Goal: Find specific page/section: Find specific page/section

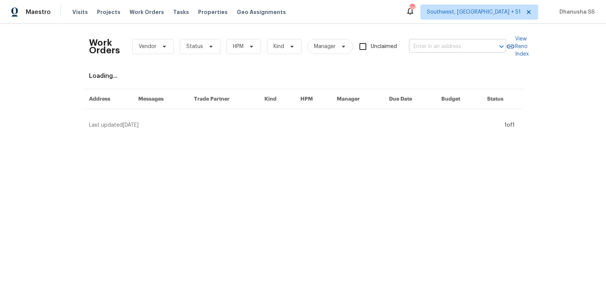
click at [448, 51] on input "text" at bounding box center [447, 47] width 76 height 12
paste input "[STREET_ADDRESS]"
type input "[STREET_ADDRESS]"
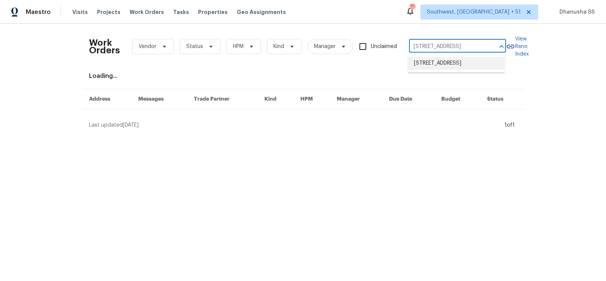
click at [448, 63] on li "[STREET_ADDRESS]" at bounding box center [456, 63] width 97 height 12
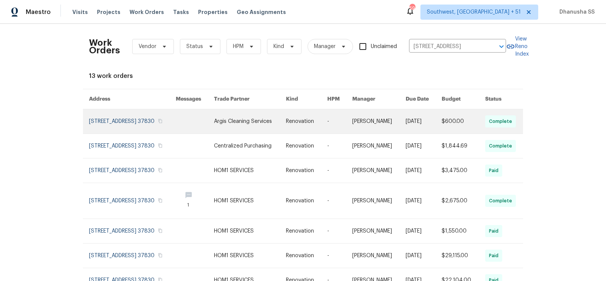
click at [279, 127] on link at bounding box center [250, 121] width 72 height 24
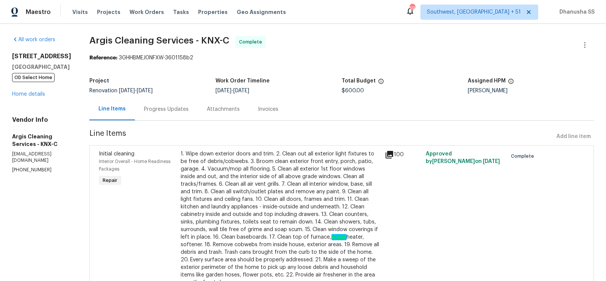
click at [36, 97] on div "[STREET_ADDRESS] OD Select Home Home details" at bounding box center [41, 75] width 59 height 45
click at [36, 96] on link "Home details" at bounding box center [28, 94] width 33 height 5
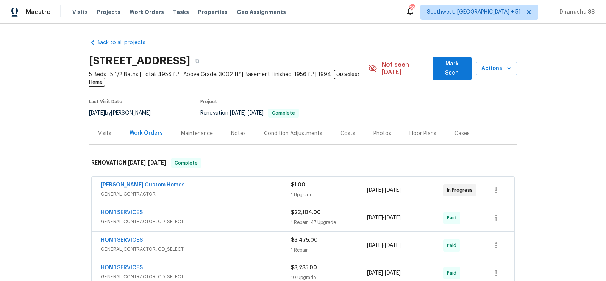
click at [237, 190] on span "GENERAL_CONTRACTOR" at bounding box center [196, 194] width 190 height 8
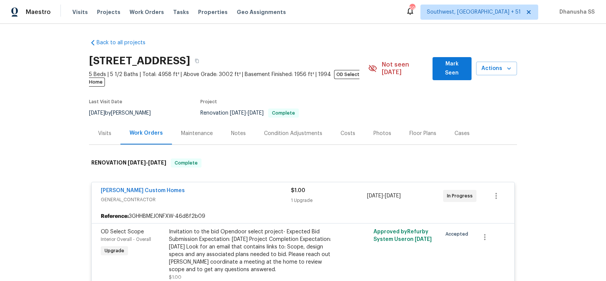
click at [100, 130] on div "Visits" at bounding box center [104, 134] width 13 height 8
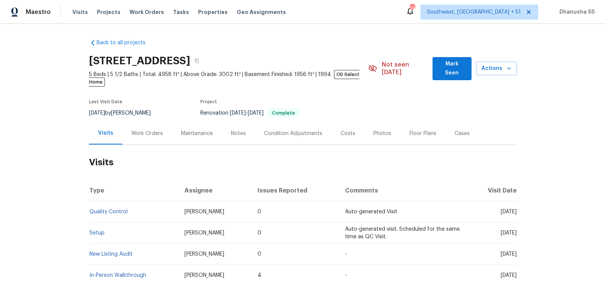
scroll to position [48, 0]
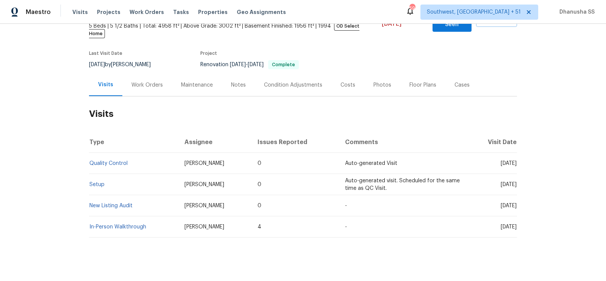
click at [96, 181] on td "Setup" at bounding box center [133, 184] width 89 height 21
click at [96, 180] on td "Setup" at bounding box center [133, 184] width 89 height 21
click at [96, 182] on link "Setup" at bounding box center [96, 184] width 15 height 5
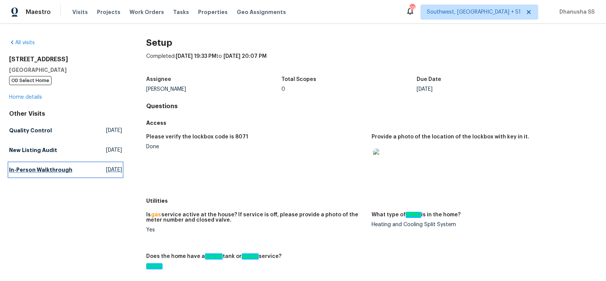
click at [55, 169] on h5 "In-Person Walkthrough" at bounding box center [40, 170] width 63 height 8
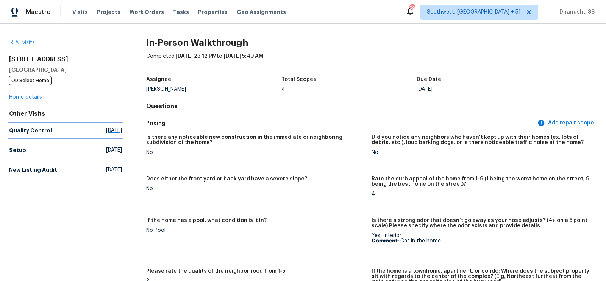
click at [36, 131] on h5 "Quality Control" at bounding box center [30, 131] width 43 height 8
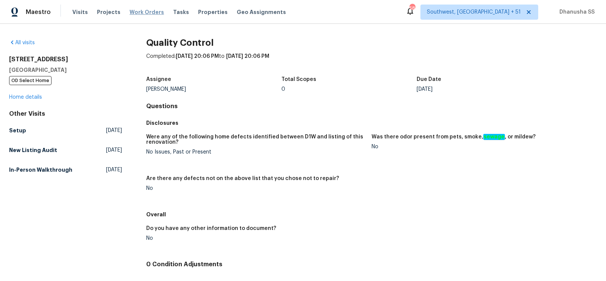
click at [139, 11] on span "Work Orders" at bounding box center [146, 12] width 34 height 8
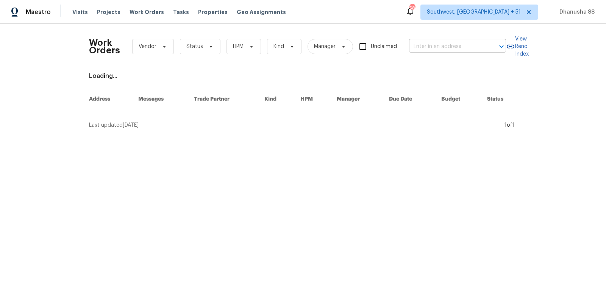
click at [421, 45] on input "text" at bounding box center [447, 47] width 76 height 12
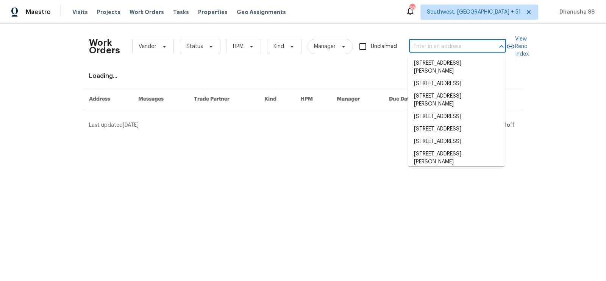
paste input "705 Goldenrod Dr, Gardendale, AL 35071 1"
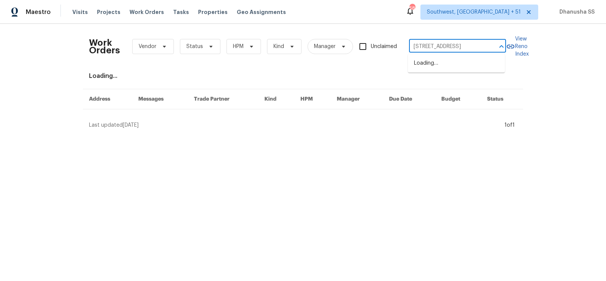
scroll to position [0, 30]
type input "705 Goldenrod Dr, Gardendale, AL 35071"
click at [447, 70] on li "705 Goldenrod Dr, Gardendale, AL 35071" at bounding box center [456, 63] width 97 height 12
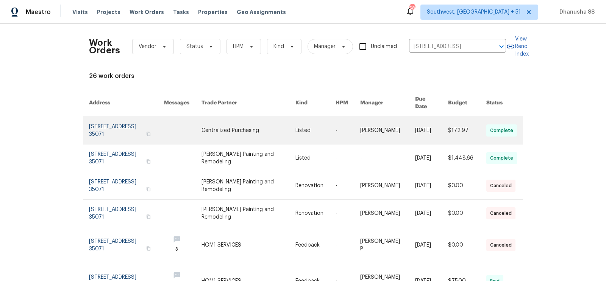
click at [337, 124] on td "-" at bounding box center [341, 131] width 25 height 28
click at [337, 127] on td "-" at bounding box center [341, 131] width 25 height 28
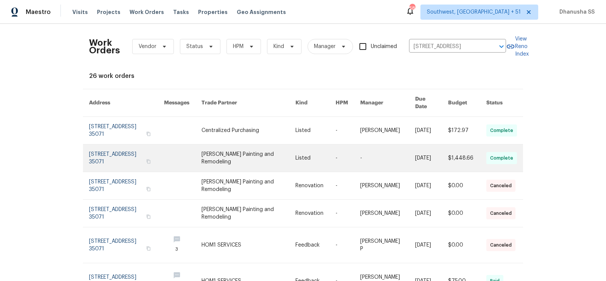
click at [304, 148] on link at bounding box center [315, 158] width 40 height 27
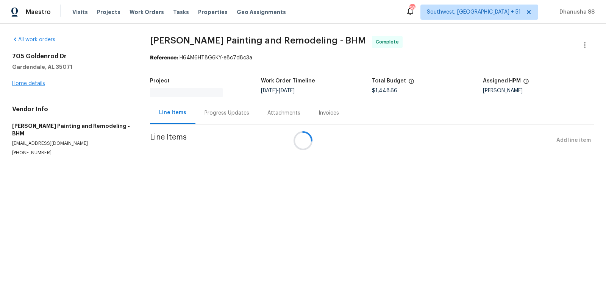
click at [37, 83] on div at bounding box center [303, 140] width 606 height 281
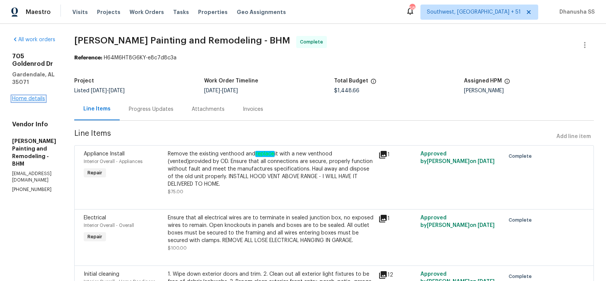
click at [25, 96] on link "Home details" at bounding box center [28, 98] width 33 height 5
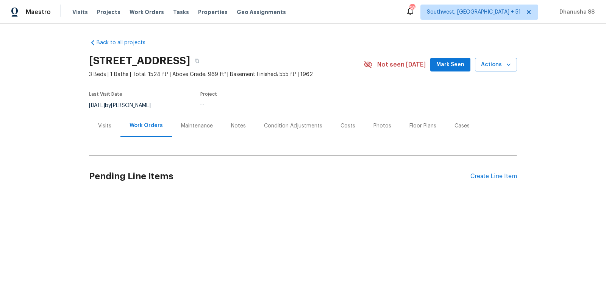
click at [107, 125] on div "Visits" at bounding box center [104, 126] width 13 height 8
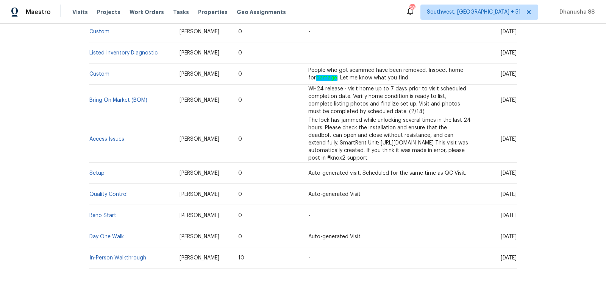
scroll to position [793, 0]
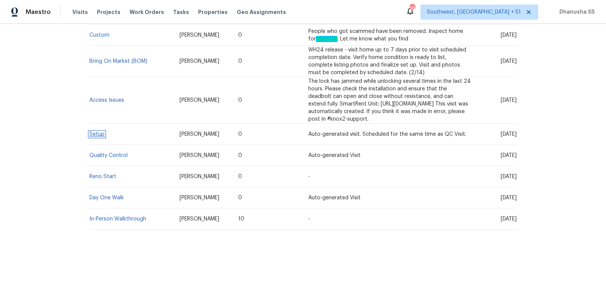
click at [98, 132] on link "Setup" at bounding box center [96, 134] width 15 height 5
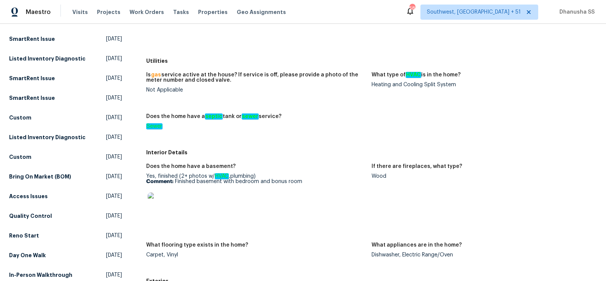
scroll to position [245, 0]
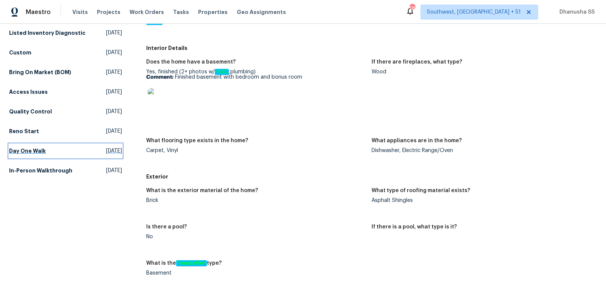
click at [107, 155] on span "Thu, Dec 19 2024" at bounding box center [114, 151] width 16 height 8
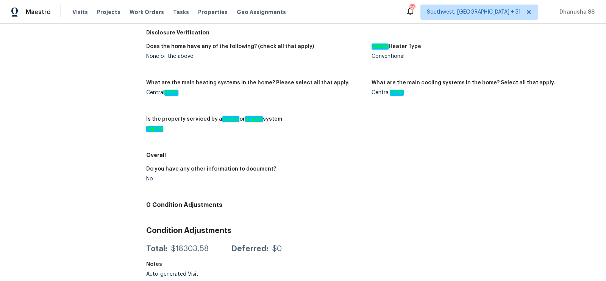
scroll to position [194, 0]
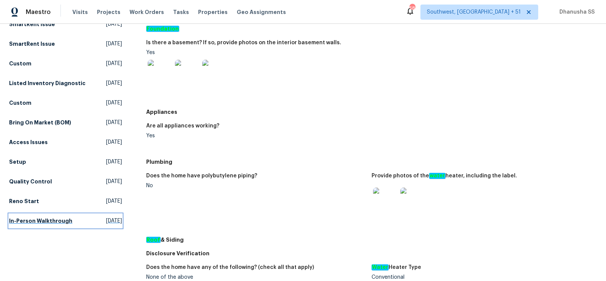
click at [106, 225] on span "Wed, Nov 27 2024" at bounding box center [114, 221] width 16 height 8
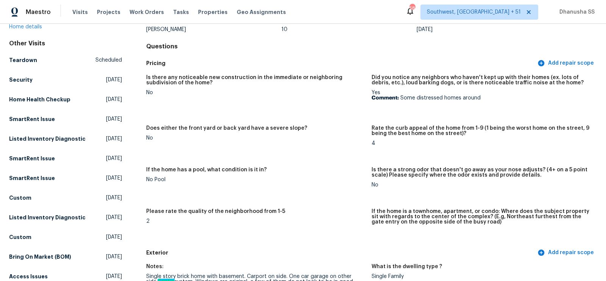
scroll to position [189, 0]
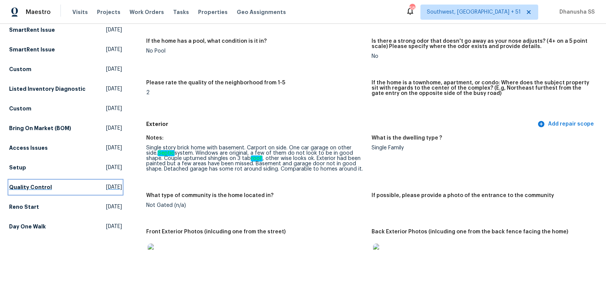
click at [114, 191] on span "Wed, Jan 08 2025" at bounding box center [114, 188] width 16 height 8
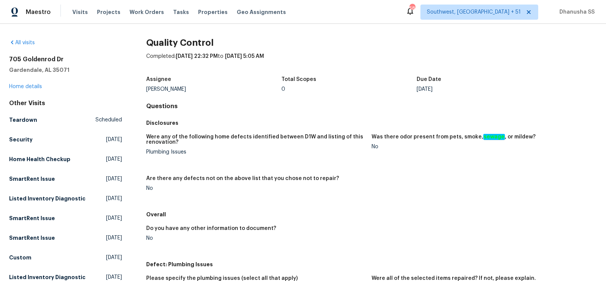
click at [144, 6] on div "Visits Projects Work Orders Tasks Properties Geo Assignments" at bounding box center [183, 12] width 223 height 15
click at [137, 7] on div "Visits Projects Work Orders Tasks Properties Geo Assignments" at bounding box center [183, 12] width 223 height 15
click at [138, 11] on span "Work Orders" at bounding box center [146, 12] width 34 height 8
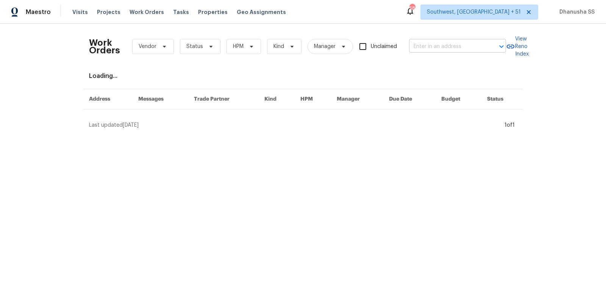
click at [436, 46] on input "text" at bounding box center [447, 47] width 76 height 12
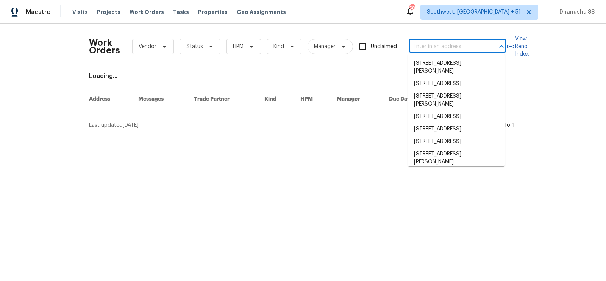
paste input "705 Goldenrod Dr, Gardendale, AL 35071"
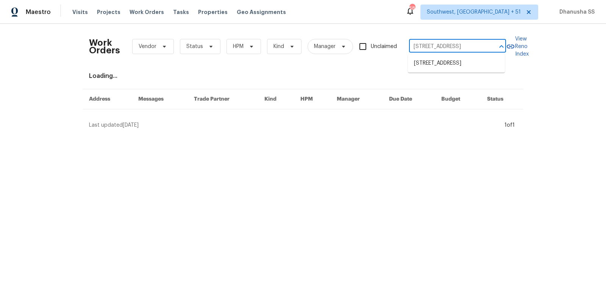
type input "705 Goldenrod Dr, Gardendale, AL 35071"
click at [435, 60] on li "705 Goldenrod Dr, Gardendale, AL 35071" at bounding box center [456, 63] width 97 height 12
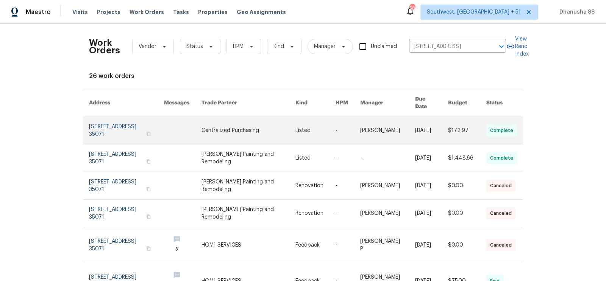
click at [269, 117] on link at bounding box center [248, 130] width 94 height 27
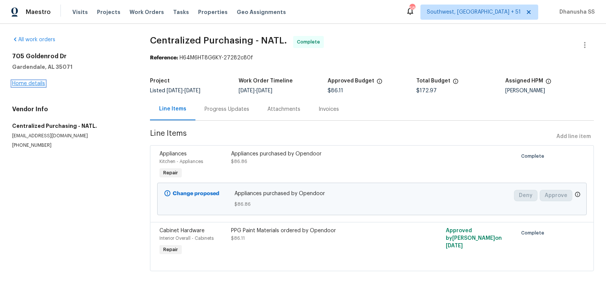
click at [44, 85] on link "Home details" at bounding box center [28, 83] width 33 height 5
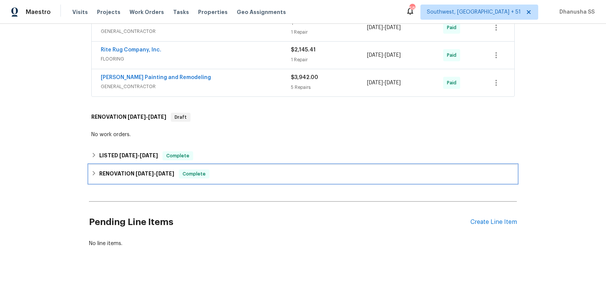
click at [248, 179] on div "RENOVATION 12/17/24 - 12/27/24 Complete" at bounding box center [303, 174] width 428 height 18
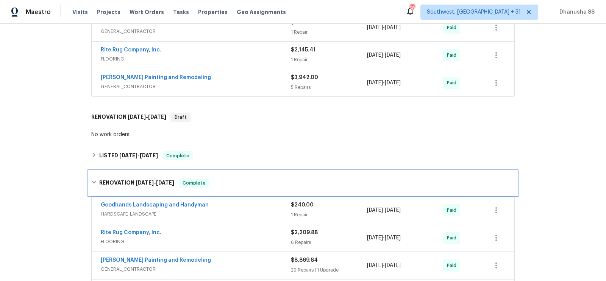
scroll to position [514, 0]
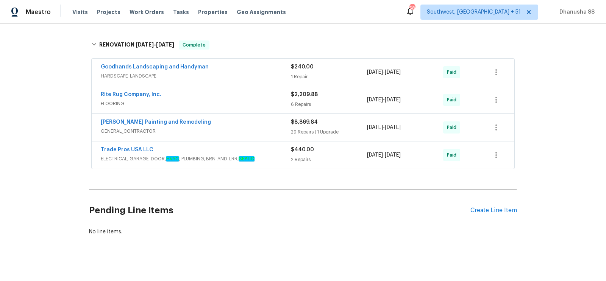
click at [269, 158] on div "Trade Pros USA LLC ELECTRICAL, GARAGE_DOOR, HVAC , PLUMBING, BRN_AND_LRR, SEPTIC" at bounding box center [196, 155] width 190 height 18
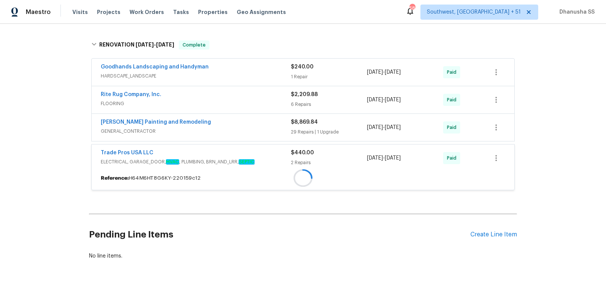
click at [269, 158] on span "ELECTRICAL, GARAGE_DOOR, HVAC , PLUMBING, BRN_AND_LRR, SEPTIC" at bounding box center [196, 162] width 190 height 8
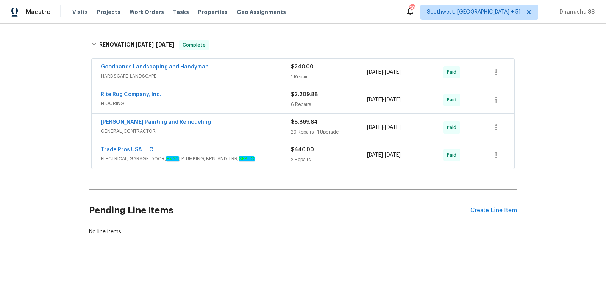
click at [266, 155] on span "ELECTRICAL, GARAGE_DOOR, HVAC , PLUMBING, BRN_AND_LRR, SEPTIC" at bounding box center [196, 159] width 190 height 8
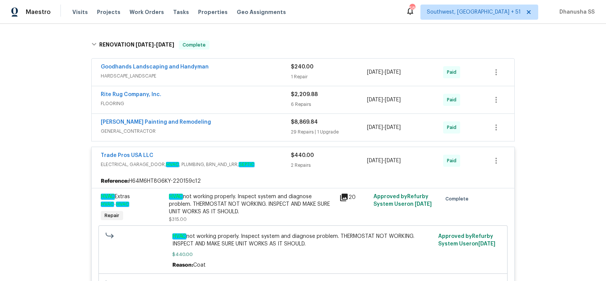
click at [257, 128] on span "GENERAL_CONTRACTOR" at bounding box center [196, 132] width 190 height 8
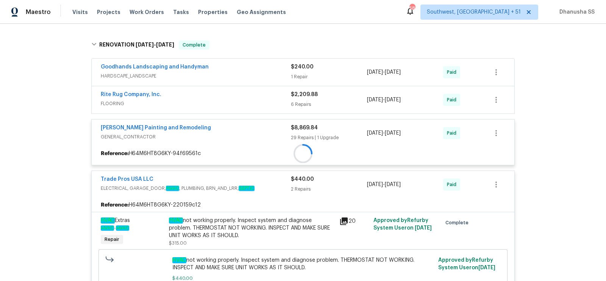
scroll to position [491, 0]
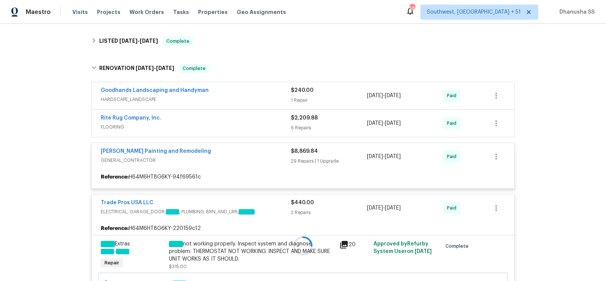
click at [259, 115] on div at bounding box center [303, 245] width 428 height 379
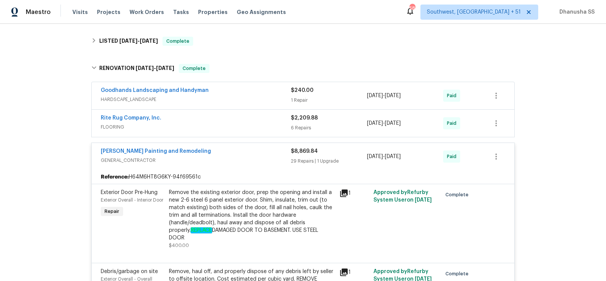
click at [262, 125] on span "FLOORING" at bounding box center [196, 127] width 190 height 8
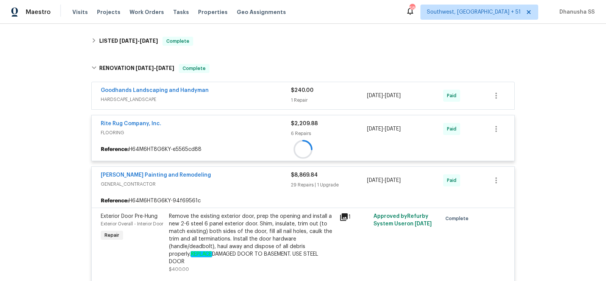
scroll to position [476, 0]
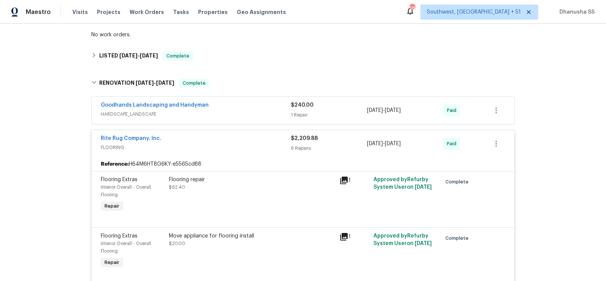
click at [263, 111] on span "HARDSCAPE_LANDSCAPE" at bounding box center [196, 115] width 190 height 8
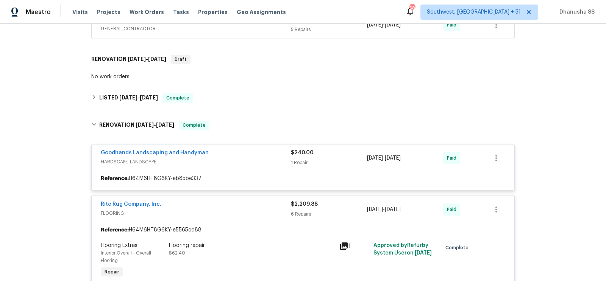
scroll to position [424, 0]
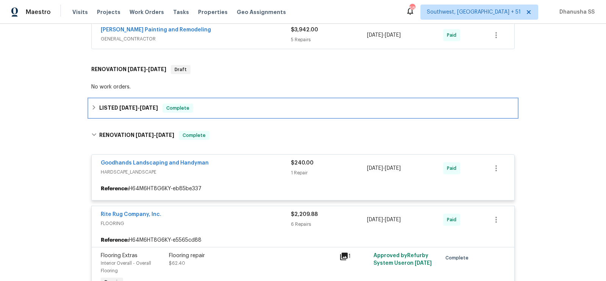
click at [195, 99] on div "LISTED 1/3/25 - 1/8/25 Complete" at bounding box center [303, 108] width 428 height 18
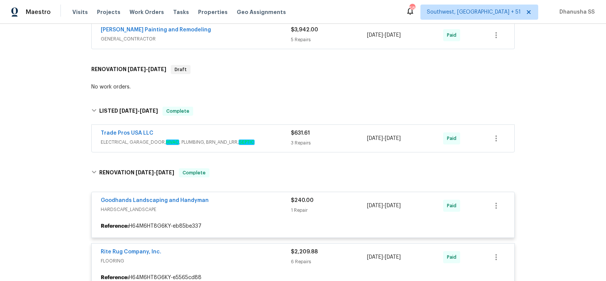
click at [248, 125] on div "Trade Pros USA LLC ELECTRICAL, GARAGE_DOOR, HVAC , PLUMBING, BRN_AND_LRR, SEPTI…" at bounding box center [303, 138] width 423 height 27
click at [260, 132] on div "Trade Pros USA LLC" at bounding box center [196, 133] width 190 height 9
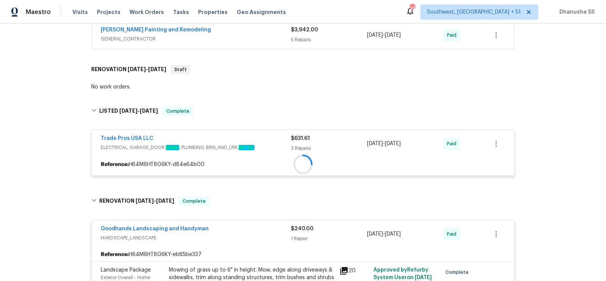
scroll to position [382, 0]
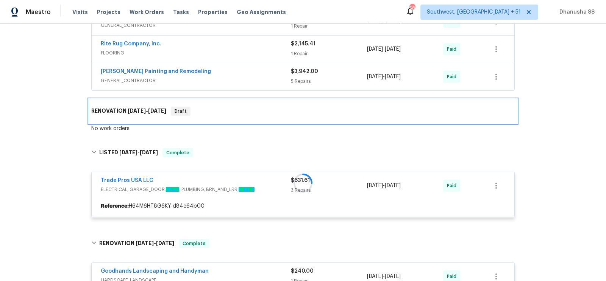
click at [228, 114] on div "RENOVATION 8/19/25 - 8/26/25 Draft" at bounding box center [303, 111] width 428 height 24
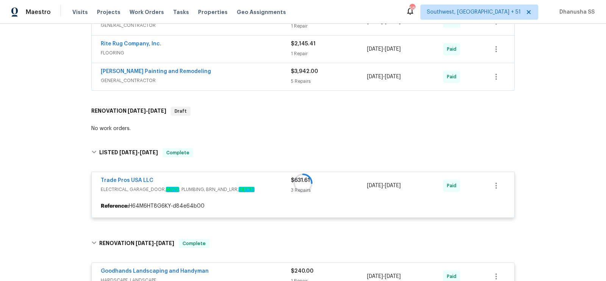
click at [267, 77] on span "GENERAL_CONTRACTOR" at bounding box center [196, 81] width 190 height 8
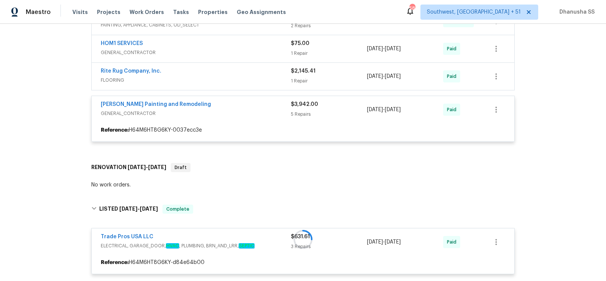
scroll to position [349, 0]
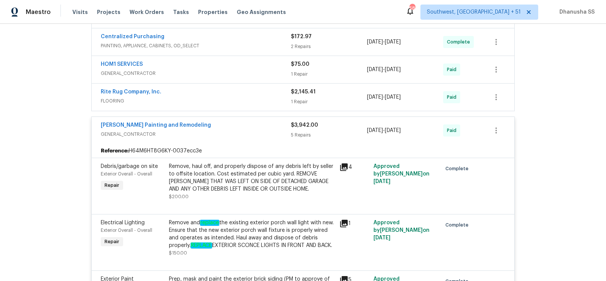
scroll to position [325, 0]
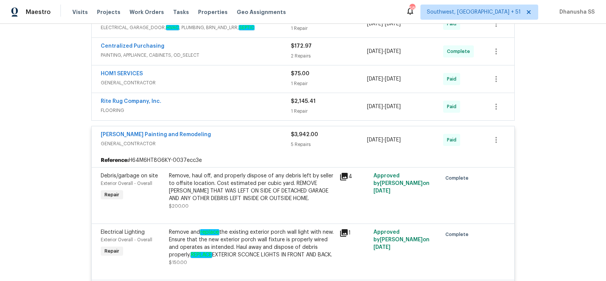
click at [273, 107] on span "FLOORING" at bounding box center [196, 111] width 190 height 8
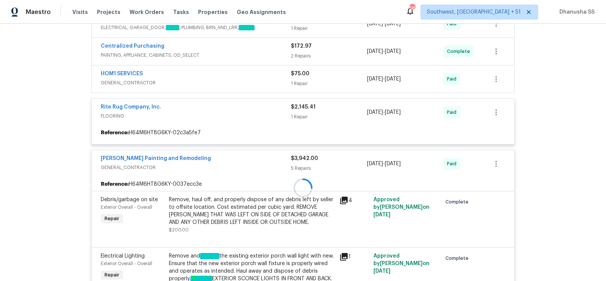
scroll to position [320, 0]
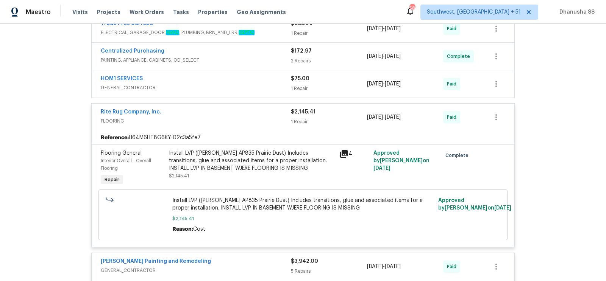
click at [270, 87] on span "GENERAL_CONTRACTOR" at bounding box center [196, 88] width 190 height 8
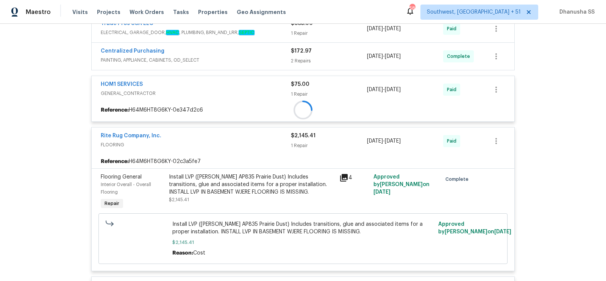
scroll to position [264, 0]
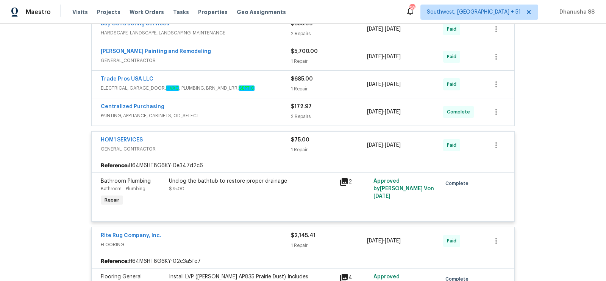
click at [270, 112] on span "PAINTING, APPLIANCE, CABINETS, OD_SELECT" at bounding box center [196, 116] width 190 height 8
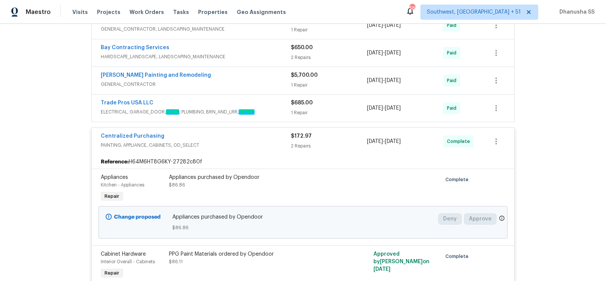
scroll to position [235, 0]
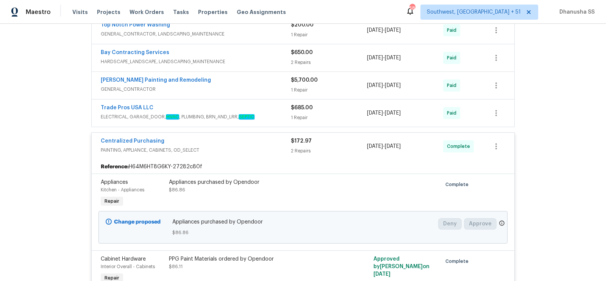
click at [272, 120] on div "Trade Pros USA LLC ELECTRICAL, GARAGE_DOOR, HVAC , PLUMBING, BRN_AND_LRR, SEPTI…" at bounding box center [303, 113] width 423 height 27
click at [272, 115] on span "ELECTRICAL, GARAGE_DOOR, HVAC , PLUMBING, BRN_AND_LRR, SEPTIC" at bounding box center [196, 117] width 190 height 8
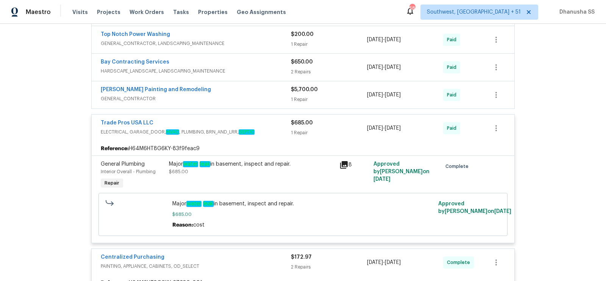
scroll to position [223, 0]
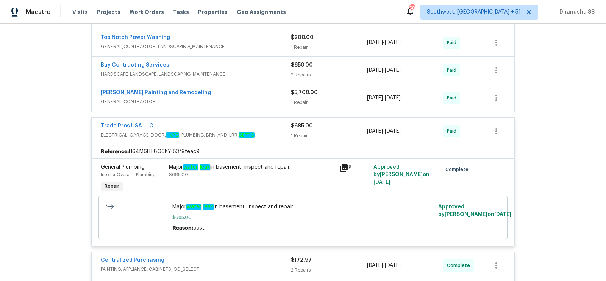
click at [268, 100] on span "GENERAL_CONTRACTOR" at bounding box center [196, 102] width 190 height 8
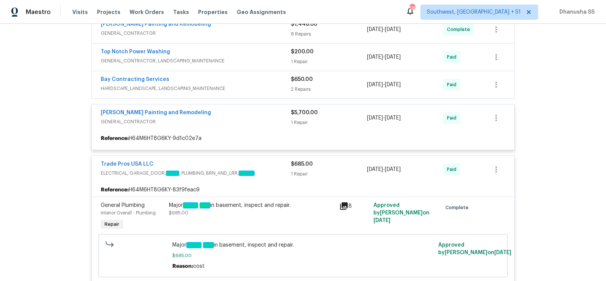
scroll to position [206, 0]
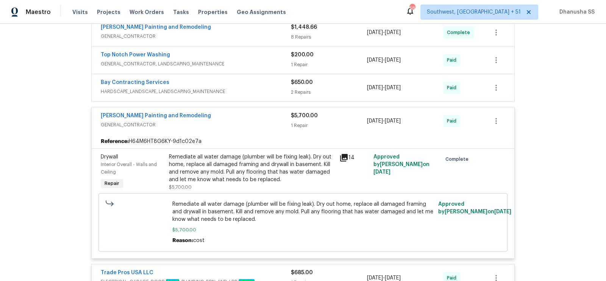
click at [264, 83] on div "Bay Contracting Services" at bounding box center [196, 83] width 190 height 9
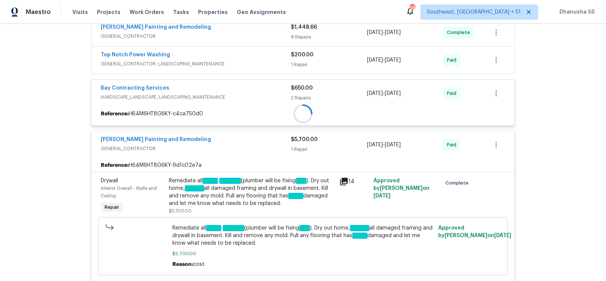
scroll to position [180, 0]
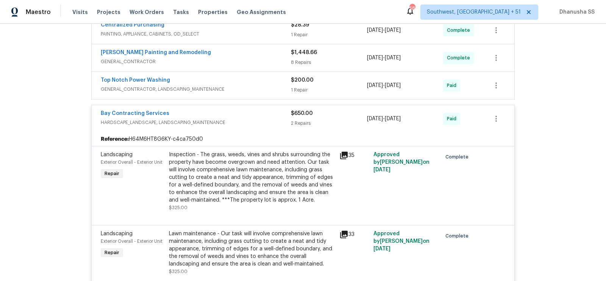
click at [264, 80] on div "Top Notch Power Washing" at bounding box center [196, 80] width 190 height 9
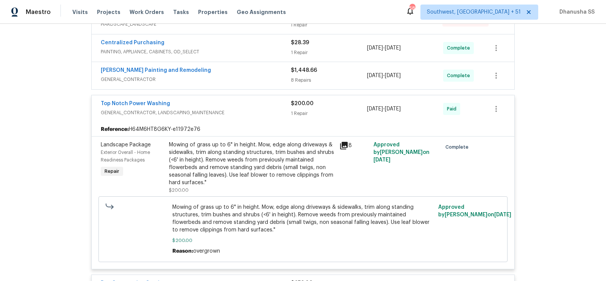
click at [262, 84] on div "Carlos Painting and Remodeling GENERAL_CONTRACTOR $1,448.66 8 Repairs 8/19/2025…" at bounding box center [303, 75] width 423 height 27
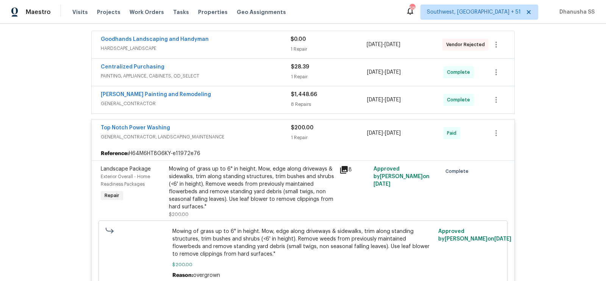
scroll to position [128, 0]
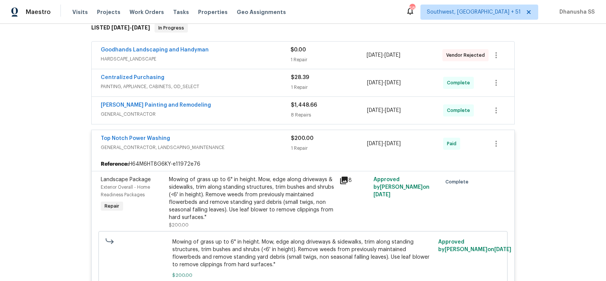
click at [261, 102] on div "Carlos Painting and Remodeling" at bounding box center [196, 105] width 190 height 9
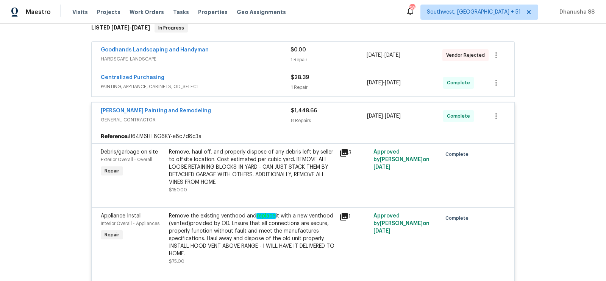
click at [271, 78] on div "Centralized Purchasing" at bounding box center [196, 78] width 190 height 9
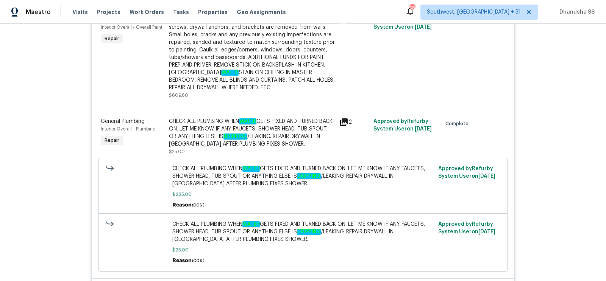
scroll to position [0, 0]
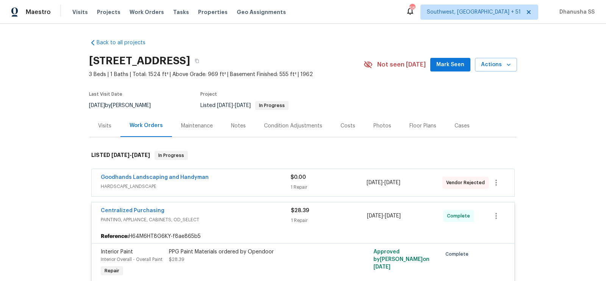
click at [108, 128] on div "Visits" at bounding box center [104, 126] width 13 height 8
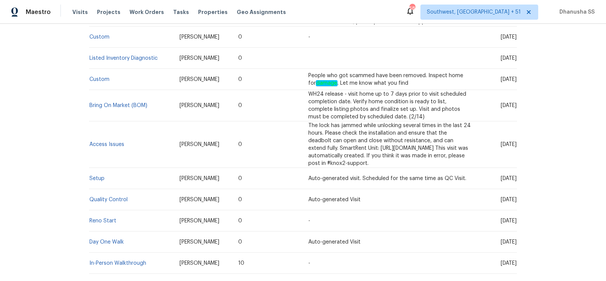
scroll to position [763, 0]
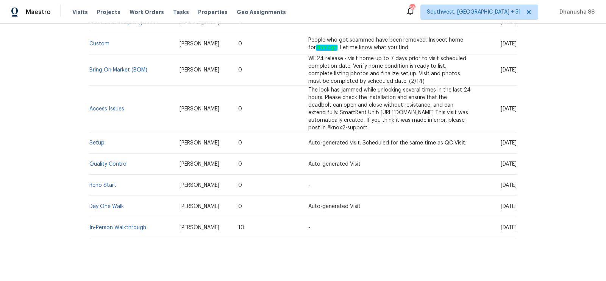
click at [98, 154] on td "Setup" at bounding box center [131, 143] width 84 height 21
click at [98, 146] on link "Setup" at bounding box center [96, 142] width 15 height 5
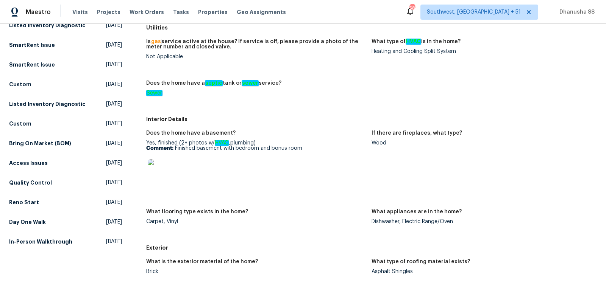
scroll to position [210, 0]
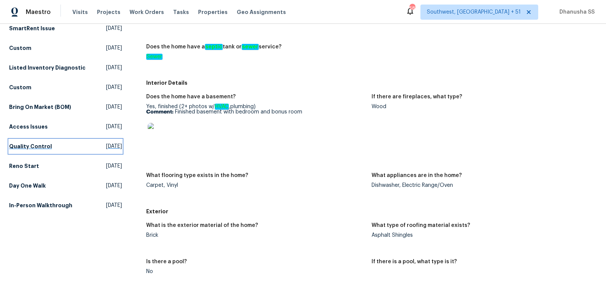
click at [106, 150] on span "Wed, Jan 08 2025" at bounding box center [114, 147] width 16 height 8
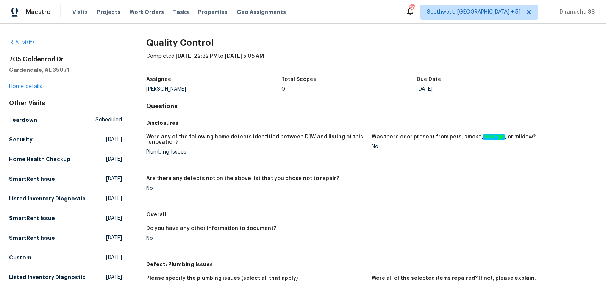
scroll to position [162, 0]
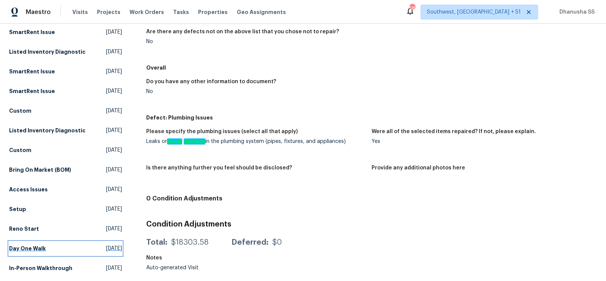
click at [106, 249] on span "Thu, Dec 19 2024" at bounding box center [114, 249] width 16 height 8
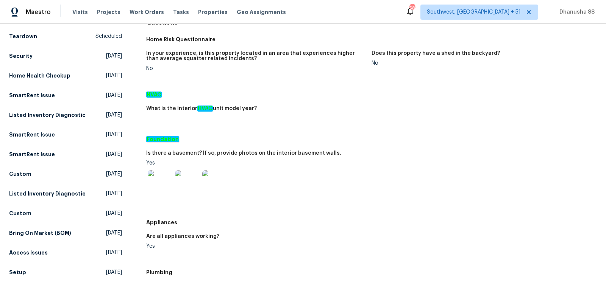
scroll to position [205, 0]
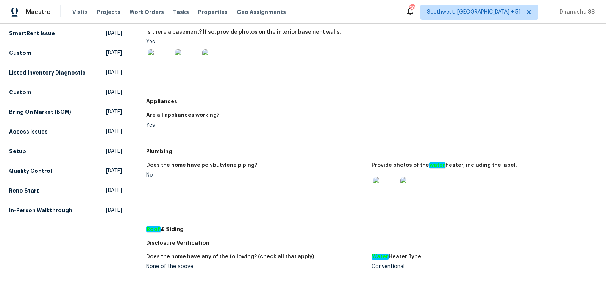
click at [129, 224] on div "All visits 705 Goldenrod Dr Gardendale, AL 35071 Home details Other Visits Tear…" at bounding box center [303, 163] width 588 height 658
click at [116, 214] on span "Wed, Nov 27 2024" at bounding box center [114, 211] width 16 height 8
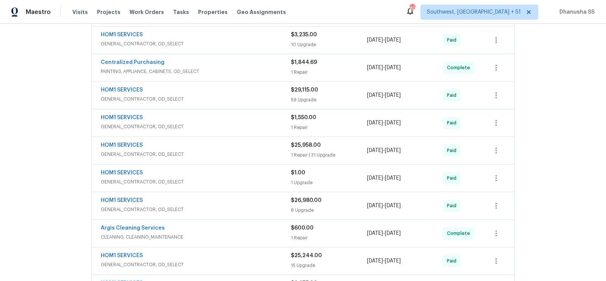
scroll to position [360, 0]
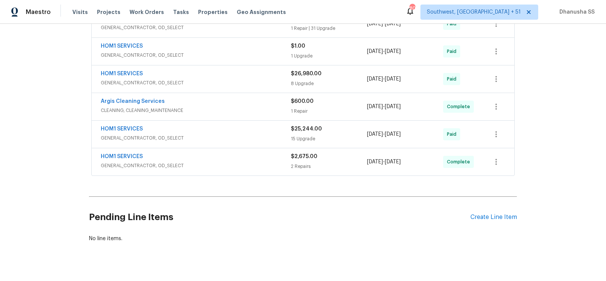
click at [253, 162] on span "GENERAL_CONTRACTOR, OD_SELECT" at bounding box center [196, 166] width 190 height 8
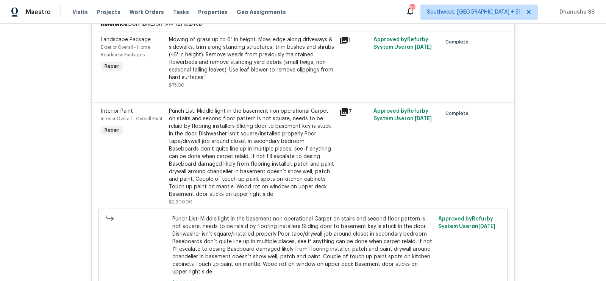
scroll to position [341, 0]
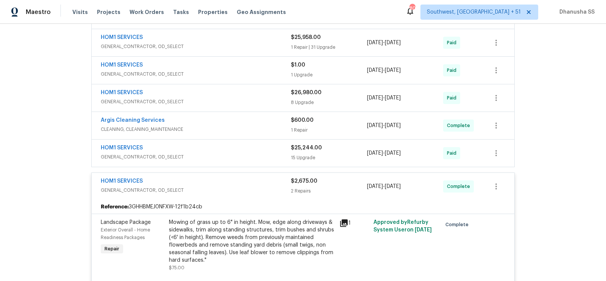
click at [254, 126] on span "CLEANING, CLEANING_MAINTENANCE" at bounding box center [196, 130] width 190 height 8
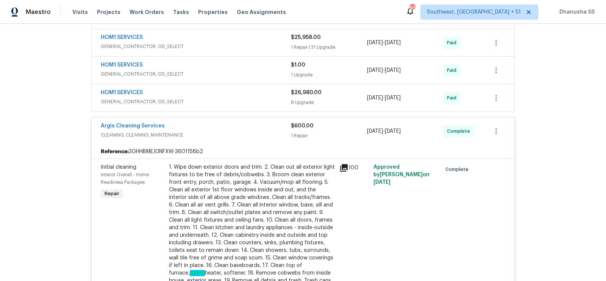
scroll to position [305, 0]
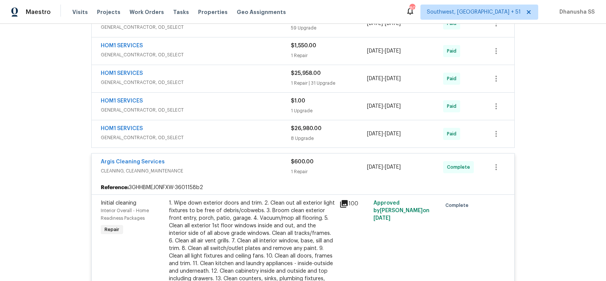
click at [258, 106] on span "GENERAL_CONTRACTOR, OD_SELECT" at bounding box center [196, 110] width 190 height 8
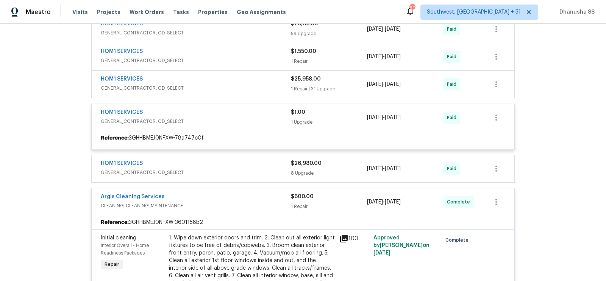
scroll to position [299, 0]
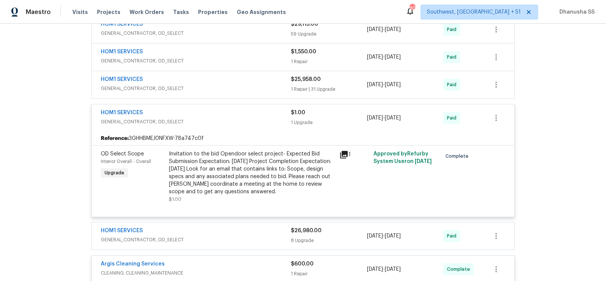
click at [257, 109] on div "HOM1 SERVICES" at bounding box center [196, 113] width 190 height 9
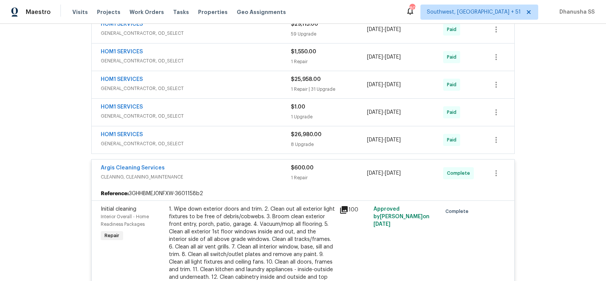
scroll to position [237, 0]
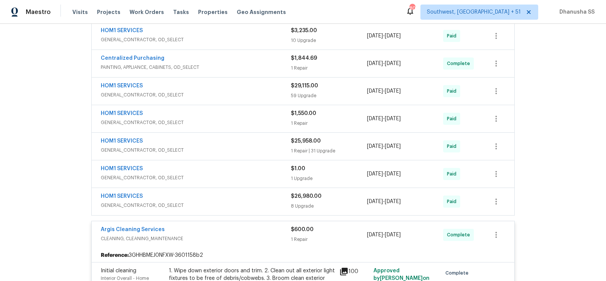
click at [260, 119] on span "GENERAL_CONTRACTOR, OD_SELECT" at bounding box center [196, 123] width 190 height 8
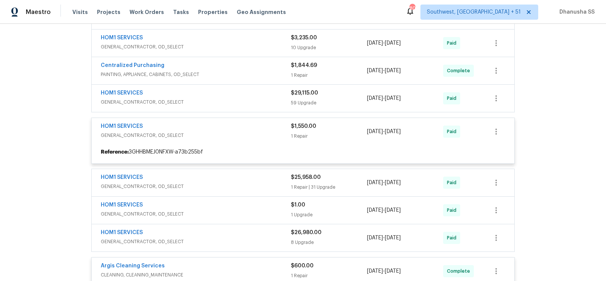
scroll to position [230, 0]
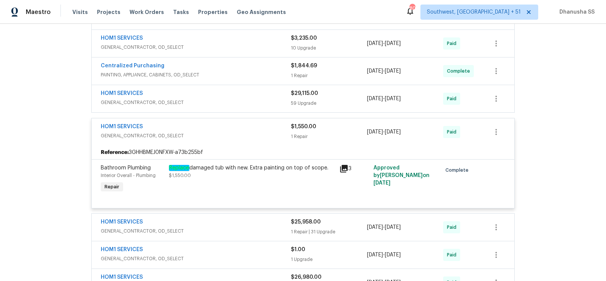
click at [238, 162] on div "Replace damaged tub with new. Extra painting on top of scope. $1,550.00" at bounding box center [252, 179] width 170 height 35
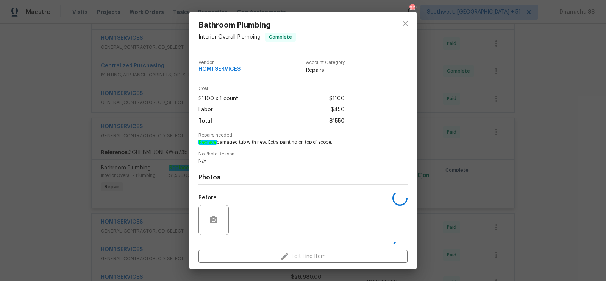
scroll to position [48, 0]
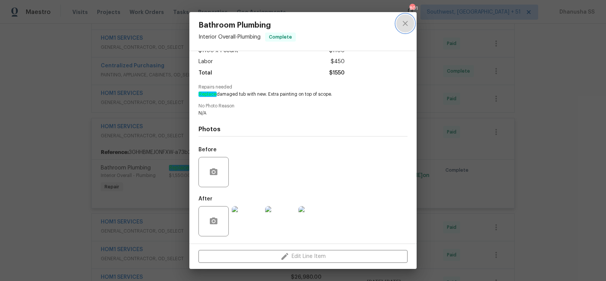
click at [406, 23] on icon "close" at bounding box center [405, 23] width 9 height 9
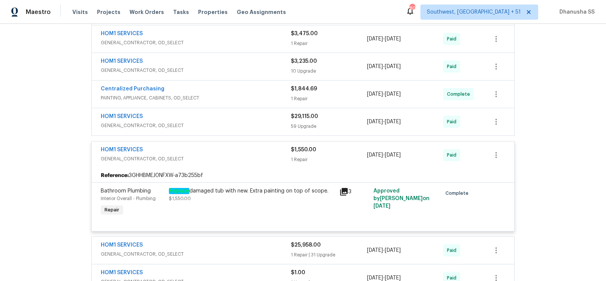
scroll to position [194, 0]
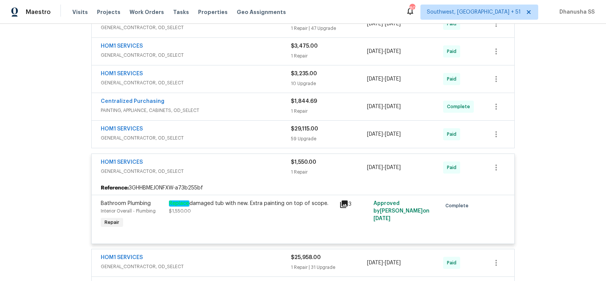
click at [259, 107] on span "PAINTING, APPLIANCE, CABINETS, OD_SELECT" at bounding box center [196, 111] width 190 height 8
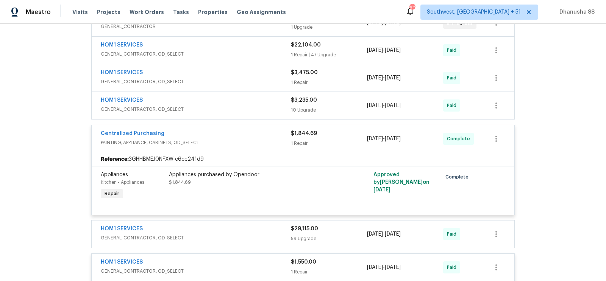
scroll to position [157, 0]
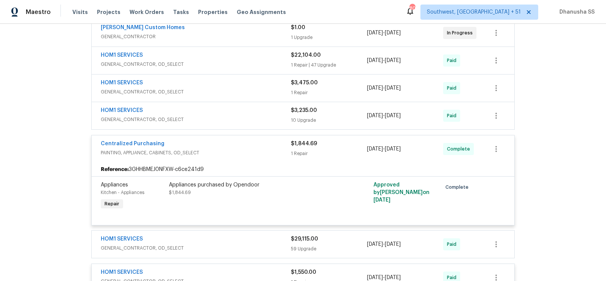
click at [265, 88] on span "GENERAL_CONTRACTOR, OD_SELECT" at bounding box center [196, 92] width 190 height 8
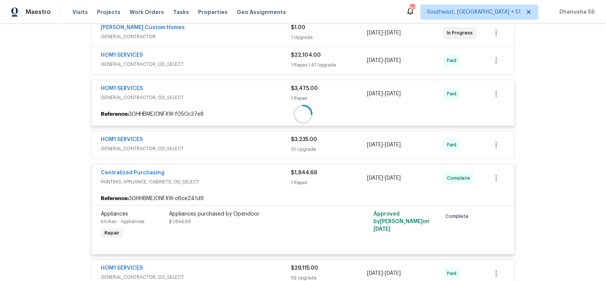
scroll to position [136, 0]
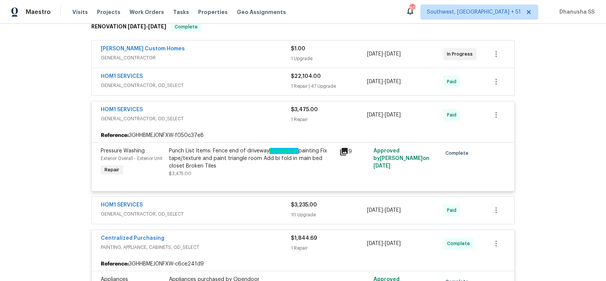
click at [249, 235] on div "Centralized Purchasing" at bounding box center [196, 239] width 190 height 9
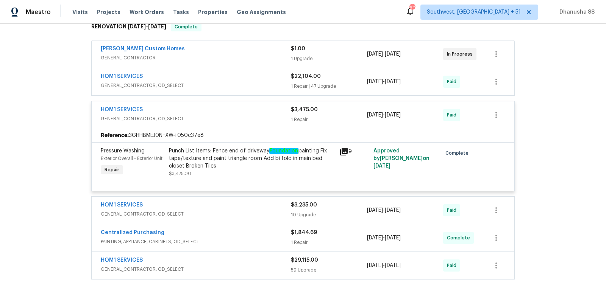
click at [259, 117] on div "HOM1 SERVICES GENERAL_CONTRACTOR, OD_SELECT $3,475.00 1 Repair 8/5/2025 - 8/5/2…" at bounding box center [303, 114] width 423 height 27
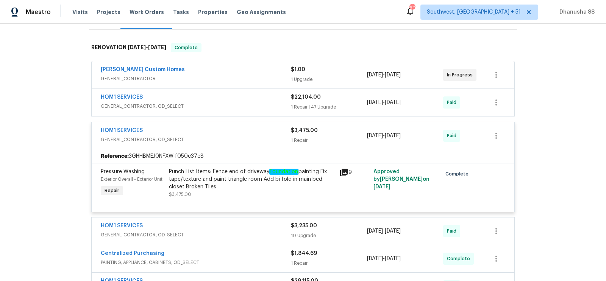
click at [268, 75] on span "GENERAL_CONTRACTOR" at bounding box center [196, 79] width 190 height 8
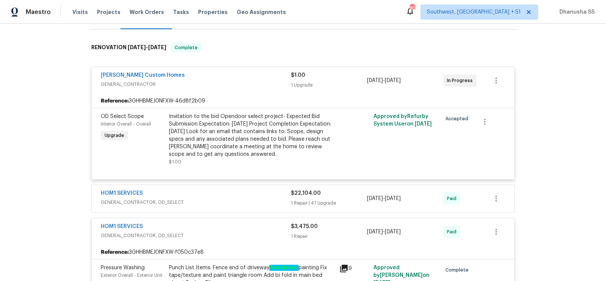
click at [268, 72] on div "[PERSON_NAME] Custom Homes" at bounding box center [196, 76] width 190 height 9
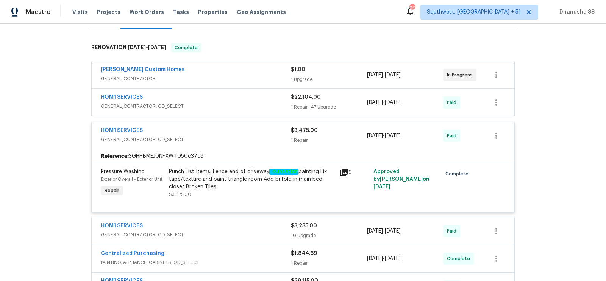
click at [271, 127] on div "HOM1 SERVICES" at bounding box center [196, 131] width 190 height 9
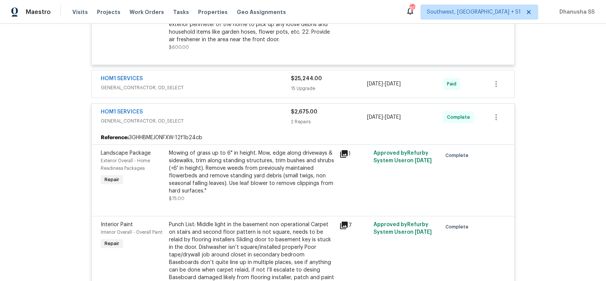
click at [265, 117] on span "GENERAL_CONTRACTOR, OD_SELECT" at bounding box center [196, 121] width 190 height 8
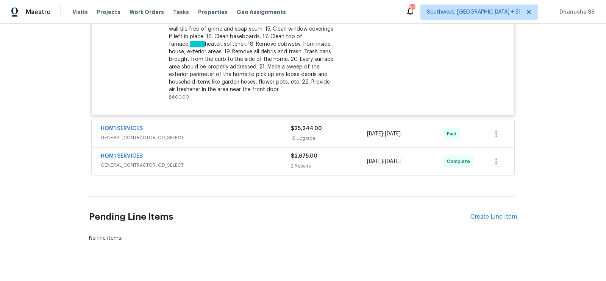
click at [264, 125] on div "HOM1 SERVICES" at bounding box center [196, 129] width 190 height 9
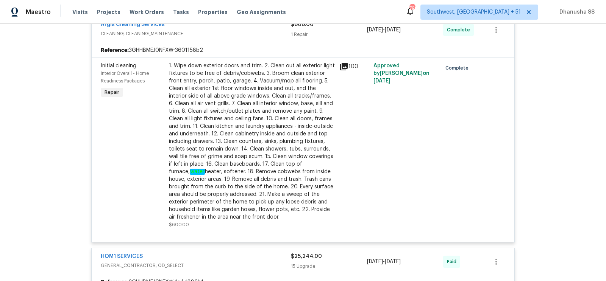
scroll to position [501, 0]
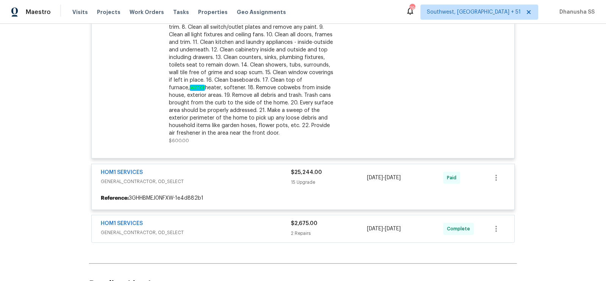
scroll to position [662, 0]
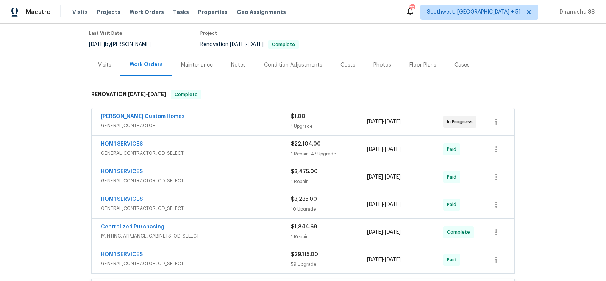
scroll to position [84, 0]
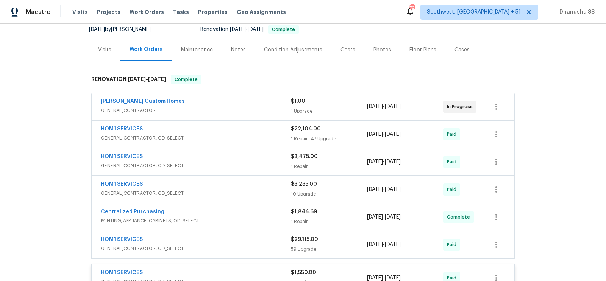
click at [253, 134] on span "GENERAL_CONTRACTOR, OD_SELECT" at bounding box center [196, 138] width 190 height 8
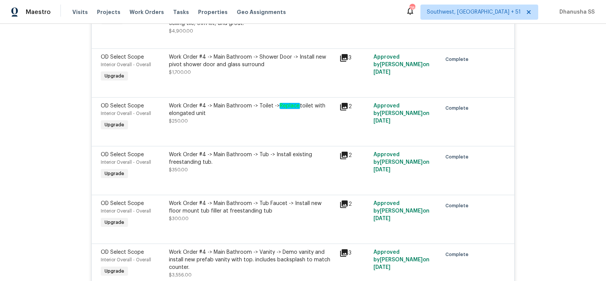
scroll to position [2261, 0]
click at [188, 115] on div "Work Order #4 -> Main Bathroom -> Toilet -> Replace toilet with elongated unit …" at bounding box center [252, 114] width 166 height 23
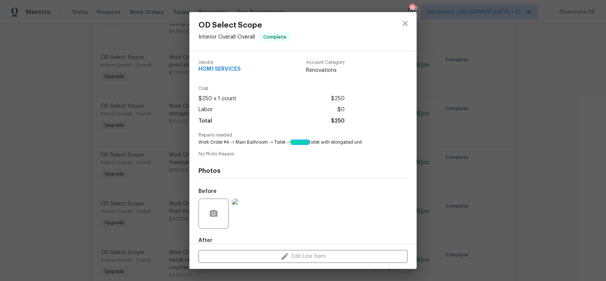
drag, startPoint x: 292, startPoint y: 142, endPoint x: 382, endPoint y: 142, distance: 90.1
click at [382, 142] on span "Work Order #4 -> Main Bathroom -> Toilet -> Replace toilet with elongated unit" at bounding box center [292, 142] width 188 height 6
copy span "Replace toilet with elongated unit"
click at [402, 24] on icon "close" at bounding box center [405, 23] width 9 height 9
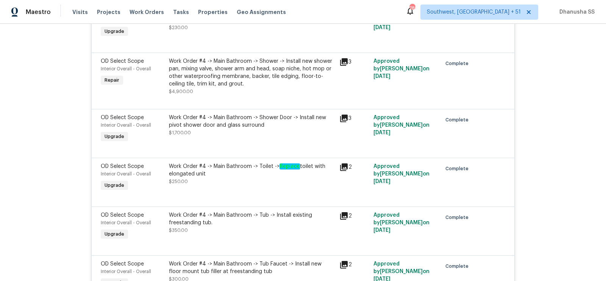
scroll to position [2200, 0]
click at [250, 125] on div "Work Order #4 -> Main Bathroom -> Shower Door -> Install new pivot shower door …" at bounding box center [252, 125] width 166 height 23
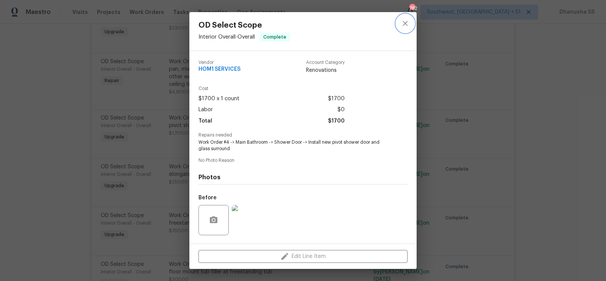
click at [412, 24] on button "close" at bounding box center [405, 23] width 18 height 18
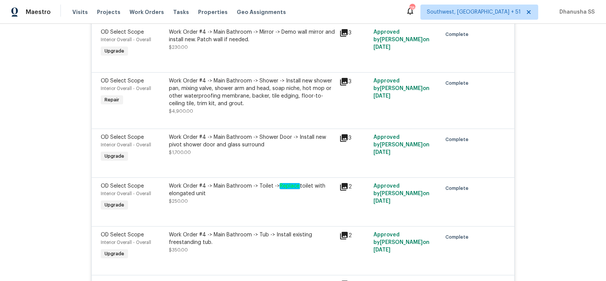
scroll to position [2171, 0]
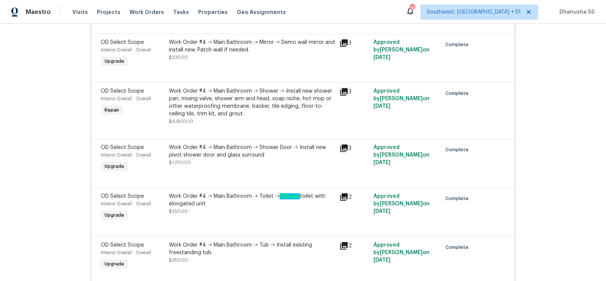
click at [257, 101] on div "Work Order #4 -> Main Bathroom -> Shower -> Install new shower pan, mixing valv…" at bounding box center [252, 102] width 166 height 30
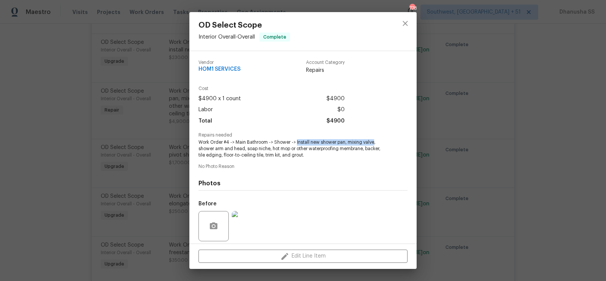
drag, startPoint x: 296, startPoint y: 143, endPoint x: 373, endPoint y: 144, distance: 76.5
click at [373, 144] on span "Work Order #4 -> Main Bathroom -> Shower -> Install new shower pan, mixing valv…" at bounding box center [292, 148] width 188 height 19
copy span "Install new shower pan, mixing valve"
click at [408, 26] on icon "close" at bounding box center [405, 23] width 9 height 9
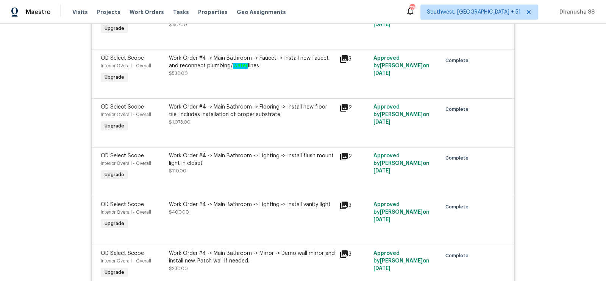
scroll to position [1917, 0]
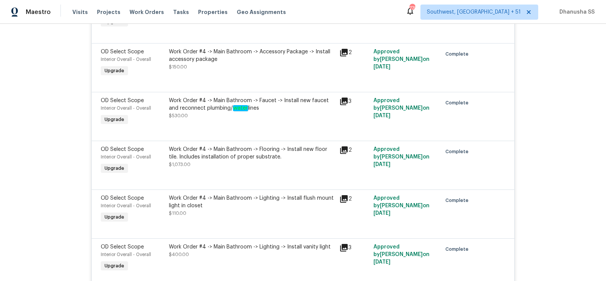
click at [259, 109] on div "Work Order #4 -> Main Bathroom -> Faucet -> Install new faucet and reconnect pl…" at bounding box center [252, 108] width 166 height 23
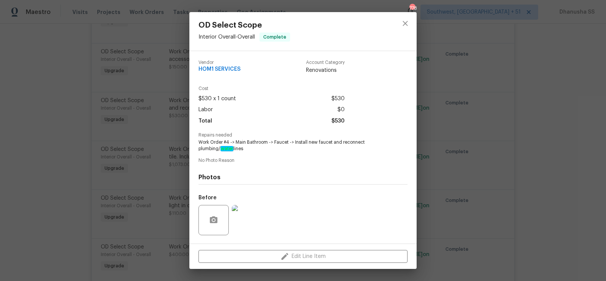
click at [417, 19] on div "OD Select Scope Interior Overall - Overall Complete Vendor HOM1 SERVICES Accoun…" at bounding box center [303, 140] width 606 height 281
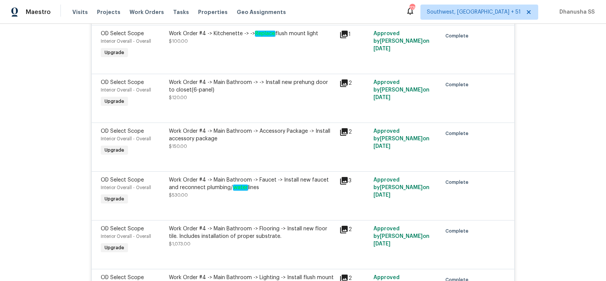
scroll to position [1787, 0]
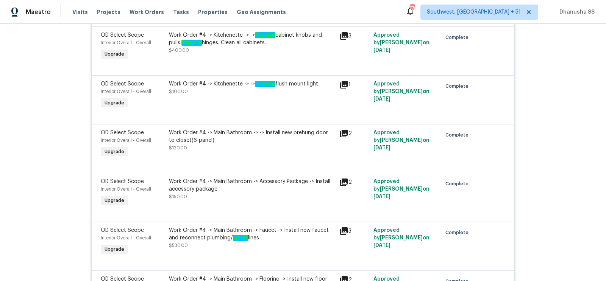
click at [309, 129] on div "Work Order #4 -> Main Bathroom -> -> Install new prehung door to closet(6-panel)" at bounding box center [252, 136] width 166 height 15
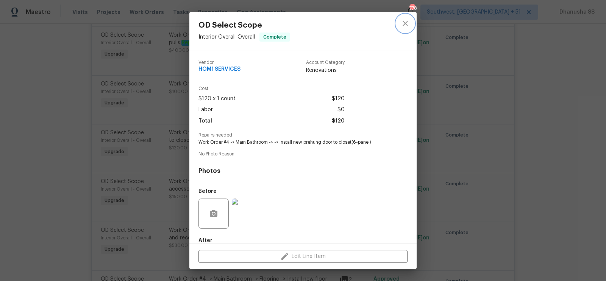
click at [402, 21] on icon "close" at bounding box center [404, 23] width 5 height 5
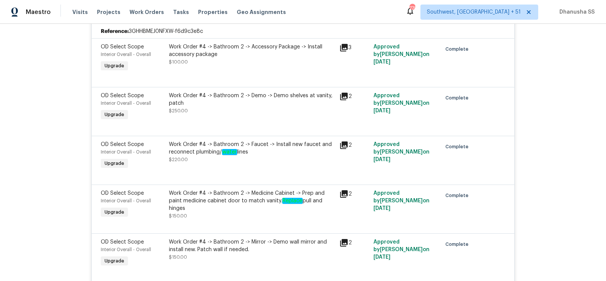
scroll to position [152, 0]
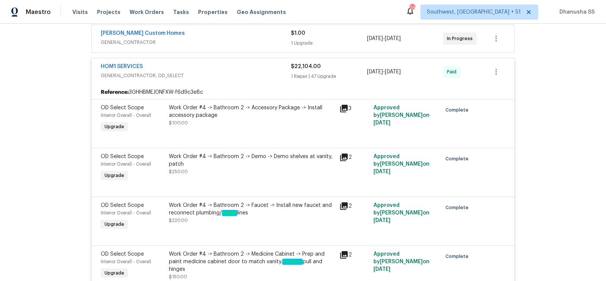
click at [261, 72] on span "GENERAL_CONTRACTOR, OD_SELECT" at bounding box center [196, 76] width 190 height 8
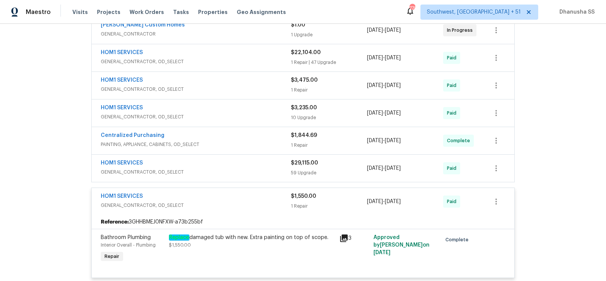
scroll to position [161, 0]
click at [266, 103] on div "HOM1 SERVICES" at bounding box center [196, 107] width 190 height 9
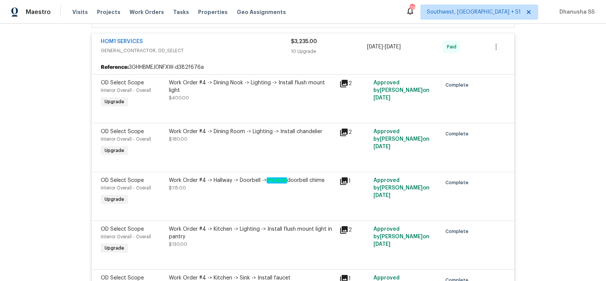
scroll to position [206, 0]
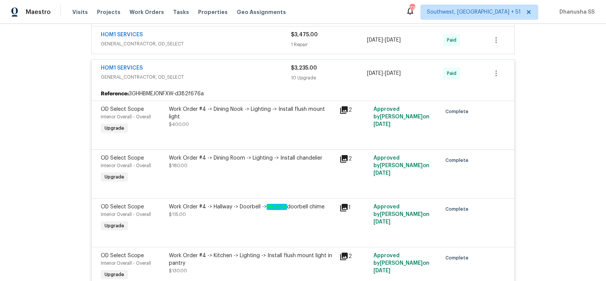
click at [259, 87] on div "Reference: 3GHHBMEJ0NFXW-d382f676a" at bounding box center [303, 94] width 423 height 14
click at [259, 75] on div "HOM1 SERVICES GENERAL_CONTRACTOR, OD_SELECT $3,235.00 10 Upgrade 4/2/2025 - 7/2…" at bounding box center [303, 73] width 423 height 27
click at [249, 64] on div "HOM1 SERVICES" at bounding box center [196, 68] width 190 height 9
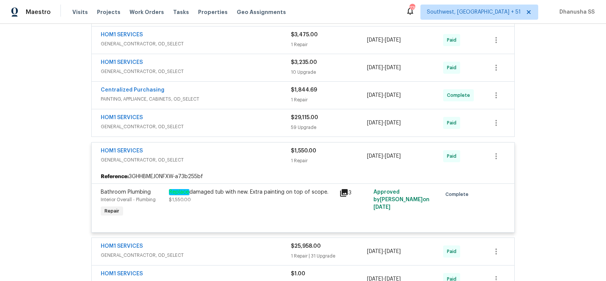
scroll to position [248, 0]
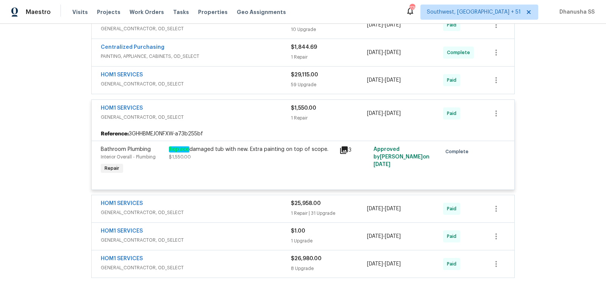
click at [259, 71] on div "HOM1 SERVICES" at bounding box center [196, 75] width 190 height 9
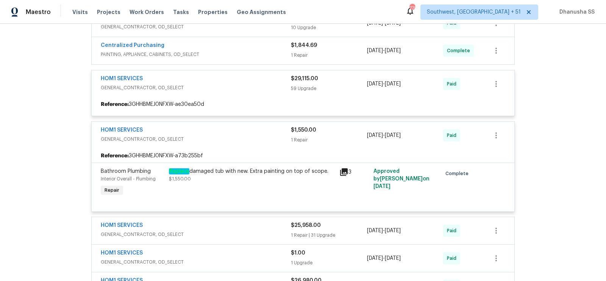
scroll to position [231, 0]
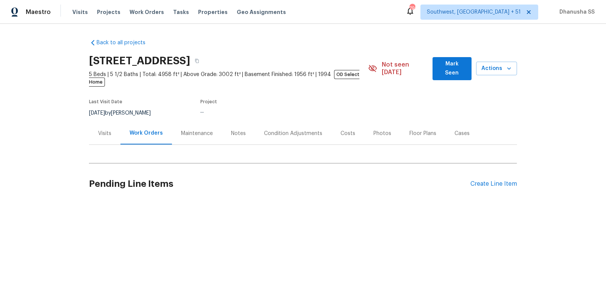
click at [226, 144] on div "Back to all projects [STREET_ADDRESS] 5 Beds | 5 1/2 Baths | Total: 4958 ft² | …" at bounding box center [303, 120] width 428 height 175
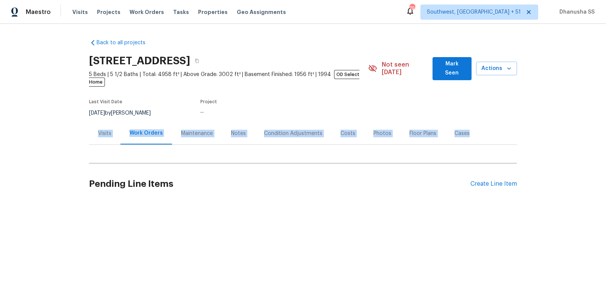
click at [226, 144] on div "Back to all projects [STREET_ADDRESS] 5 Beds | 5 1/2 Baths | Total: 4958 ft² | …" at bounding box center [303, 120] width 428 height 175
click at [226, 144] on div "Back to all projects 42 Palisades Pkwy, Oak Ridge, TN 37830 5 Beds | 5 1/2 Bath…" at bounding box center [303, 120] width 428 height 175
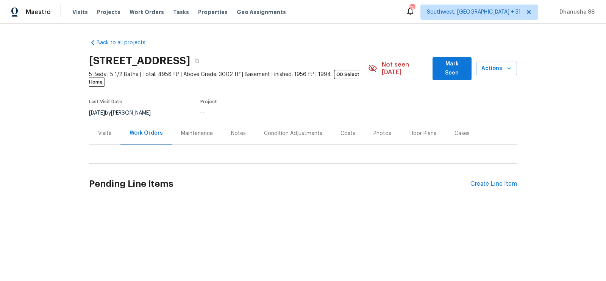
click at [234, 152] on div "Back to all projects 42 Palisades Pkwy, Oak Ridge, TN 37830 5 Beds | 5 1/2 Bath…" at bounding box center [303, 120] width 428 height 175
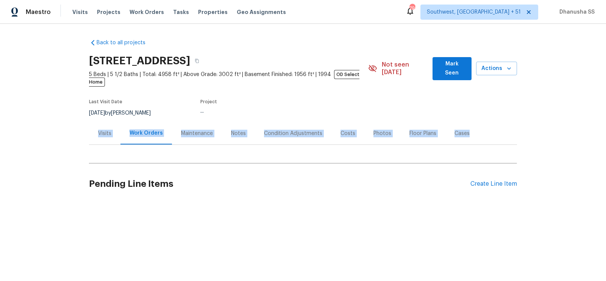
click at [234, 152] on div "Back to all projects 42 Palisades Pkwy, Oak Ridge, TN 37830 5 Beds | 5 1/2 Bath…" at bounding box center [303, 120] width 428 height 175
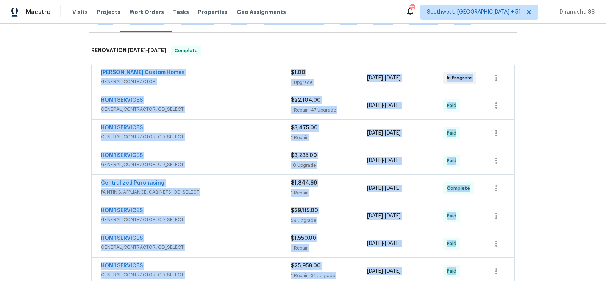
scroll to position [114, 0]
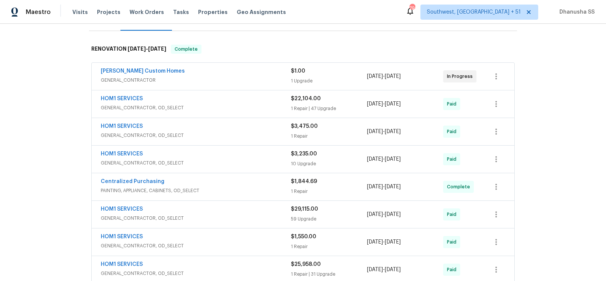
click at [239, 206] on div "HOM1 SERVICES" at bounding box center [196, 210] width 190 height 9
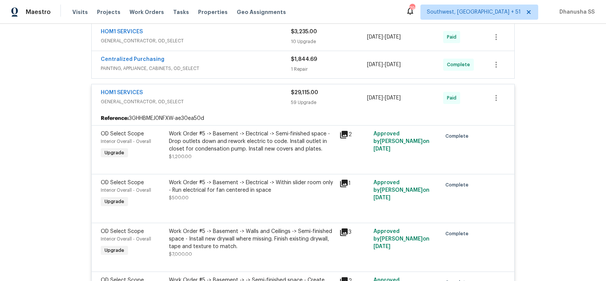
scroll to position [254, 0]
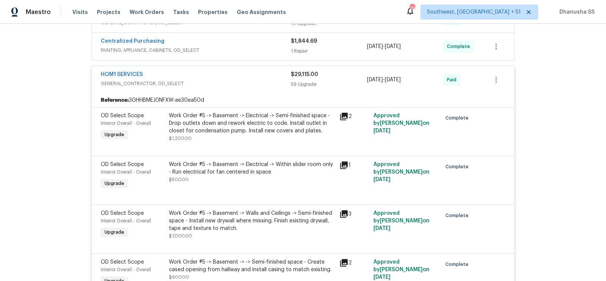
click at [243, 120] on div "Work Order #5 -> Basement -> Electrical -> Semi-finished space - Drop outlets d…" at bounding box center [252, 123] width 166 height 23
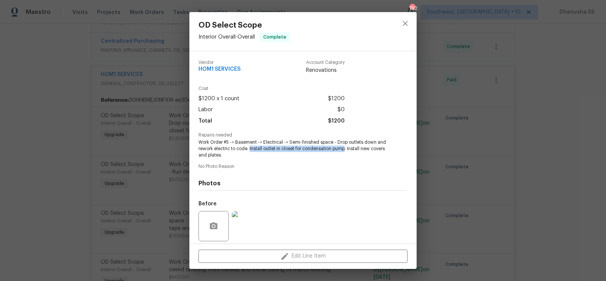
drag, startPoint x: 249, startPoint y: 149, endPoint x: 346, endPoint y: 150, distance: 96.2
click at [346, 150] on span "Work Order #5 -> Basement -> Electrical -> Semi-finished space - Drop outlets d…" at bounding box center [292, 148] width 188 height 19
copy span "Install outlet in closet for condensation pump"
click at [404, 19] on icon "close" at bounding box center [405, 23] width 9 height 9
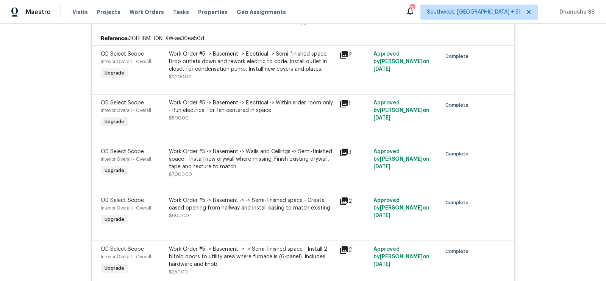
scroll to position [319, 0]
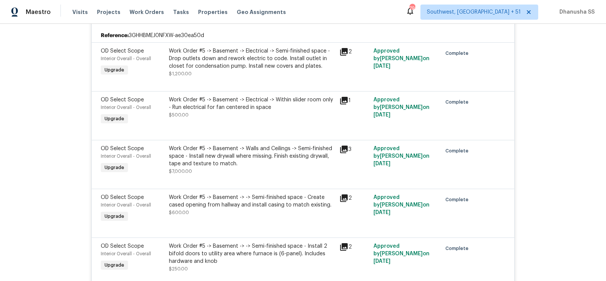
click at [245, 145] on div "Work Order #5 -> Basement -> Walls and Ceilings -> Semi-finished space - Instal…" at bounding box center [252, 156] width 166 height 23
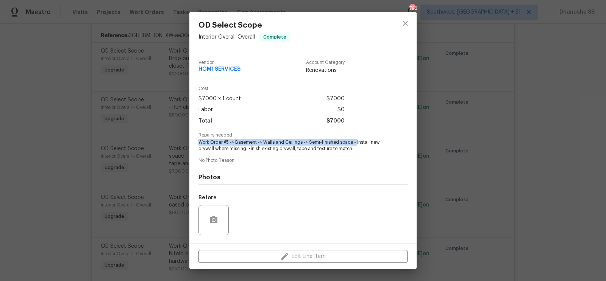
drag, startPoint x: 354, startPoint y: 140, endPoint x: 396, endPoint y: 143, distance: 41.8
click at [396, 143] on div "Repairs needed Work Order #5 -> Basement -> Walls and Ceilings -> Semi-finished…" at bounding box center [302, 142] width 209 height 19
click at [352, 143] on span "Work Order #5 -> Basement -> Walls and Ceilings -> Semi-finished space - Instal…" at bounding box center [292, 145] width 188 height 13
drag, startPoint x: 354, startPoint y: 143, endPoint x: 216, endPoint y: 149, distance: 138.3
click at [216, 149] on span "Work Order #5 -> Basement -> Walls and Ceilings -> Semi-finished space - Instal…" at bounding box center [292, 145] width 188 height 13
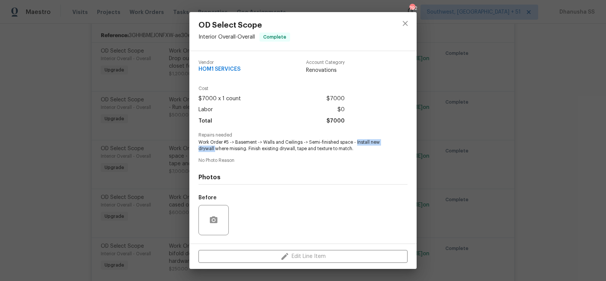
copy span "Install new drywall"
click at [409, 26] on icon "close" at bounding box center [405, 23] width 9 height 9
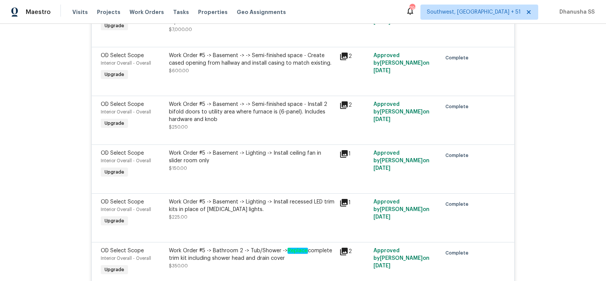
scroll to position [469, 0]
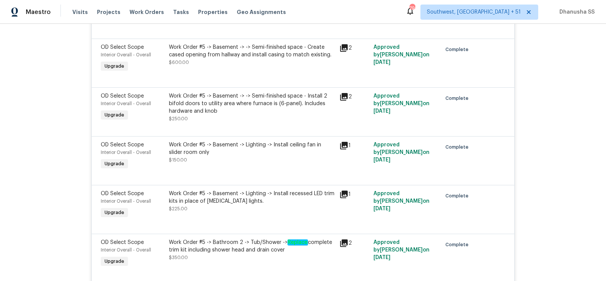
click at [253, 92] on div "Work Order #5 -> Basement -> -> Semi-finished space - Install 2 bifold doors to…" at bounding box center [252, 103] width 166 height 23
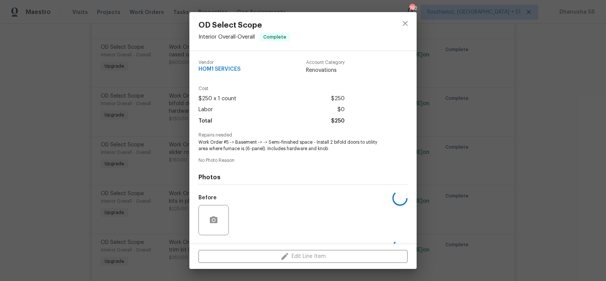
scroll to position [48, 0]
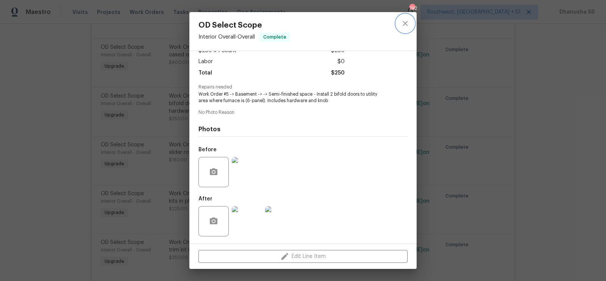
click at [407, 23] on icon "close" at bounding box center [405, 23] width 9 height 9
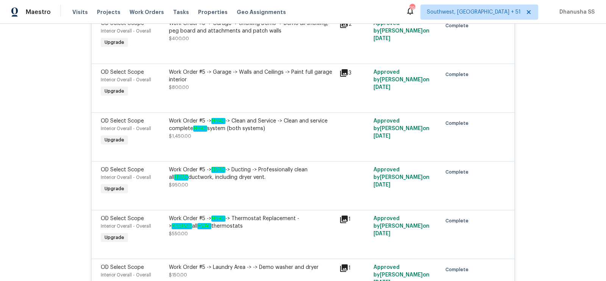
scroll to position [2133, 0]
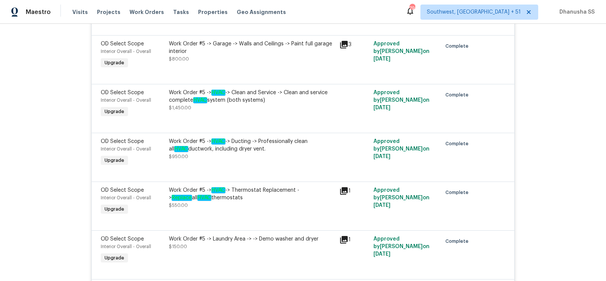
click at [242, 184] on div "Work Order #5 -> HVAC -> Thermostat Replacement -> Replace all HVAC thermostats…" at bounding box center [252, 201] width 170 height 35
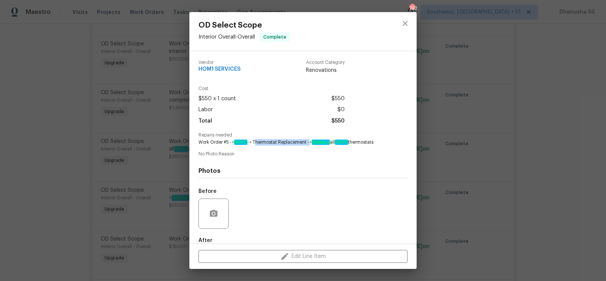
drag, startPoint x: 255, startPoint y: 144, endPoint x: 310, endPoint y: 144, distance: 54.9
click at [310, 144] on span "Work Order #5 -> HVAC -> Thermostat Replacement -> Replace all HVAC thermostats" at bounding box center [292, 142] width 188 height 6
copy span "Thermostat Replacement"
click at [401, 24] on icon "close" at bounding box center [405, 23] width 9 height 9
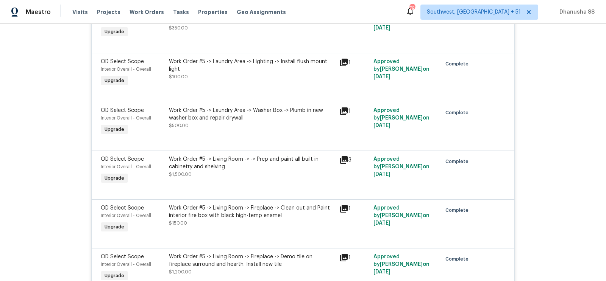
scroll to position [2461, 0]
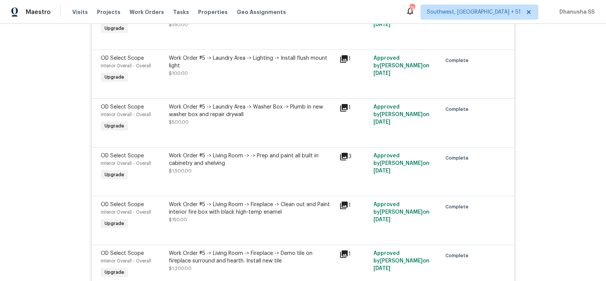
click at [248, 118] on div "Work Order #5 -> Laundry Area -> Washer Box -> Plumb in new washer box and repa…" at bounding box center [252, 118] width 170 height 35
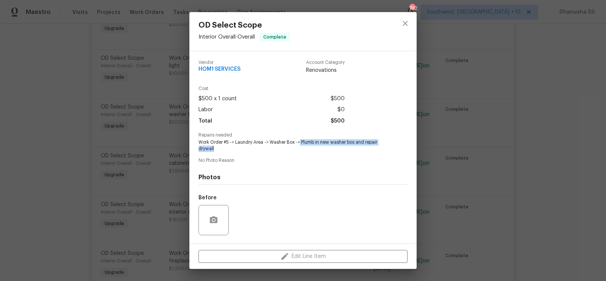
drag, startPoint x: 300, startPoint y: 141, endPoint x: 375, endPoint y: 149, distance: 75.4
click at [375, 149] on span "Work Order #5 -> Laundry Area -> Washer Box -> Plumb in new washer box and repa…" at bounding box center [292, 145] width 188 height 13
copy span "Plumb in new washer box and repair drywall"
click at [410, 20] on button "close" at bounding box center [405, 23] width 18 height 18
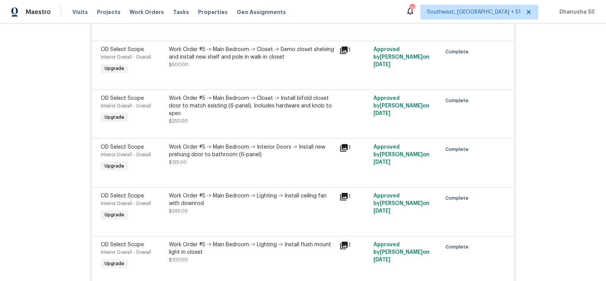
scroll to position [2869, 0]
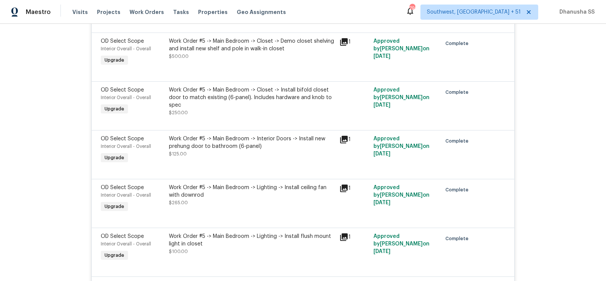
click at [293, 142] on div "Work Order #5 -> Main Bedroom -> Interior Doors -> Install new prehung door to …" at bounding box center [252, 142] width 166 height 15
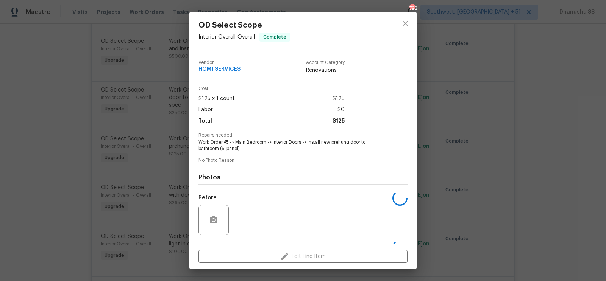
scroll to position [48, 0]
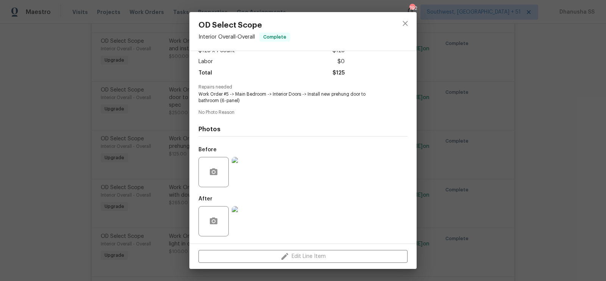
click at [249, 217] on img at bounding box center [247, 221] width 30 height 30
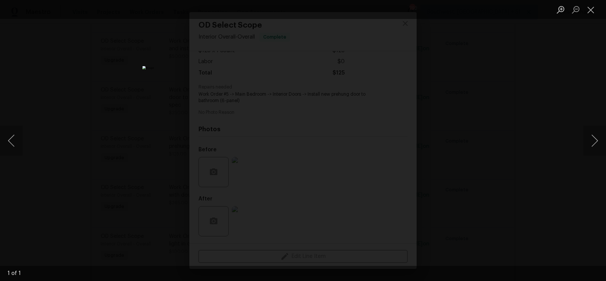
click at [465, 123] on div "Lightbox" at bounding box center [303, 140] width 606 height 281
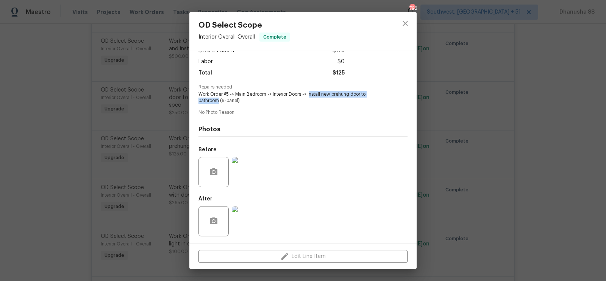
drag, startPoint x: 309, startPoint y: 95, endPoint x: 219, endPoint y: 102, distance: 89.6
click at [219, 102] on span "Work Order #5 -> Main Bedroom -> Interior Doors -> Install new prehung door to …" at bounding box center [292, 97] width 188 height 13
copy span "nstall new prehung door to bathroom"
click at [407, 23] on icon "close" at bounding box center [405, 23] width 9 height 9
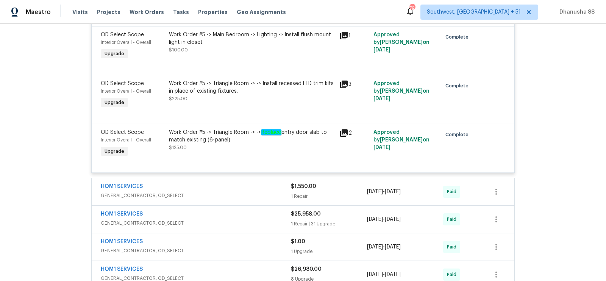
scroll to position [3097, 0]
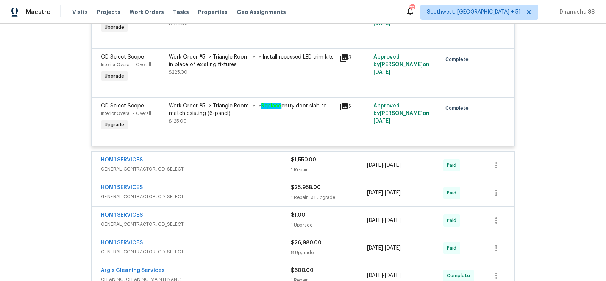
click at [279, 184] on div "HOM1 SERVICES" at bounding box center [196, 188] width 190 height 9
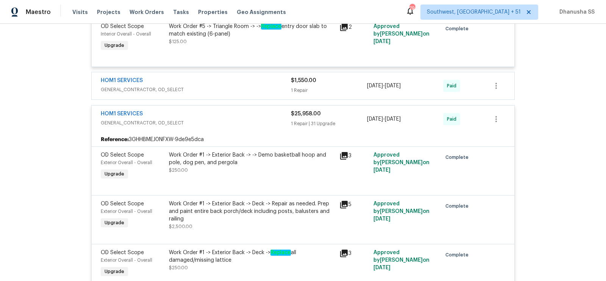
scroll to position [3221, 0]
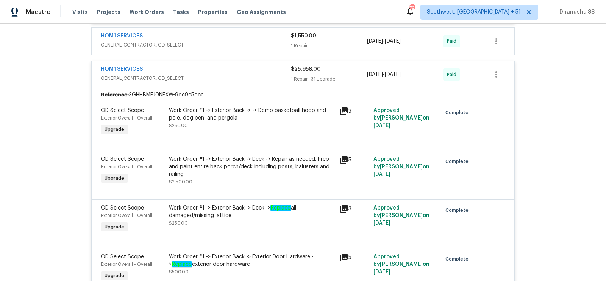
click at [249, 161] on div "Work Order #1 -> Exterior Back -> Deck -> Repair as needed. Prep and paint enti…" at bounding box center [252, 167] width 166 height 23
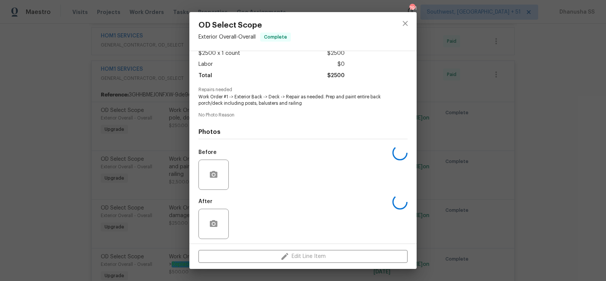
scroll to position [48, 0]
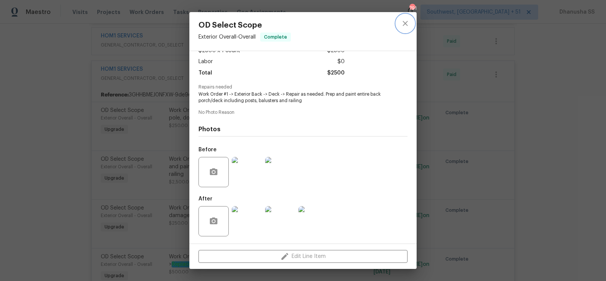
click at [402, 31] on button "close" at bounding box center [405, 23] width 18 height 18
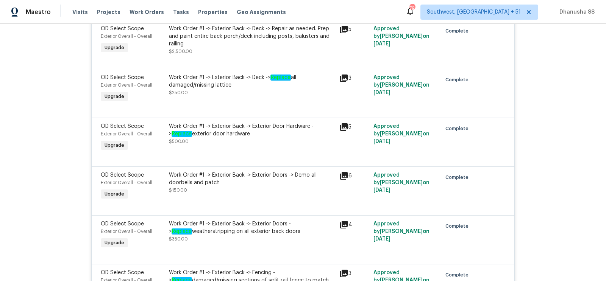
scroll to position [3352, 0]
click at [246, 132] on div "Work Order #1 -> Exterior Back -> Exterior Door Hardware -> Replace exterior do…" at bounding box center [252, 133] width 166 height 23
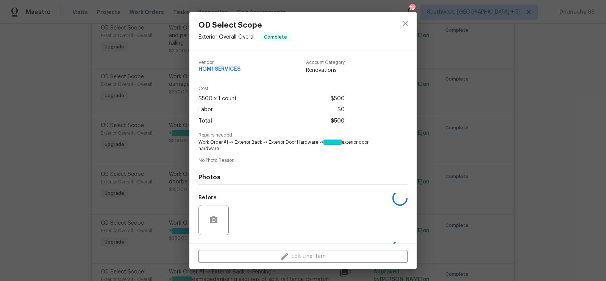
scroll to position [48, 0]
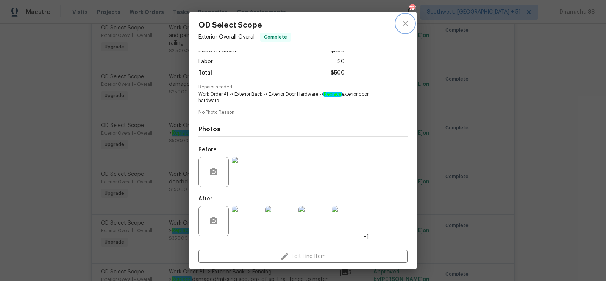
click at [410, 21] on button "close" at bounding box center [405, 23] width 18 height 18
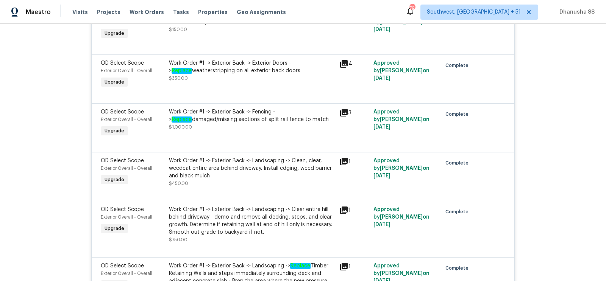
scroll to position [3515, 0]
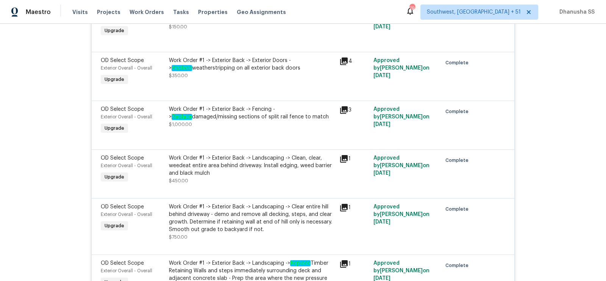
click at [270, 125] on div "Work Order #1 -> Exterior Back -> Fencing -> Replace damaged/missing sections o…" at bounding box center [252, 120] width 170 height 35
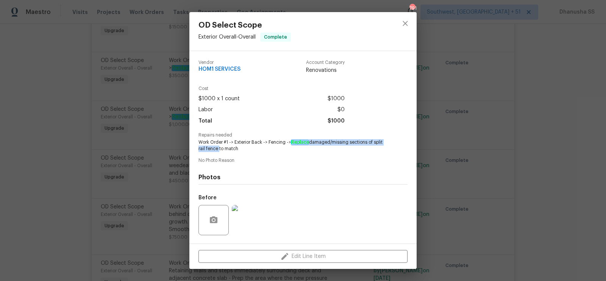
drag, startPoint x: 290, startPoint y: 142, endPoint x: 218, endPoint y: 147, distance: 72.8
click at [218, 147] on span "Work Order #1 -> Exterior Back -> Fencing -> Replace damaged/missing sections o…" at bounding box center [292, 145] width 188 height 13
copy span "Replace damaged/missing sections of split rail fence"
click at [406, 22] on icon "close" at bounding box center [404, 23] width 5 height 5
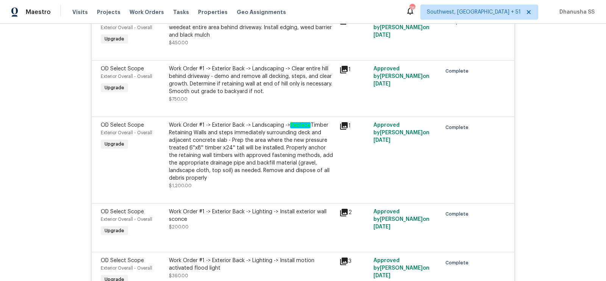
scroll to position [3655, 0]
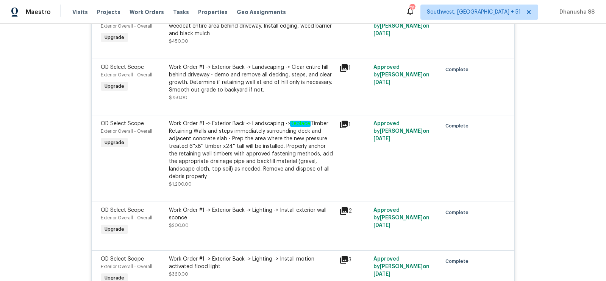
click at [296, 121] on em "Replace" at bounding box center [300, 124] width 20 height 6
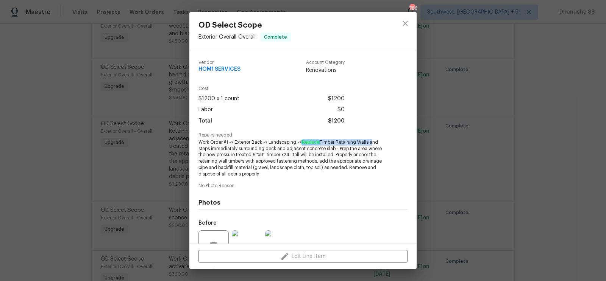
drag, startPoint x: 302, startPoint y: 142, endPoint x: 371, endPoint y: 145, distance: 69.0
click at [371, 145] on span "Work Order #1 -> Exterior Back -> Landscaping -> Replace Timber Retaining Walls…" at bounding box center [292, 158] width 188 height 38
copy span "Replace Timber Retaining Walls"
click at [404, 22] on icon "close" at bounding box center [405, 23] width 9 height 9
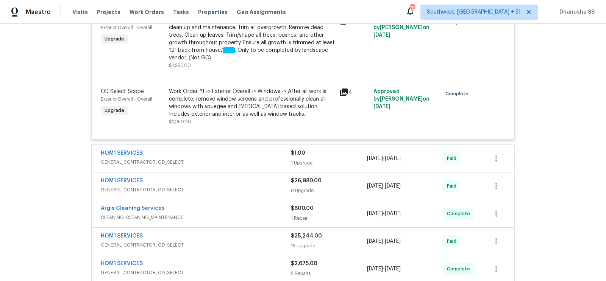
scroll to position [4856, 0]
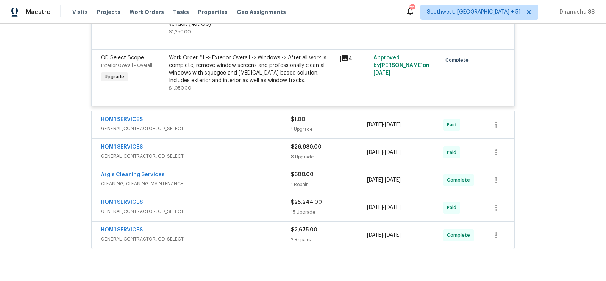
click at [264, 153] on span "GENERAL_CONTRACTOR, OD_SELECT" at bounding box center [196, 157] width 190 height 8
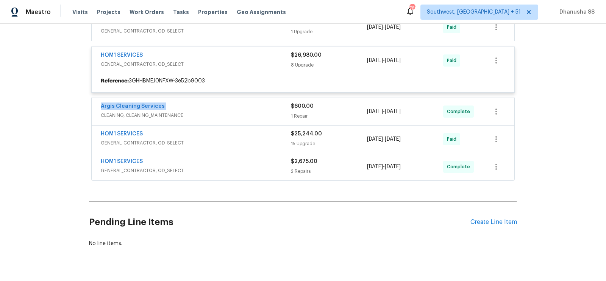
scroll to position [4961, 0]
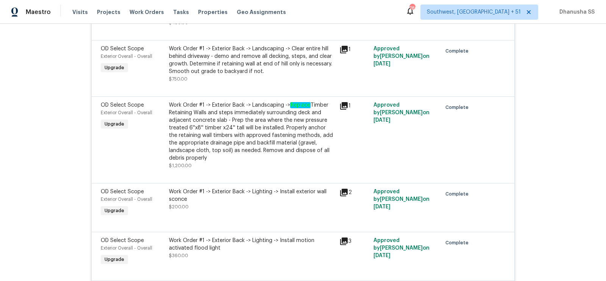
scroll to position [3488, 0]
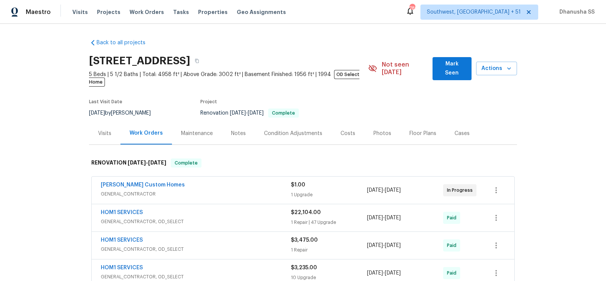
scroll to position [360, 0]
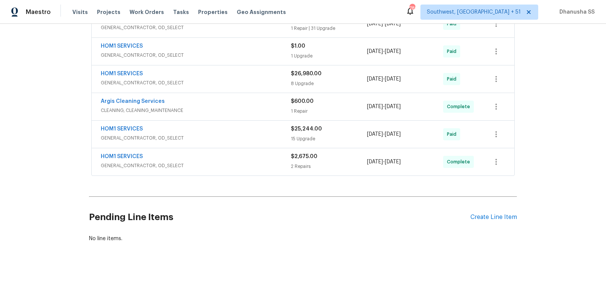
click at [256, 70] on div "HOM1 SERVICES" at bounding box center [196, 74] width 190 height 9
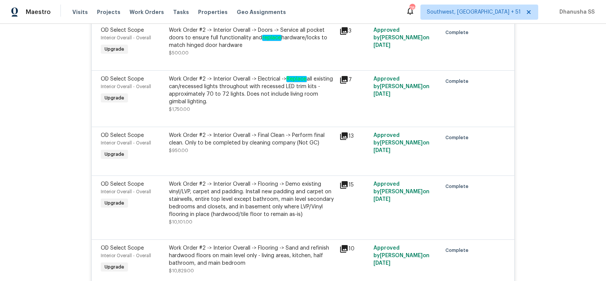
scroll to position [677, 0]
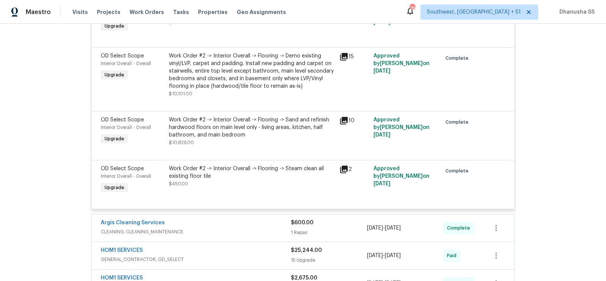
click at [245, 71] on div "Work Order #2 -> Interior Overall -> Flooring -> Demo existing vinyl/LVP, carpe…" at bounding box center [252, 71] width 166 height 38
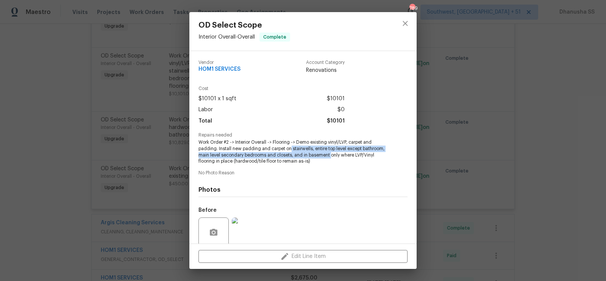
drag, startPoint x: 291, startPoint y: 150, endPoint x: 332, endPoint y: 157, distance: 41.2
click at [332, 157] on span "Work Order #2 -> Interior Overall -> Flooring -> Demo existing vinyl/LVP, carpe…" at bounding box center [292, 151] width 188 height 25
copy span "stairwells, entire top level except bathroom, main level secondary bedrooms and…"
click at [405, 26] on icon "close" at bounding box center [405, 23] width 9 height 9
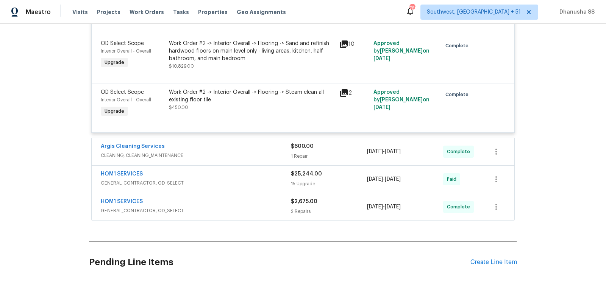
scroll to position [798, 0]
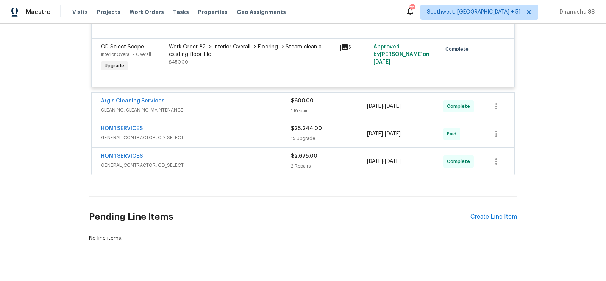
click at [274, 125] on div "HOM1 SERVICES" at bounding box center [196, 129] width 190 height 9
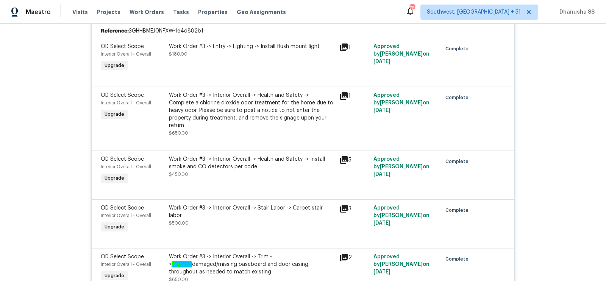
scroll to position [920, 0]
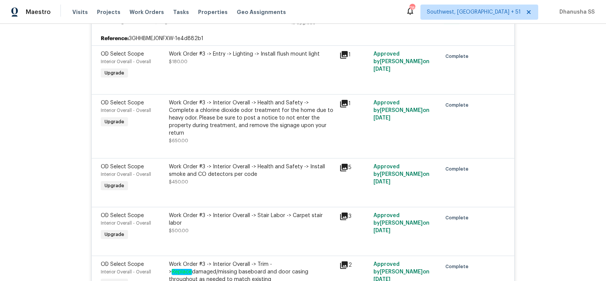
click at [258, 163] on div "Work Order #3 -> Interior Overall -> Health and Safety -> Install smoke and CO …" at bounding box center [252, 170] width 166 height 15
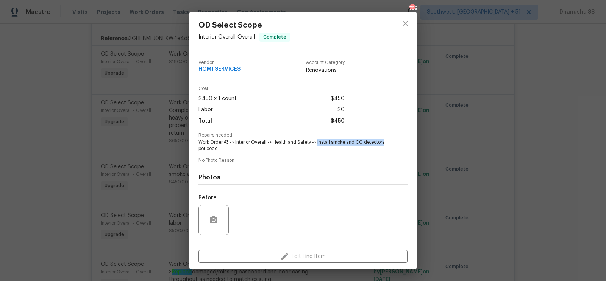
drag, startPoint x: 317, startPoint y: 143, endPoint x: 391, endPoint y: 143, distance: 73.8
click at [391, 143] on div "Repairs needed Work Order #3 -> Interior Overall -> Health and Safety -> Instal…" at bounding box center [302, 142] width 209 height 19
copy span "Install smoke and CO detectors"
click at [407, 26] on icon "close" at bounding box center [405, 23] width 9 height 9
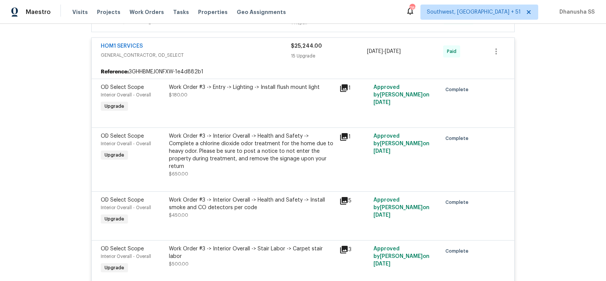
scroll to position [881, 0]
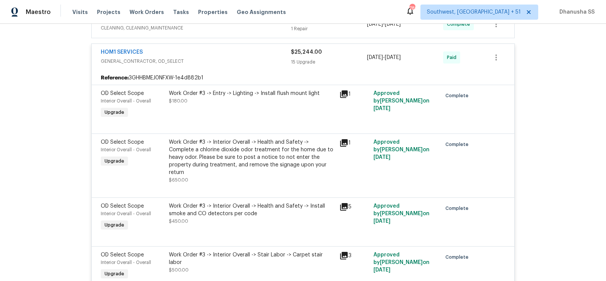
click at [266, 140] on div "Work Order #3 -> Interior Overall -> Health and Safety -> Complete a chlorine d…" at bounding box center [252, 158] width 166 height 38
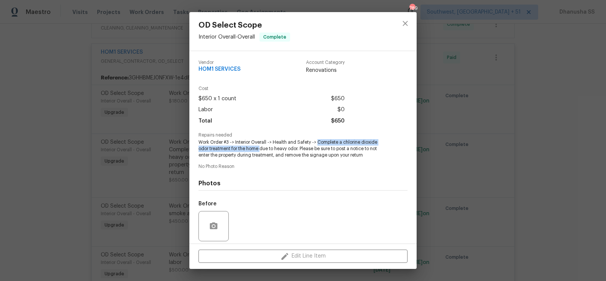
drag, startPoint x: 317, startPoint y: 142, endPoint x: 260, endPoint y: 150, distance: 57.3
click at [260, 150] on span "Work Order #3 -> Interior Overall -> Health and Safety -> Complete a chlorine d…" at bounding box center [292, 148] width 188 height 19
copy span "Complete a chlorine dioxide odor treatment for the home"
click at [408, 36] on div at bounding box center [405, 31] width 23 height 39
click at [408, 17] on button "close" at bounding box center [405, 23] width 18 height 18
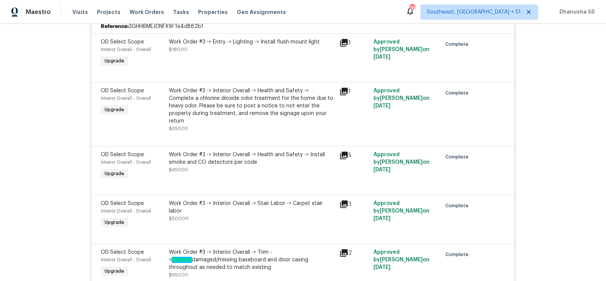
scroll to position [905, 0]
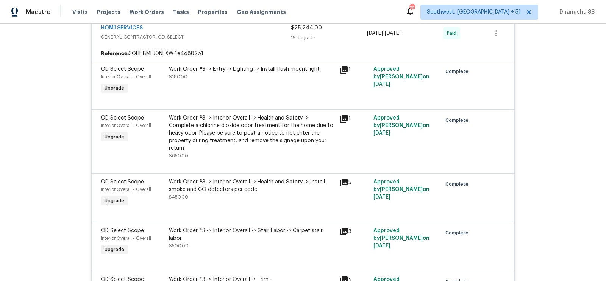
click at [203, 119] on div "Work Order #3 -> Interior Overall -> Health and Safety -> Complete a chlorine d…" at bounding box center [252, 133] width 166 height 38
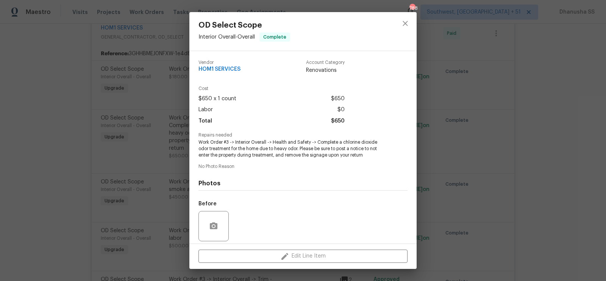
click at [227, 67] on span "HOM1 SERVICES" at bounding box center [219, 70] width 42 height 6
copy span "HOM1 SERVICES"
click at [404, 21] on icon "close" at bounding box center [405, 23] width 9 height 9
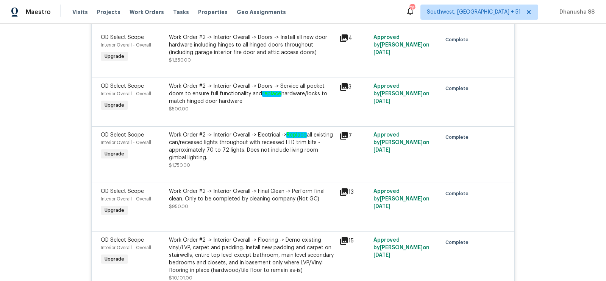
scroll to position [268, 0]
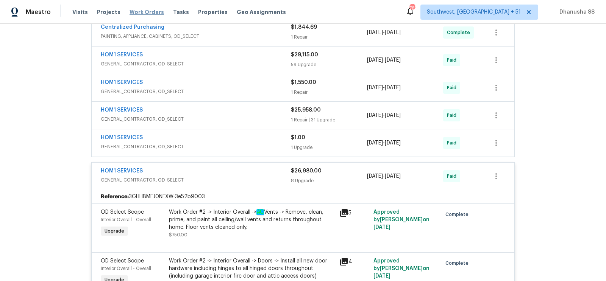
click at [142, 12] on span "Work Orders" at bounding box center [146, 12] width 34 height 8
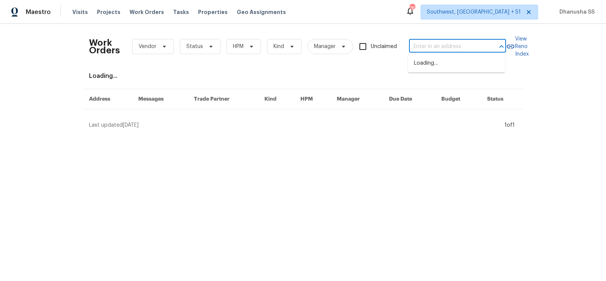
click at [427, 43] on input "text" at bounding box center [447, 47] width 76 height 12
paste input "851 Placid Lake Dr, Osprey, FL 34229"
type input "851 Placid Lake Dr, Osprey, FL 34229"
click at [428, 70] on li "851 Placid Lake Dr, Osprey, FL 34229" at bounding box center [456, 63] width 97 height 12
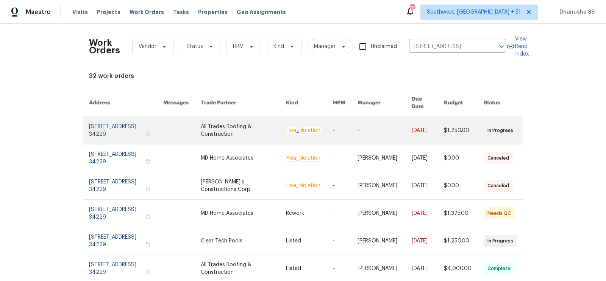
click at [419, 125] on link at bounding box center [428, 130] width 32 height 27
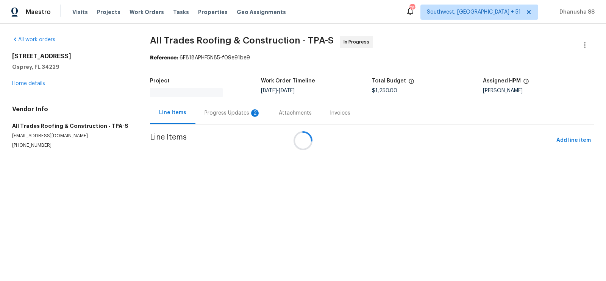
click at [38, 83] on div at bounding box center [303, 140] width 606 height 281
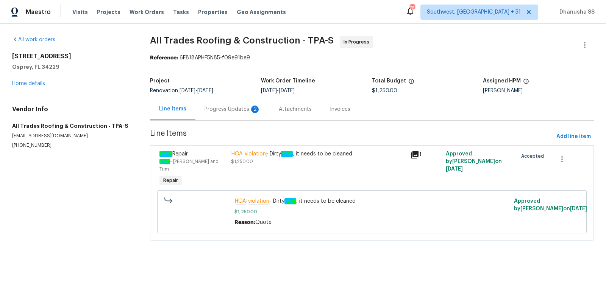
click at [30, 80] on div "851 Placid Lake Dr Osprey, FL 34229 Home details" at bounding box center [72, 70] width 120 height 35
click at [30, 82] on link "Home details" at bounding box center [28, 83] width 33 height 5
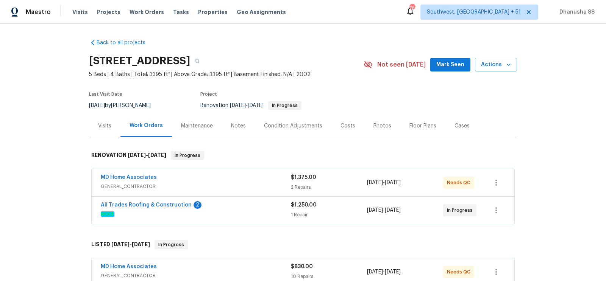
scroll to position [263, 0]
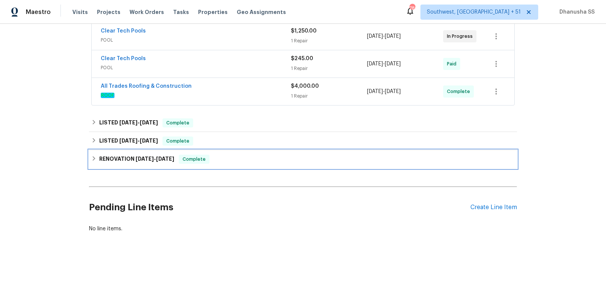
click at [247, 159] on div "RENOVATION 6/17/25 - 7/4/25 Complete" at bounding box center [302, 159] width 423 height 9
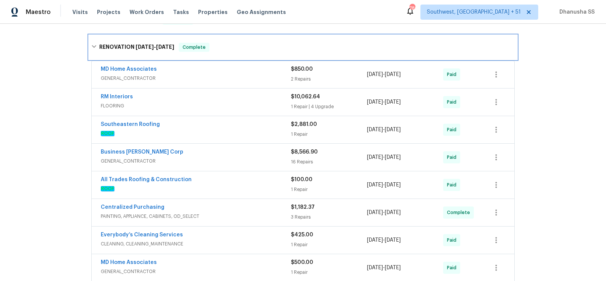
scroll to position [384, 0]
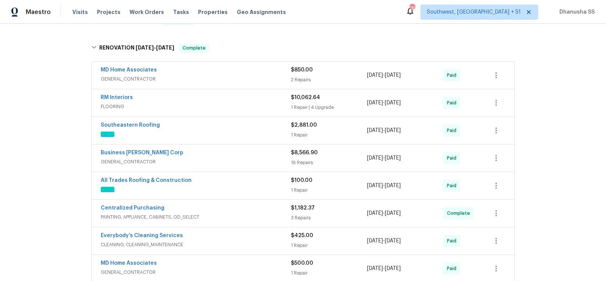
click at [268, 70] on div "MD Home Associates" at bounding box center [196, 70] width 190 height 9
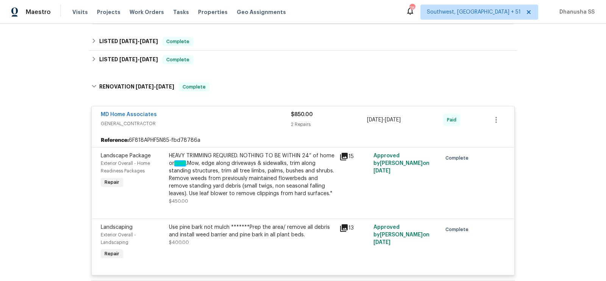
scroll to position [299, 0]
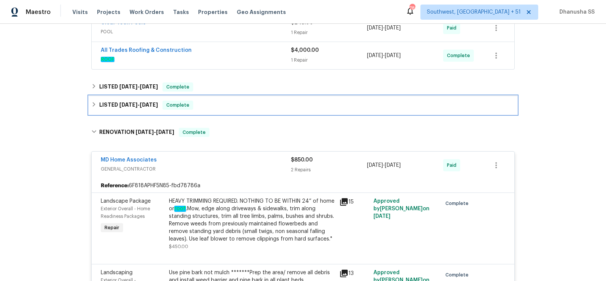
click at [223, 106] on div "LISTED 8/6/25 - 8/7/25 Complete" at bounding box center [302, 105] width 423 height 9
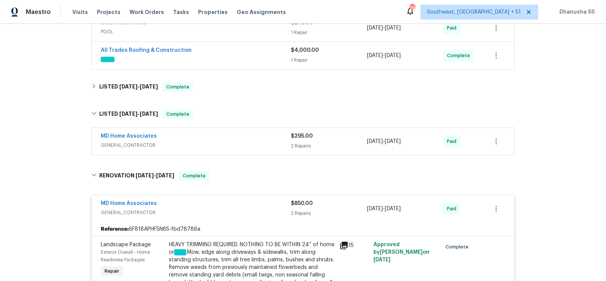
click at [247, 136] on div "MD Home Associates" at bounding box center [196, 137] width 190 height 9
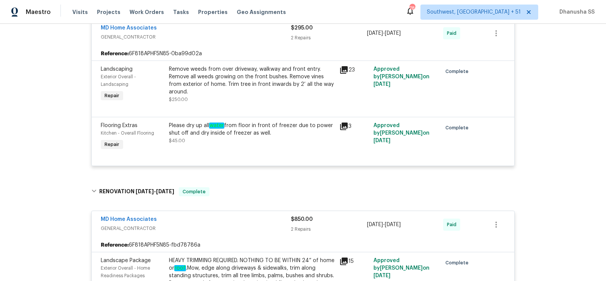
scroll to position [340, 0]
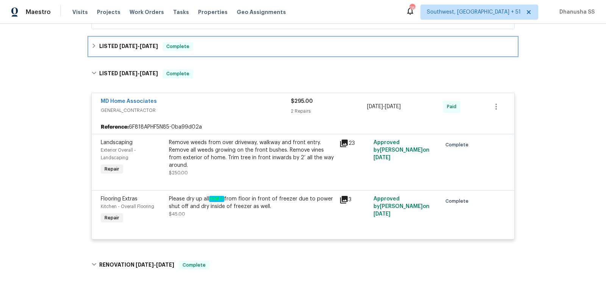
click at [218, 44] on div "LISTED 8/15/25 - 8/20/25 Complete" at bounding box center [302, 46] width 423 height 9
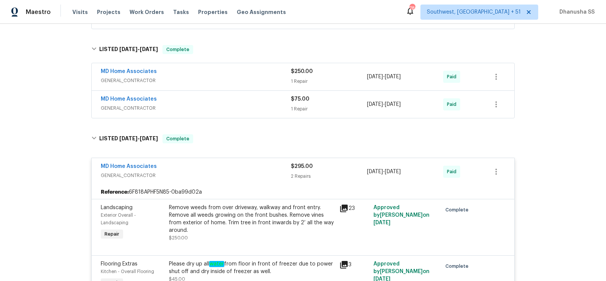
click at [249, 98] on div "MD Home Associates" at bounding box center [196, 99] width 190 height 9
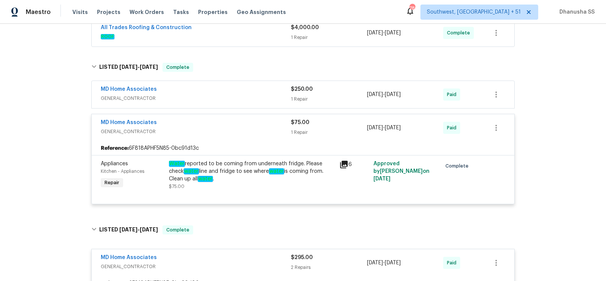
scroll to position [318, 0]
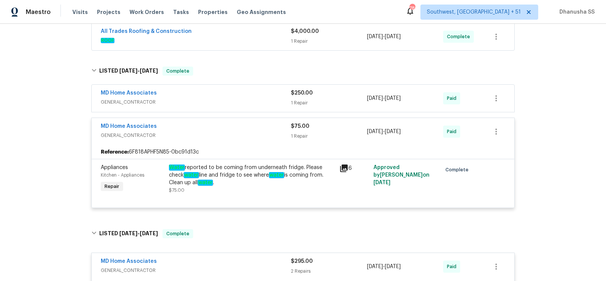
click at [221, 95] on div "MD Home Associates" at bounding box center [196, 93] width 190 height 9
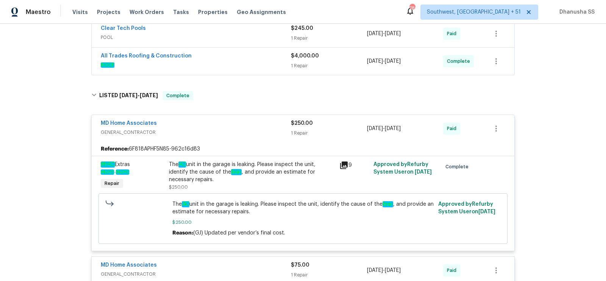
click at [245, 62] on span "ROOF" at bounding box center [196, 65] width 190 height 8
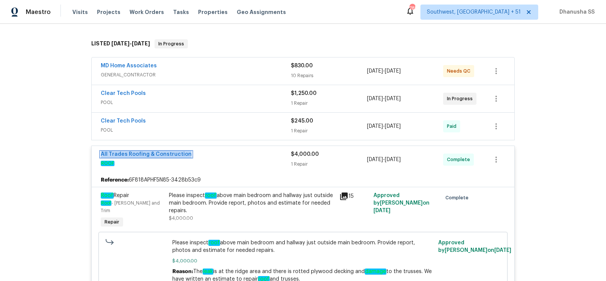
scroll to position [197, 0]
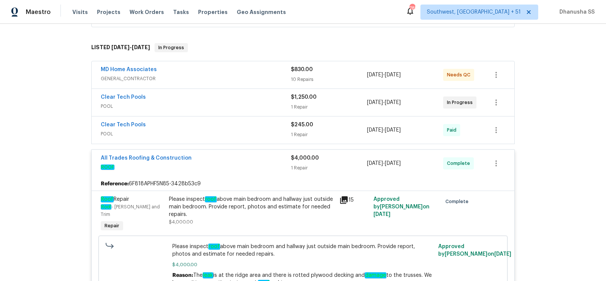
click at [260, 131] on span "POOL" at bounding box center [196, 134] width 190 height 8
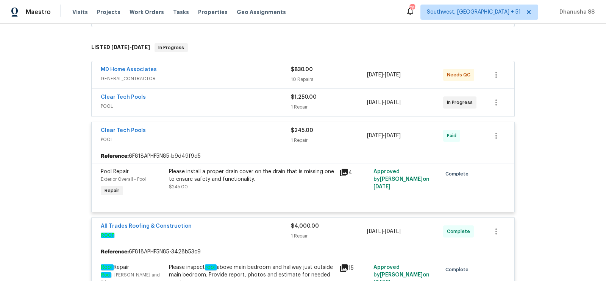
click at [247, 136] on span "POOL" at bounding box center [196, 140] width 190 height 8
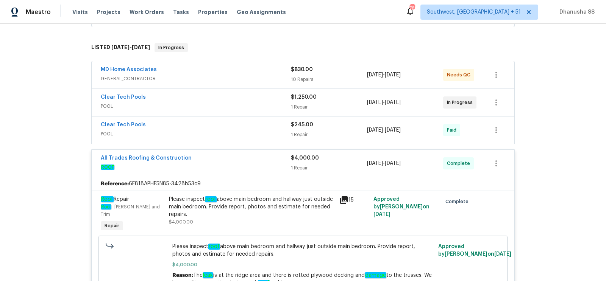
click at [262, 75] on span "GENERAL_CONTRACTOR" at bounding box center [196, 79] width 190 height 8
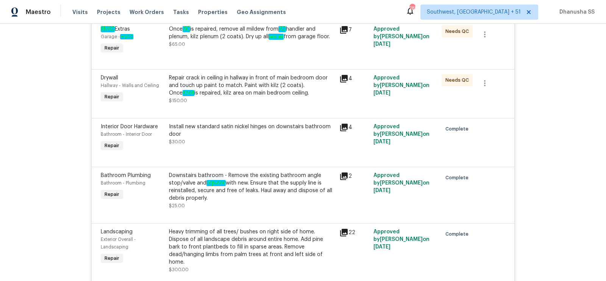
scroll to position [220, 0]
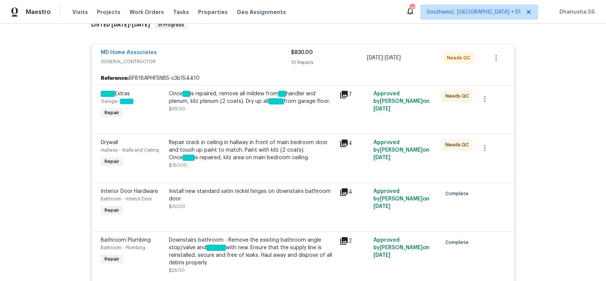
click at [228, 99] on div "Once AC is repaired, remove all mildew from AC handler and plenum, kilz plenum …" at bounding box center [252, 97] width 166 height 15
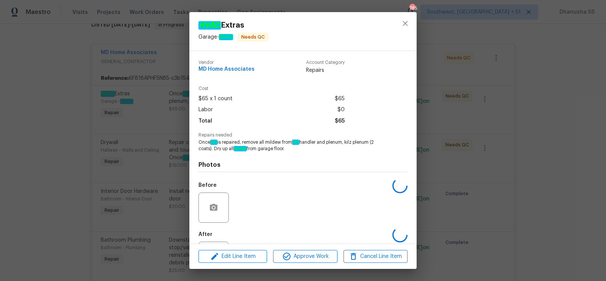
scroll to position [36, 0]
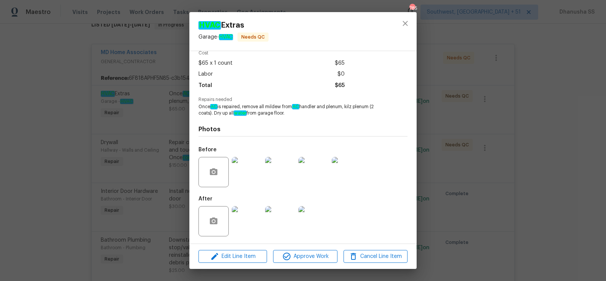
click at [251, 165] on img at bounding box center [247, 172] width 30 height 30
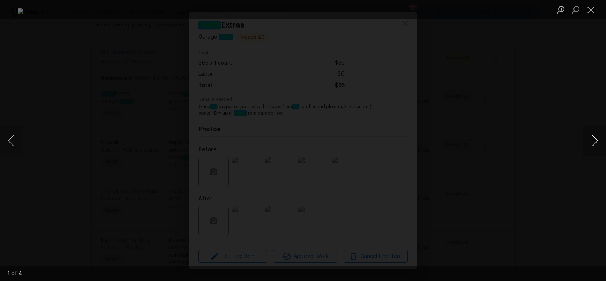
click at [591, 143] on button "Next image" at bounding box center [594, 141] width 23 height 30
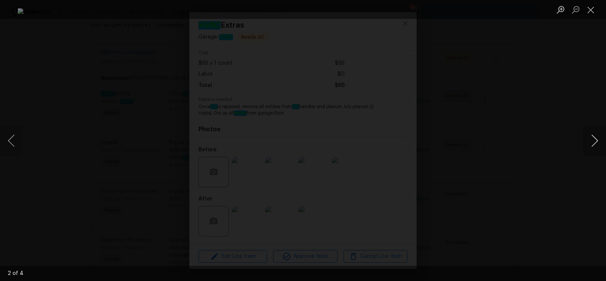
click at [591, 143] on button "Next image" at bounding box center [594, 141] width 23 height 30
click at [587, 143] on button "Next image" at bounding box center [594, 141] width 23 height 30
click at [589, 19] on div "Lightbox" at bounding box center [303, 140] width 606 height 281
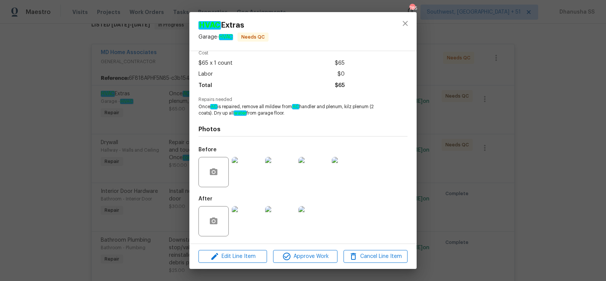
scroll to position [0, 0]
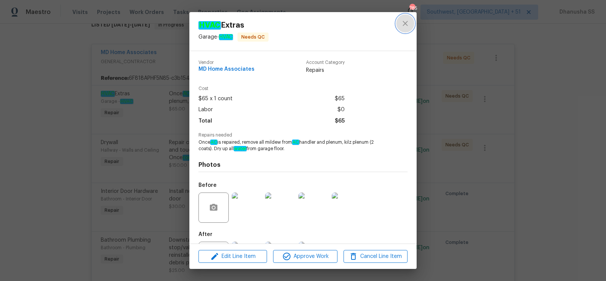
click at [410, 20] on button "close" at bounding box center [405, 23] width 18 height 18
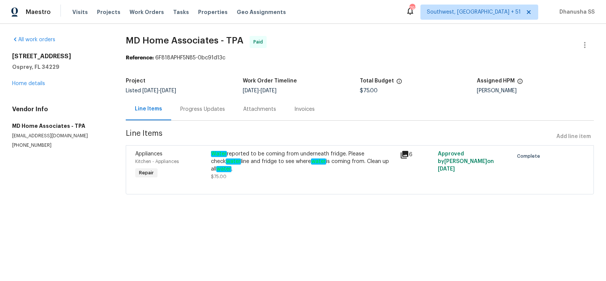
click at [197, 109] on div "Progress Updates" at bounding box center [202, 110] width 45 height 8
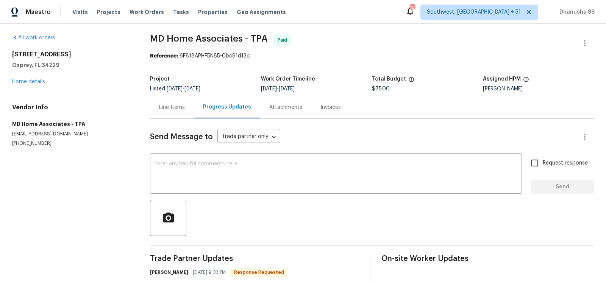
scroll to position [37, 0]
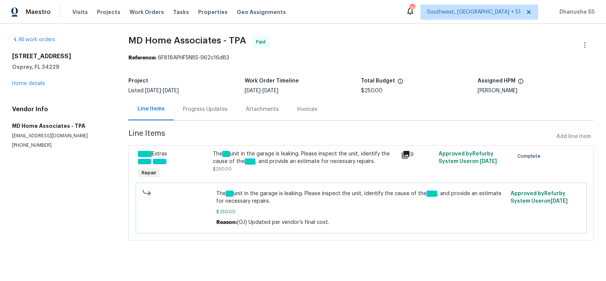
click at [190, 112] on div "Progress Updates" at bounding box center [205, 110] width 45 height 8
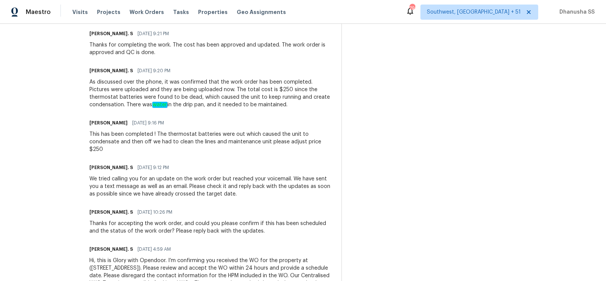
scroll to position [233, 0]
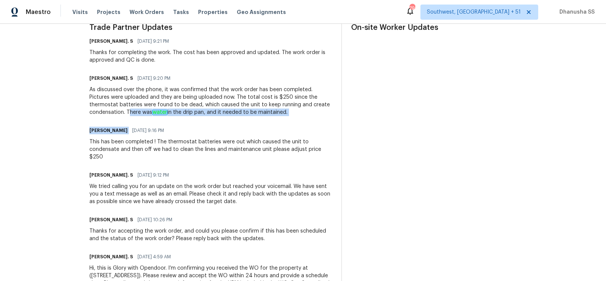
drag, startPoint x: 137, startPoint y: 110, endPoint x: 293, endPoint y: 121, distance: 156.4
click at [293, 121] on div "Trade Partner Updates [PERSON_NAME]. S [DATE] 9:21 PM Thanks for completing the…" at bounding box center [210, 168] width 243 height 288
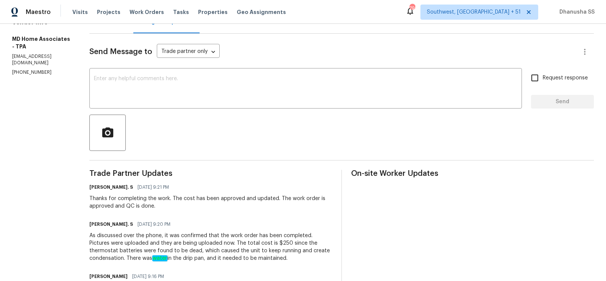
scroll to position [0, 0]
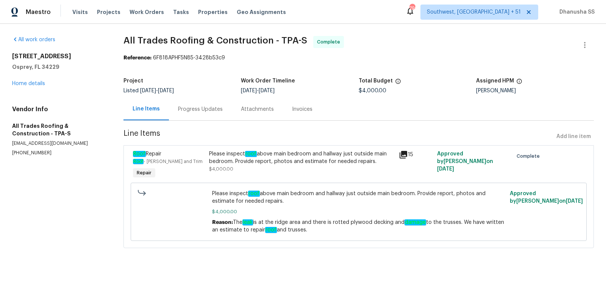
click at [199, 113] on div "Progress Updates" at bounding box center [200, 110] width 45 height 8
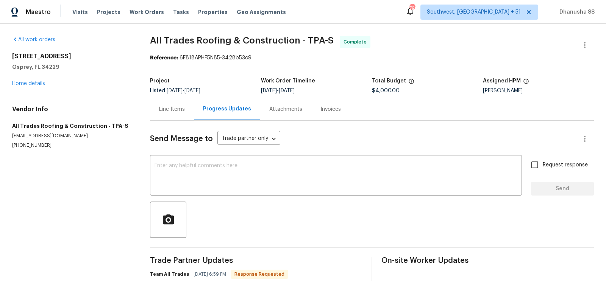
click at [175, 114] on div "Line Items" at bounding box center [172, 109] width 44 height 22
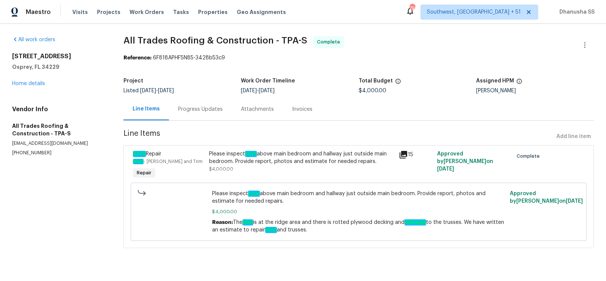
click at [294, 161] on div "Please inspect roof above main bedroom and hallway just outside main bedroom. P…" at bounding box center [302, 157] width 186 height 15
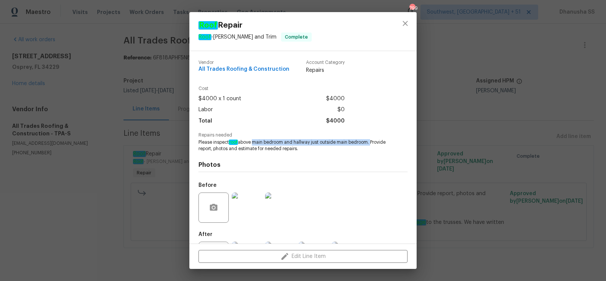
drag, startPoint x: 254, startPoint y: 143, endPoint x: 375, endPoint y: 144, distance: 121.2
click at [375, 144] on span "Please inspect roof above main bedroom and hallway just outside main bedroom. P…" at bounding box center [292, 145] width 188 height 13
copy span "main bedroom and hallway just outside main bedroom."
click at [398, 24] on button "close" at bounding box center [405, 23] width 18 height 18
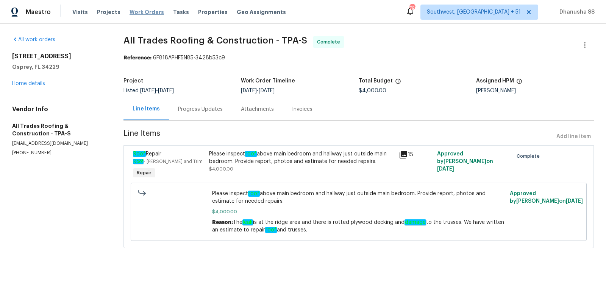
click at [138, 14] on span "Work Orders" at bounding box center [146, 12] width 34 height 8
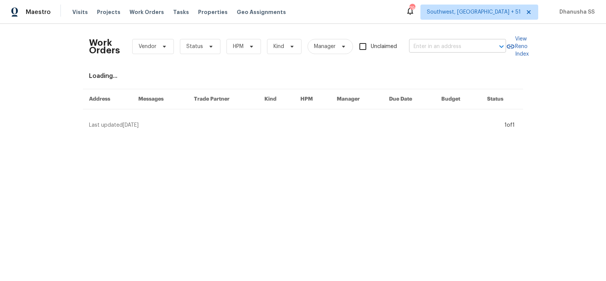
click at [455, 49] on input "text" at bounding box center [447, 47] width 76 height 12
paste input "[STREET_ADDRESS]"
type input "[STREET_ADDRESS]"
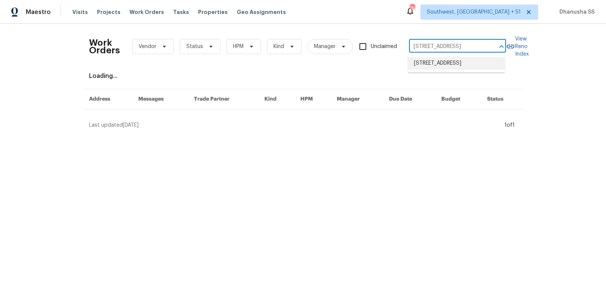
click at [452, 61] on li "[STREET_ADDRESS]" at bounding box center [456, 63] width 97 height 12
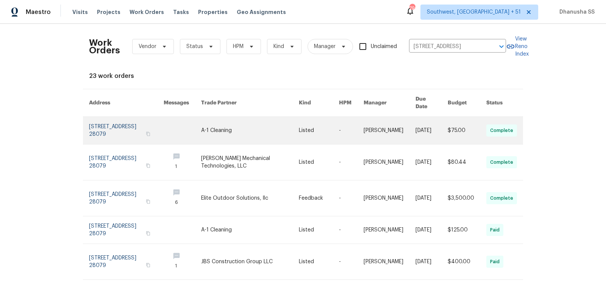
click at [201, 117] on link at bounding box center [182, 130] width 37 height 27
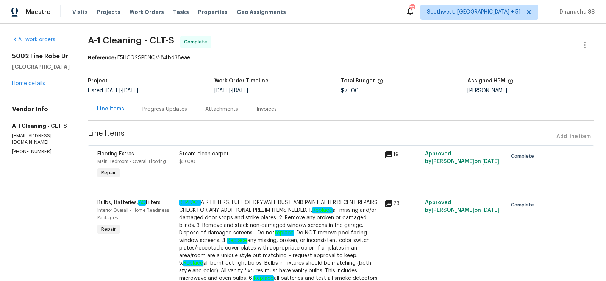
click at [31, 87] on div "[STREET_ADDRESS] Home details" at bounding box center [41, 70] width 58 height 35
click at [31, 86] on link "Home details" at bounding box center [28, 83] width 33 height 5
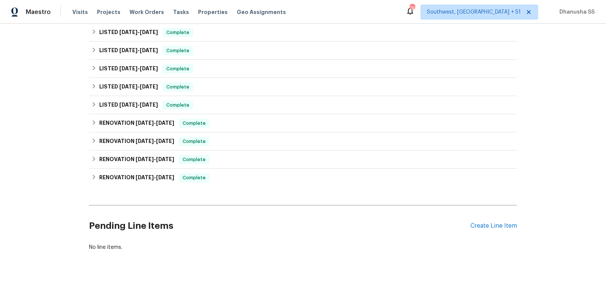
scroll to position [154, 0]
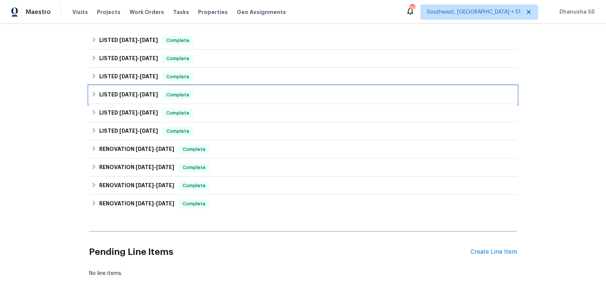
click at [238, 97] on div "LISTED [DATE] - [DATE] Complete" at bounding box center [302, 94] width 423 height 9
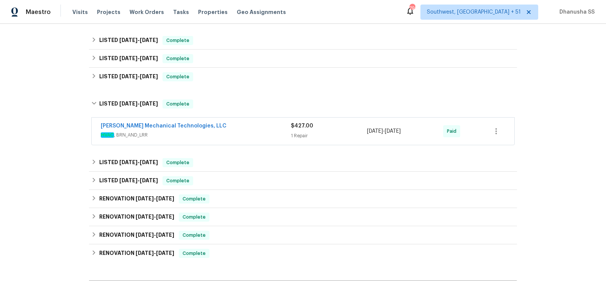
click at [256, 126] on div "[PERSON_NAME] Mechanical Technologies, LLC" at bounding box center [196, 126] width 190 height 9
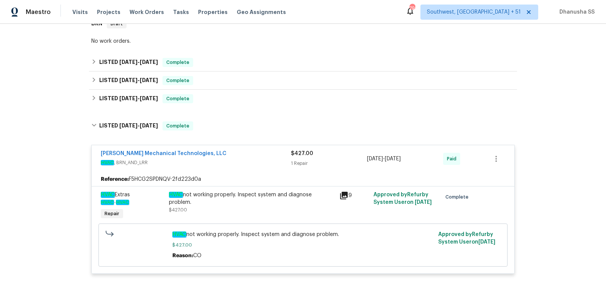
scroll to position [116, 0]
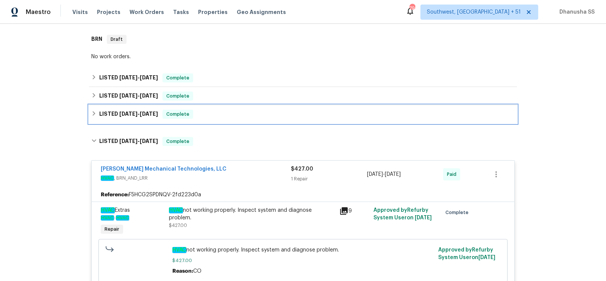
click at [243, 111] on div "LISTED [DATE] - [DATE] Complete" at bounding box center [302, 114] width 423 height 9
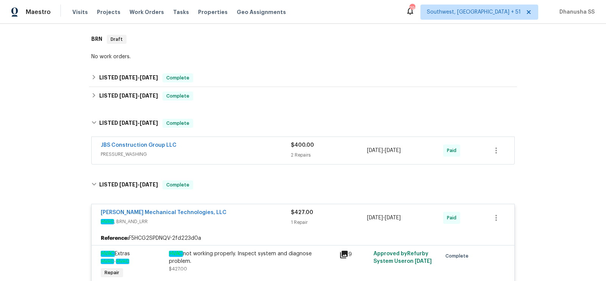
click at [253, 146] on div "JBS Construction Group LLC" at bounding box center [196, 146] width 190 height 9
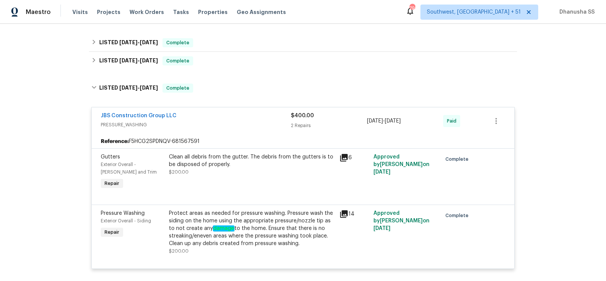
scroll to position [129, 0]
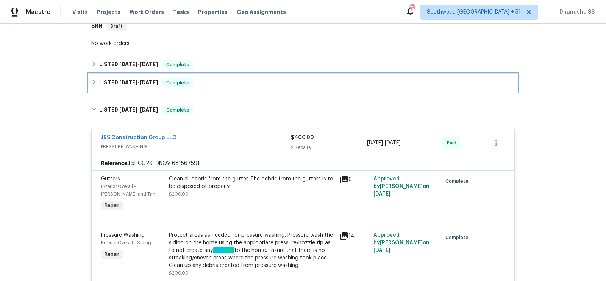
click at [230, 85] on div "LISTED [DATE] - [DATE] Complete" at bounding box center [302, 82] width 423 height 9
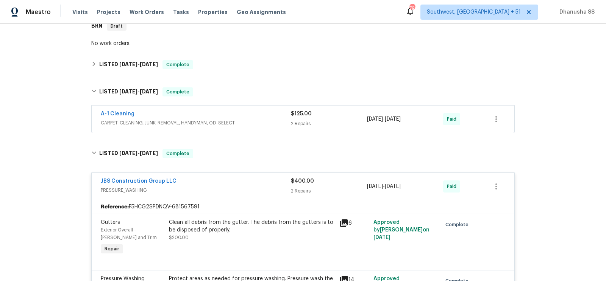
click at [242, 116] on div "A-1 Cleaning" at bounding box center [196, 114] width 190 height 9
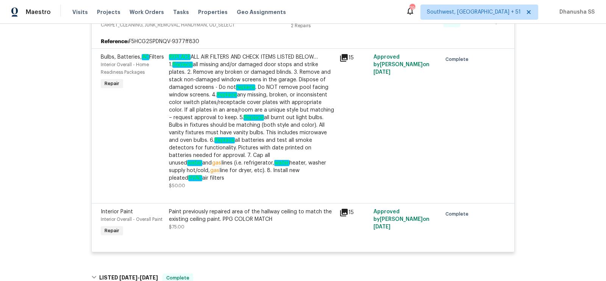
scroll to position [153, 0]
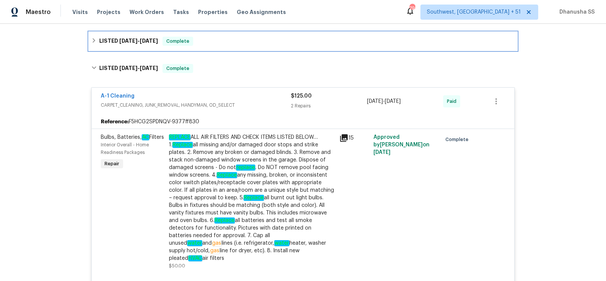
click at [218, 47] on div "LISTED [DATE] - [DATE] Complete" at bounding box center [303, 41] width 428 height 18
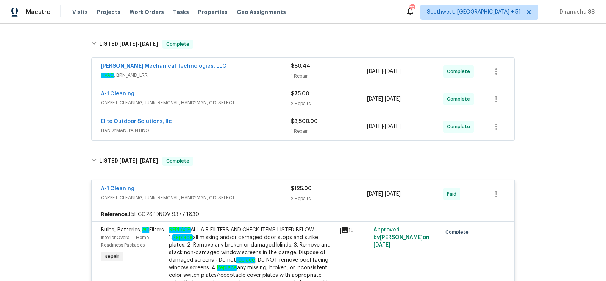
click at [260, 127] on span "HANDYMAN, PAINTING" at bounding box center [196, 131] width 190 height 8
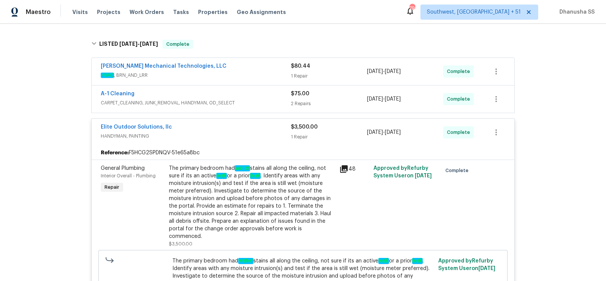
scroll to position [195, 0]
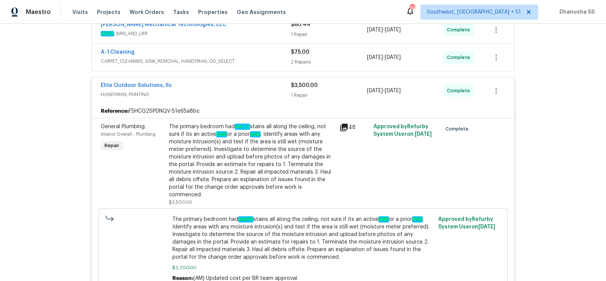
click at [253, 167] on div "The primary bedroom had water stains all along the ceiling, not sure if its an …" at bounding box center [252, 161] width 166 height 76
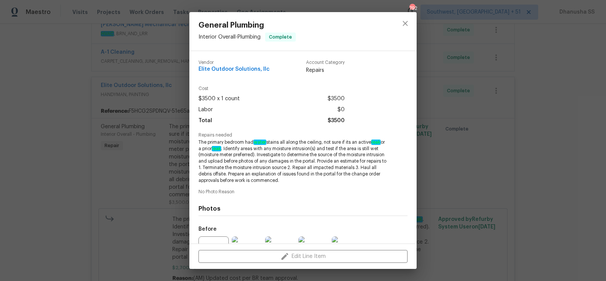
scroll to position [80, 0]
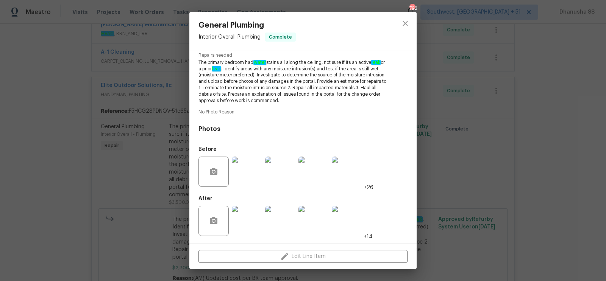
click at [396, 15] on div at bounding box center [405, 31] width 23 height 39
click at [403, 20] on icon "close" at bounding box center [405, 23] width 9 height 9
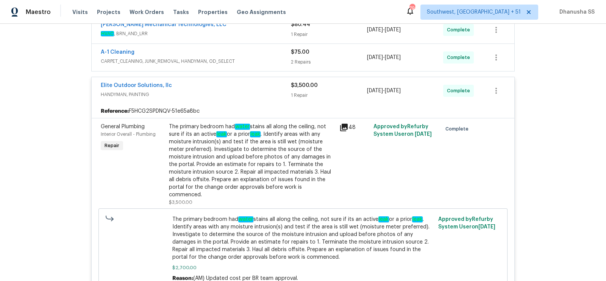
scroll to position [107, 0]
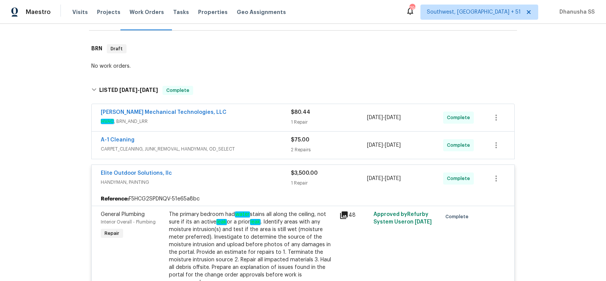
click at [249, 156] on div "A-1 Cleaning CARPET_CLEANING, JUNK_REMOVAL, HANDYMAN, OD_SELECT $75.00 2 Repair…" at bounding box center [303, 145] width 423 height 27
click at [250, 143] on div "A-1 Cleaning" at bounding box center [196, 140] width 190 height 9
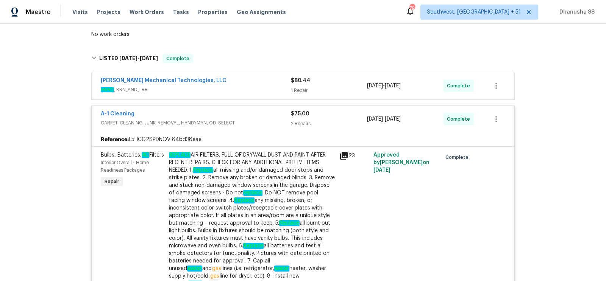
click at [266, 92] on span "HVAC , BRN_AND_LRR" at bounding box center [196, 90] width 190 height 8
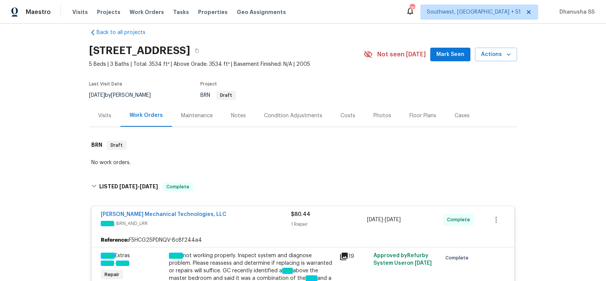
scroll to position [153, 0]
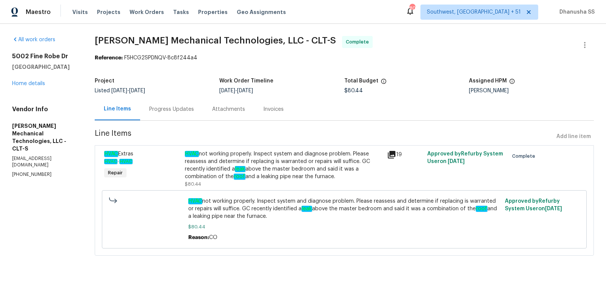
click at [175, 105] on div "Progress Updates" at bounding box center [171, 109] width 63 height 22
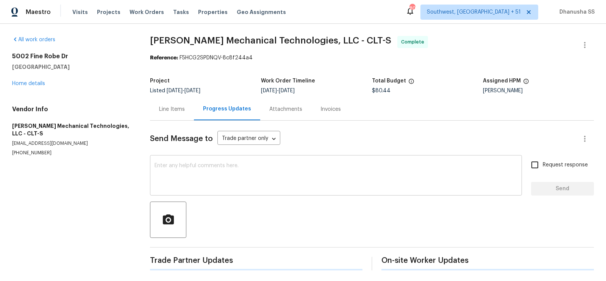
scroll to position [90, 0]
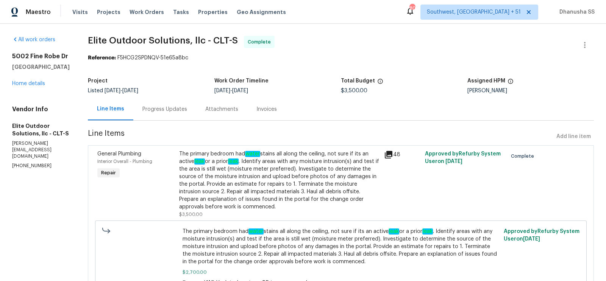
click at [164, 119] on div "Progress Updates" at bounding box center [164, 109] width 63 height 22
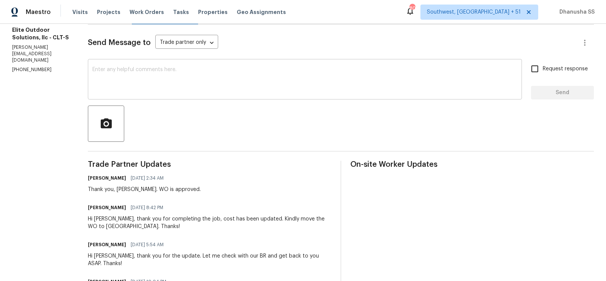
scroll to position [10, 0]
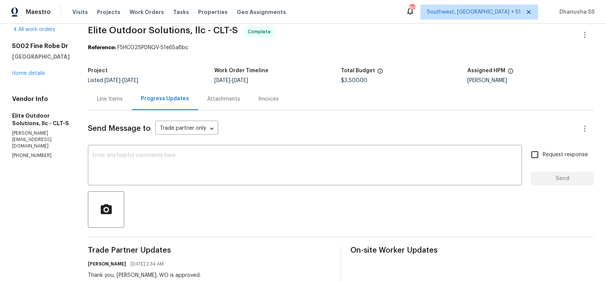
click at [99, 100] on div "Line Items" at bounding box center [110, 99] width 26 height 8
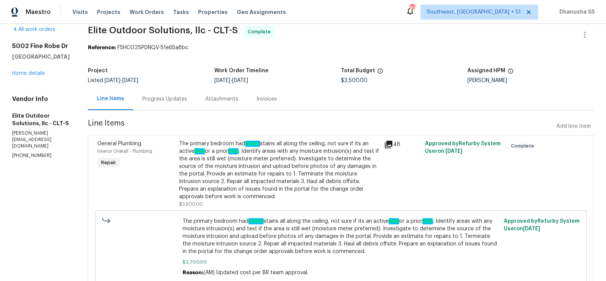
click at [143, 102] on div "Progress Updates" at bounding box center [164, 99] width 45 height 8
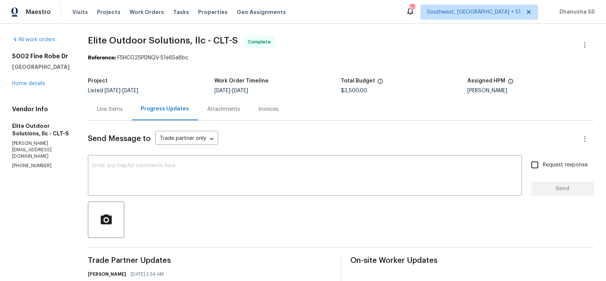
click at [88, 115] on div "Line Items" at bounding box center [110, 109] width 44 height 22
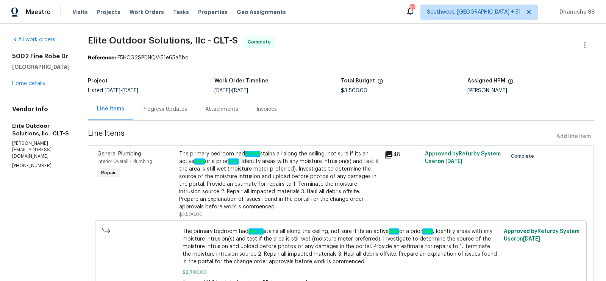
click at [142, 112] on div "Progress Updates" at bounding box center [164, 110] width 45 height 8
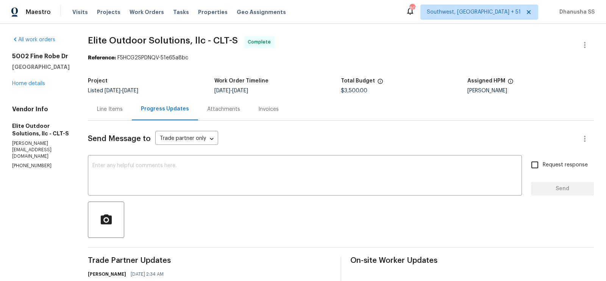
click at [88, 116] on div "Line Items" at bounding box center [110, 109] width 44 height 22
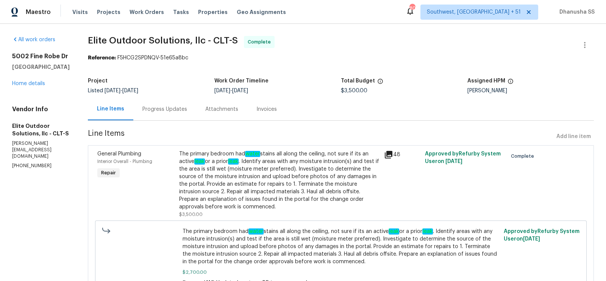
click at [142, 106] on div "Progress Updates" at bounding box center [164, 110] width 45 height 8
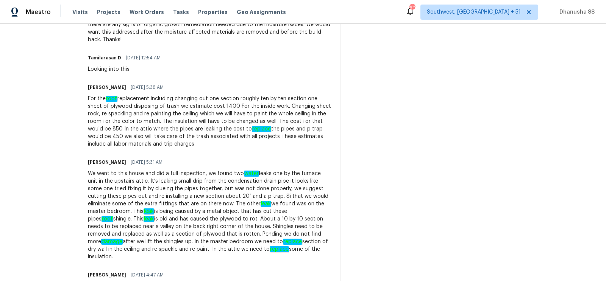
scroll to position [708, 0]
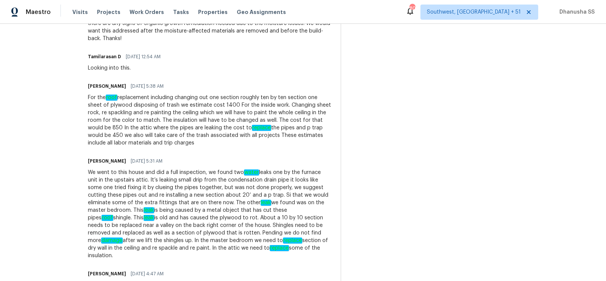
drag, startPoint x: 180, startPoint y: 83, endPoint x: 251, endPoint y: 83, distance: 71.6
click at [251, 94] on div "For the roof replacement including changing out one section roughly ten by ten …" at bounding box center [209, 120] width 243 height 53
copy div "replace the pipes and p trap"
drag, startPoint x: 191, startPoint y: 136, endPoint x: 251, endPoint y: 138, distance: 59.8
click at [251, 169] on div "We went to this house and did a full inspection, we found two water leaks one b…" at bounding box center [209, 214] width 243 height 91
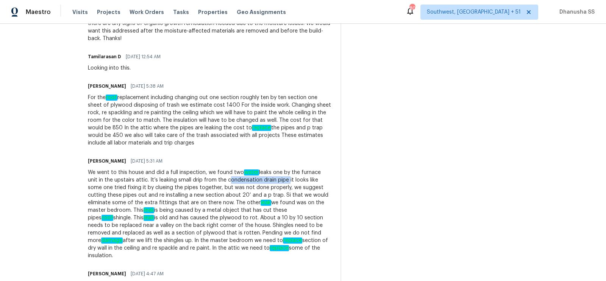
copy div "condensation drain pipe"
drag, startPoint x: 283, startPoint y: 126, endPoint x: 323, endPoint y: 129, distance: 39.8
click at [323, 169] on div "We went to this house and did a full inspection, we found two water leaks one b…" at bounding box center [209, 214] width 243 height 91
click at [270, 169] on div "We went to this house and did a full inspection, we found two water leaks one b…" at bounding box center [209, 214] width 243 height 91
drag, startPoint x: 282, startPoint y: 127, endPoint x: 113, endPoint y: 134, distance: 168.6
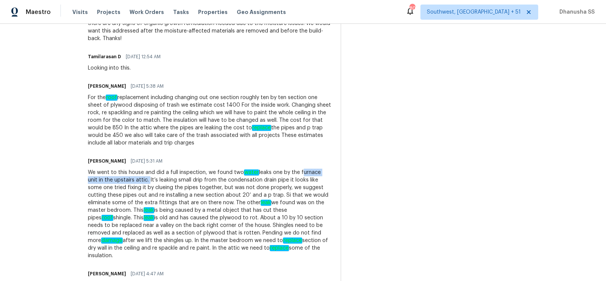
click at [113, 169] on div "We went to this house and did a full inspection, we found two water leaks one b…" at bounding box center [209, 214] width 243 height 91
copy div "furnace unit in the upstairs attic."
drag, startPoint x: 101, startPoint y: 166, endPoint x: 185, endPoint y: 165, distance: 83.7
click at [185, 169] on div "We went to this house and did a full inspection, we found two water leaks one b…" at bounding box center [209, 214] width 243 height 91
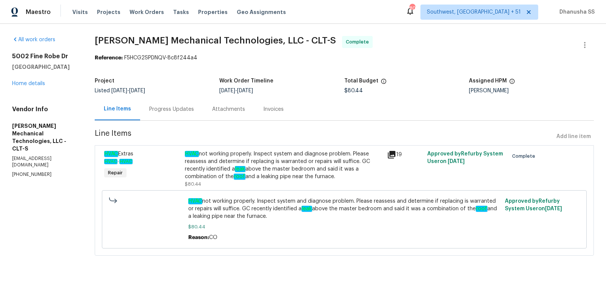
click at [182, 117] on div "Progress Updates" at bounding box center [171, 109] width 63 height 22
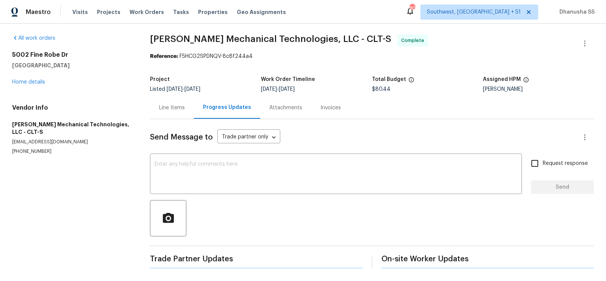
scroll to position [90, 0]
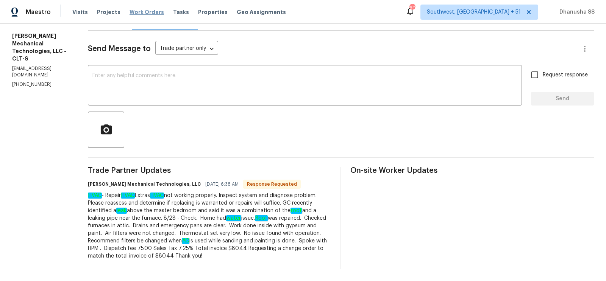
click at [138, 8] on span "Work Orders" at bounding box center [146, 12] width 34 height 8
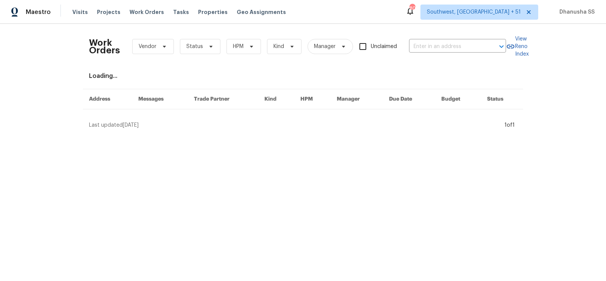
click at [432, 34] on div "Work Orders Vendor Status HPM Kind Manager Unclaimed ​" at bounding box center [297, 46] width 417 height 33
click at [427, 42] on input "text" at bounding box center [447, 47] width 76 height 12
paste input "1019 Deer Run, Venice, FL 34293"
type input "1019 Deer Run, Venice, FL 34293"
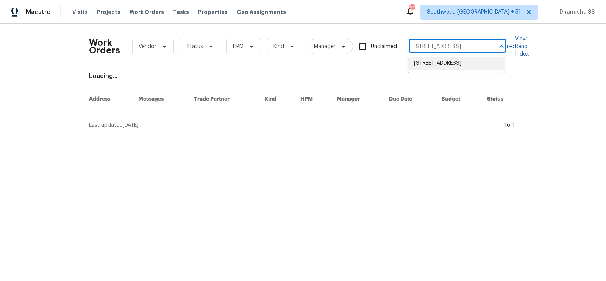
click at [426, 57] on li "1019 Deer Run, Venice, FL 34293" at bounding box center [456, 63] width 97 height 12
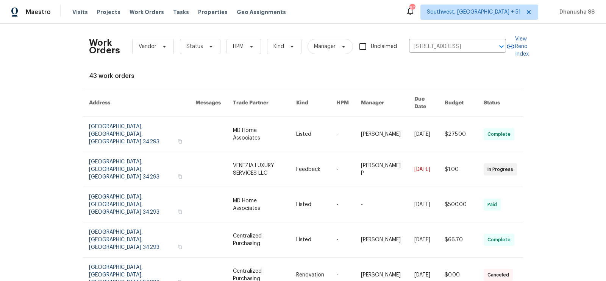
click at [357, 129] on td "Naomi Ferreira" at bounding box center [381, 134] width 53 height 35
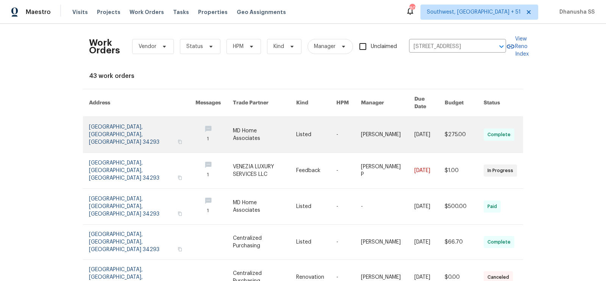
click at [309, 122] on link at bounding box center [316, 135] width 40 height 36
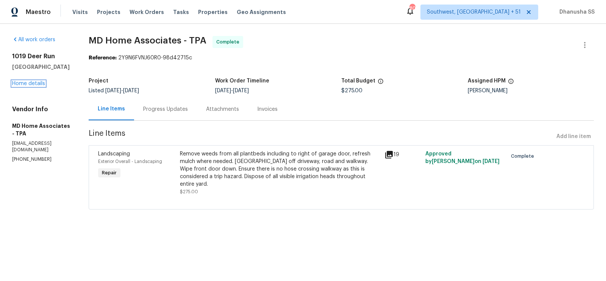
click at [36, 83] on link "Home details" at bounding box center [28, 83] width 33 height 5
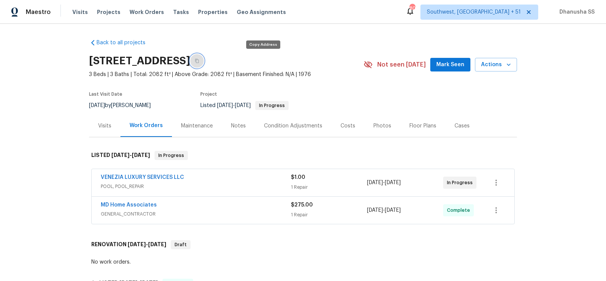
click at [199, 61] on icon "button" at bounding box center [197, 61] width 5 height 5
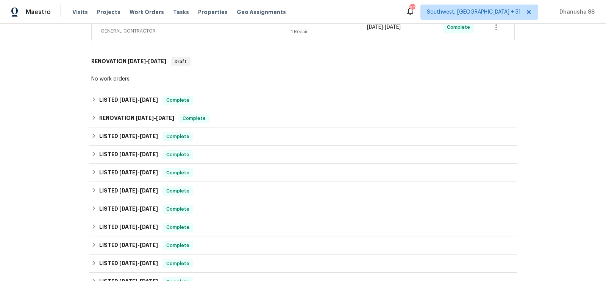
scroll to position [198, 0]
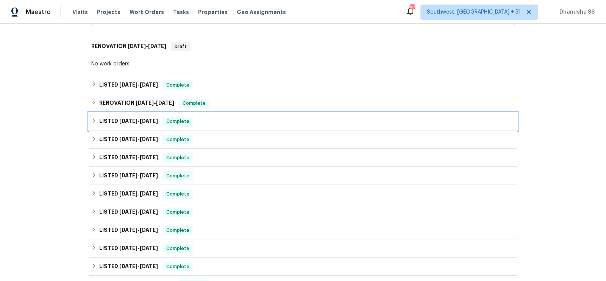
click at [224, 121] on div "LISTED 5/6/25 - 7/17/25 Complete" at bounding box center [302, 121] width 423 height 9
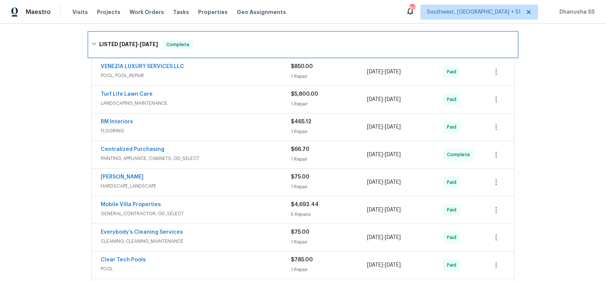
scroll to position [384, 0]
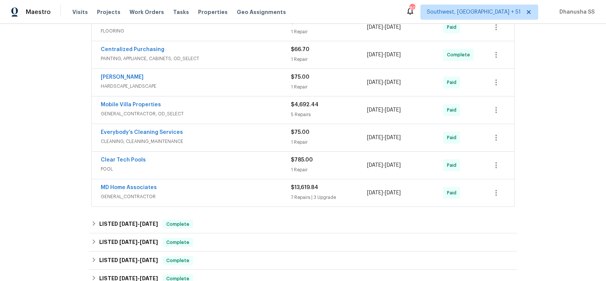
click at [264, 194] on span "GENERAL_CONTRACTOR" at bounding box center [196, 197] width 190 height 8
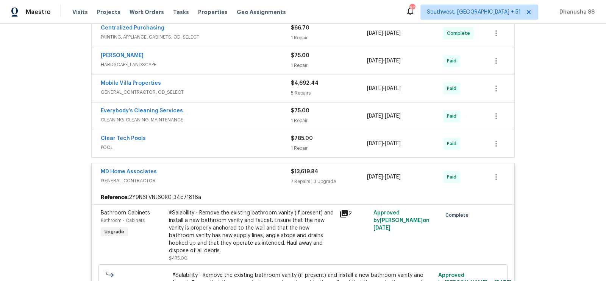
scroll to position [407, 0]
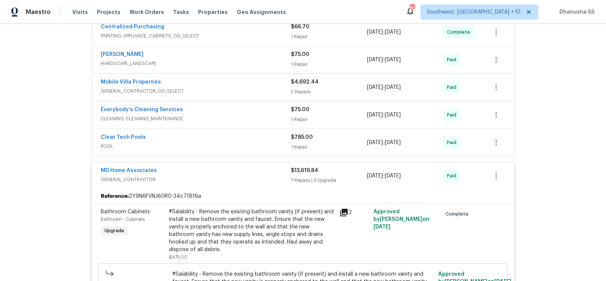
click at [262, 176] on span "GENERAL_CONTRACTOR" at bounding box center [196, 180] width 190 height 8
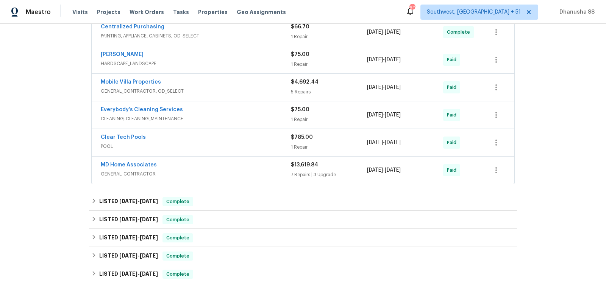
click at [254, 144] on span "POOL" at bounding box center [196, 147] width 190 height 8
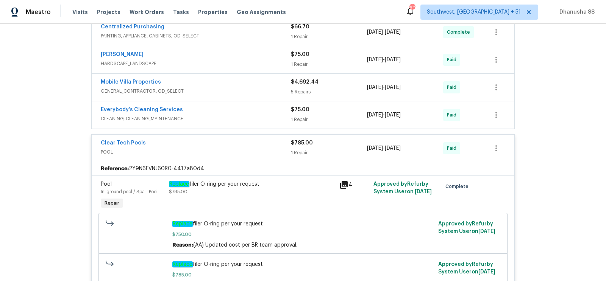
click at [250, 115] on span "CLEANING, CLEANING_MAINTENANCE" at bounding box center [196, 119] width 190 height 8
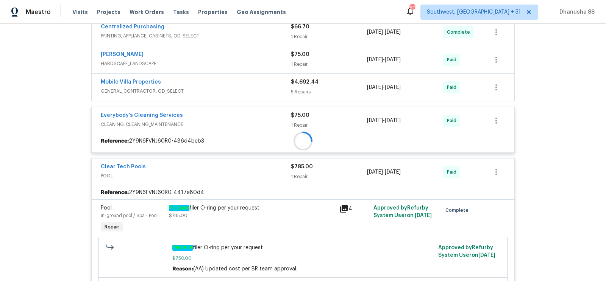
scroll to position [380, 0]
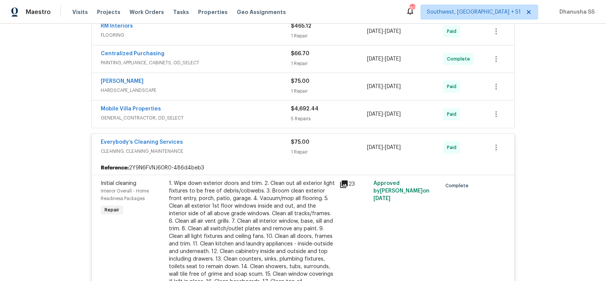
click at [256, 108] on div "Mobile Villa Properties" at bounding box center [196, 109] width 190 height 9
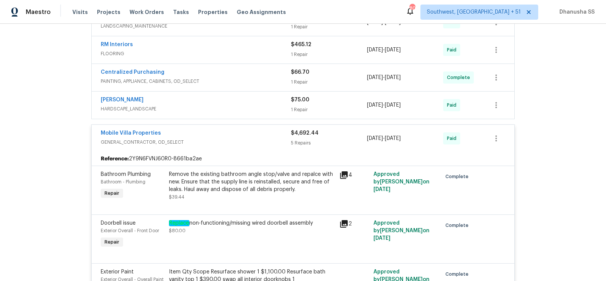
scroll to position [295, 0]
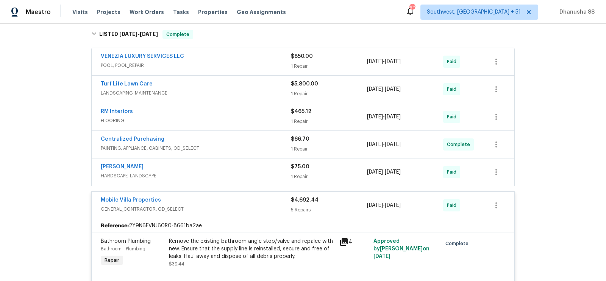
click at [269, 168] on div "[PERSON_NAME]" at bounding box center [196, 167] width 190 height 9
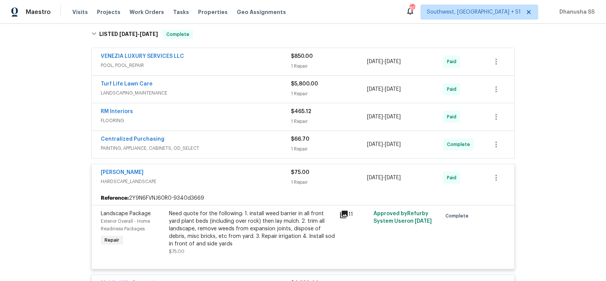
click at [270, 141] on div "Centralized Purchasing" at bounding box center [196, 140] width 190 height 9
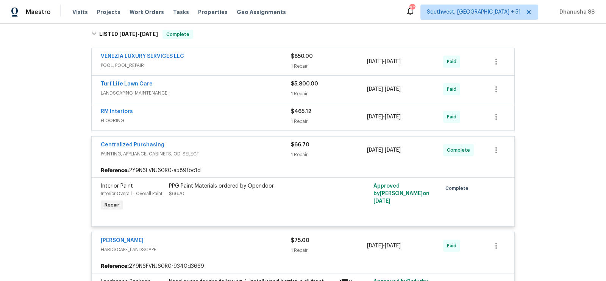
click at [266, 117] on span "FLOORING" at bounding box center [196, 121] width 190 height 8
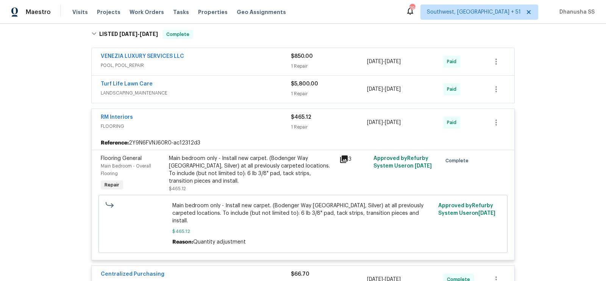
scroll to position [293, 0]
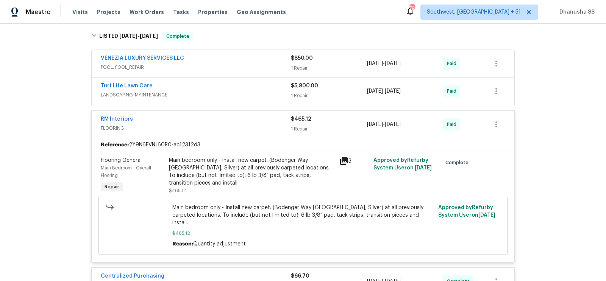
click at [249, 83] on div "Turf Life Lawn Care" at bounding box center [196, 86] width 190 height 9
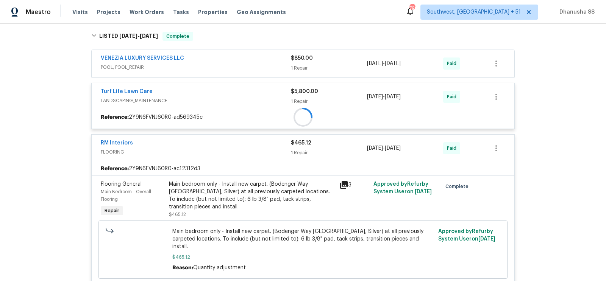
scroll to position [281, 0]
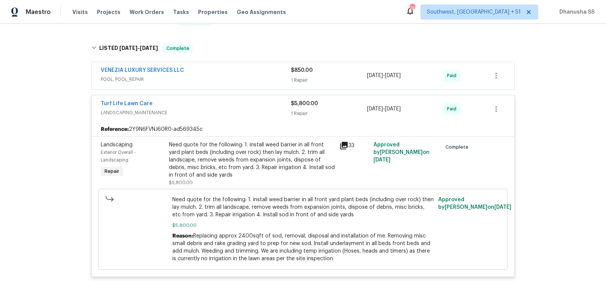
click at [249, 83] on div "VENEZIA LUXURY SERVICES LLC POOL, POOL_REPAIR" at bounding box center [196, 76] width 190 height 18
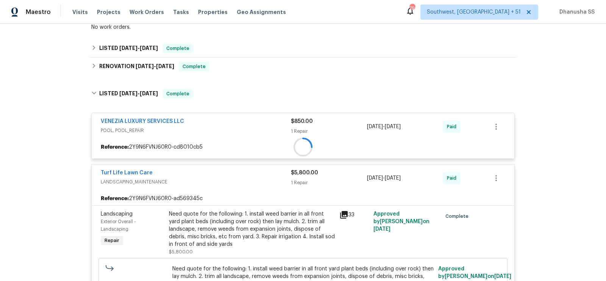
scroll to position [235, 0]
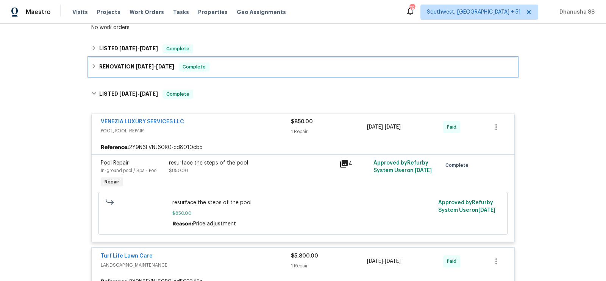
click at [235, 62] on div "RENOVATION 7/8/25 - 7/8/25 Complete" at bounding box center [302, 66] width 423 height 9
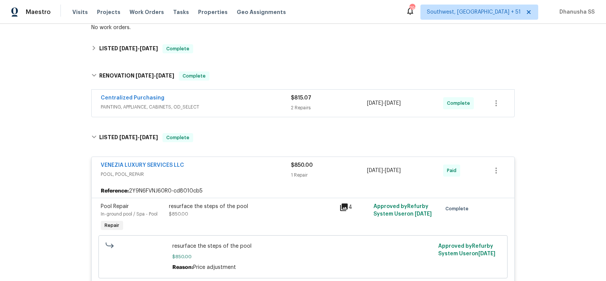
click at [253, 94] on div "Centralized Purchasing" at bounding box center [196, 98] width 190 height 9
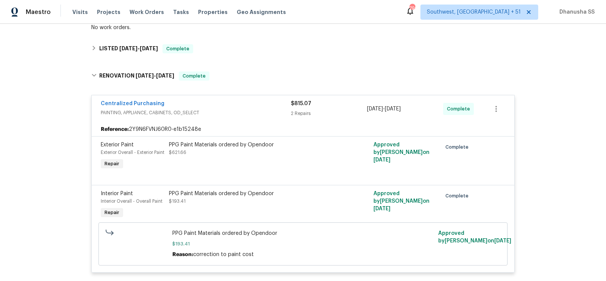
scroll to position [153, 0]
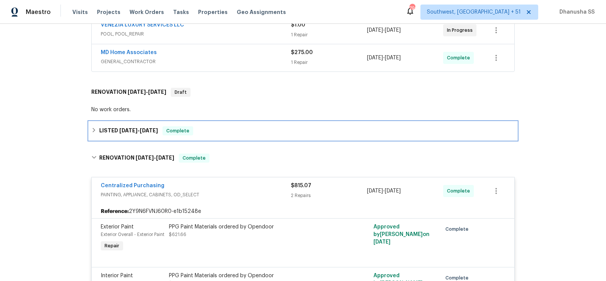
click at [212, 129] on div "LISTED 7/31/25 - 8/6/25 Complete" at bounding box center [302, 130] width 423 height 9
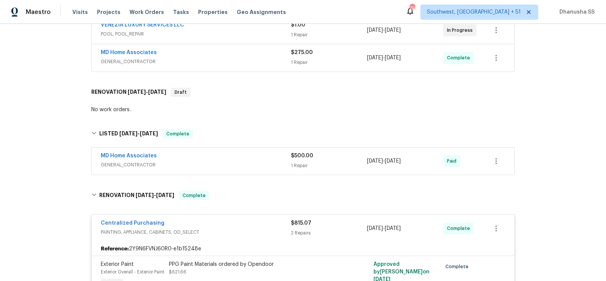
click at [232, 163] on span "GENERAL_CONTRACTOR" at bounding box center [196, 165] width 190 height 8
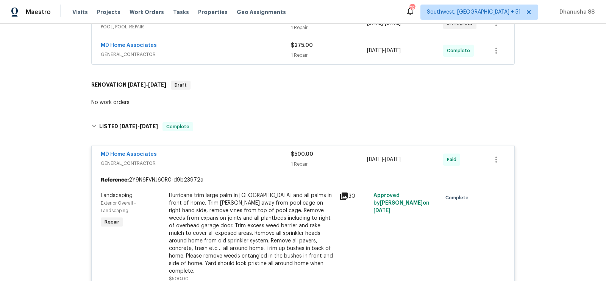
scroll to position [95, 0]
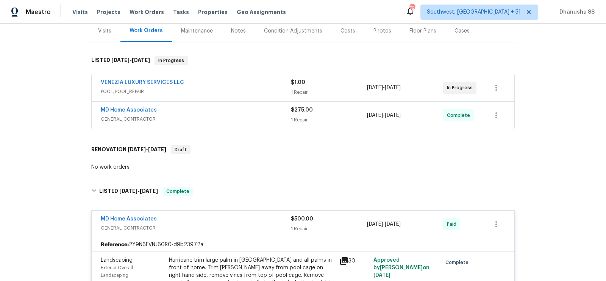
click at [240, 119] on span "GENERAL_CONTRACTOR" at bounding box center [196, 119] width 190 height 8
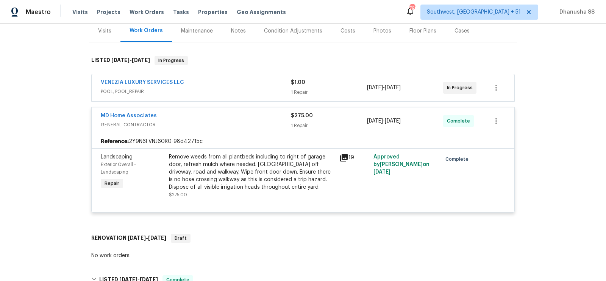
scroll to position [0, 0]
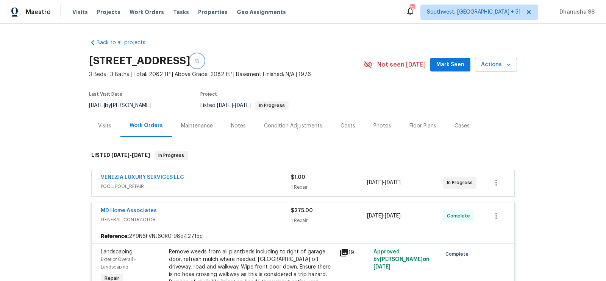
click at [204, 58] on button "button" at bounding box center [197, 61] width 14 height 14
click at [137, 11] on span "Work Orders" at bounding box center [146, 12] width 34 height 8
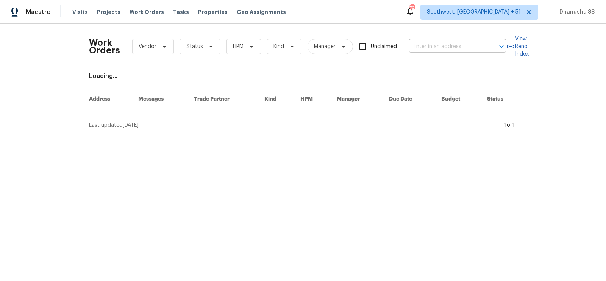
click at [446, 43] on input "text" at bounding box center [447, 47] width 76 height 12
paste input "110 Stoneway Close Nashville, TN 37209"
type input "110 Stoneway Close Nashville, TN 37209"
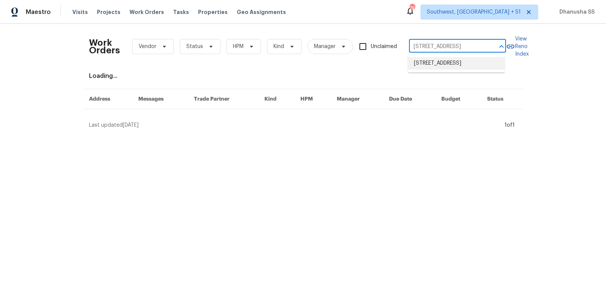
click at [435, 60] on li "110 Stoneway Close, Nashville, TN 37209" at bounding box center [456, 63] width 97 height 12
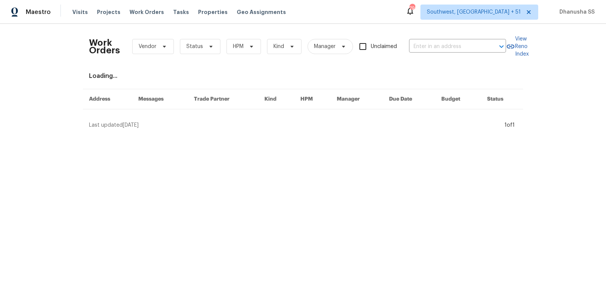
type input "110 Stoneway Close, Nashville, TN 37209"
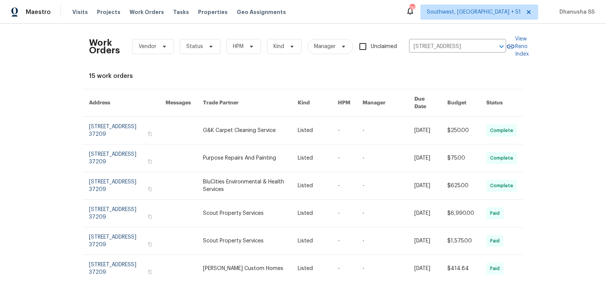
click at [251, 128] on link at bounding box center [250, 130] width 95 height 27
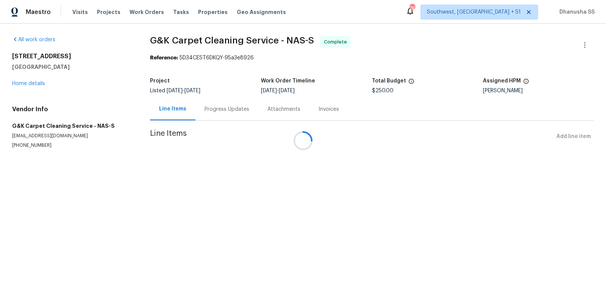
click at [17, 85] on div at bounding box center [303, 140] width 606 height 281
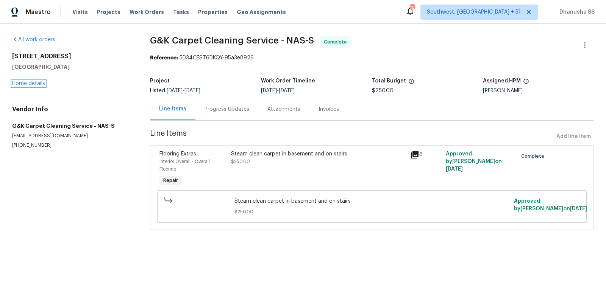
click at [17, 85] on link "Home details" at bounding box center [28, 83] width 33 height 5
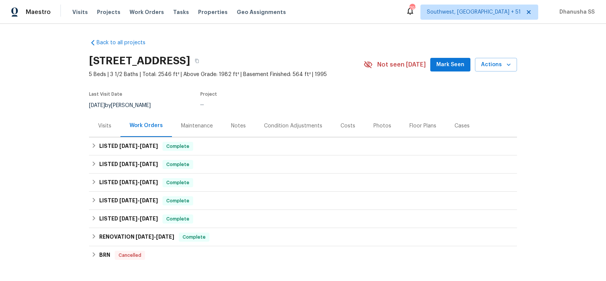
scroll to position [63, 0]
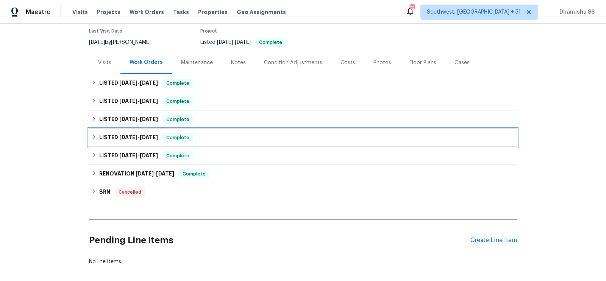
click at [256, 134] on div "LISTED 6/4/25 - 6/10/25 Complete" at bounding box center [302, 137] width 423 height 9
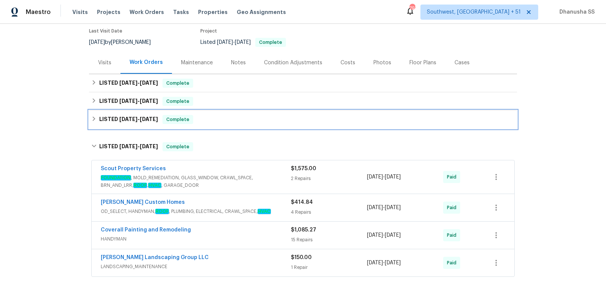
click at [246, 123] on div "LISTED 7/8/25 - 7/8/25 Complete" at bounding box center [302, 119] width 423 height 9
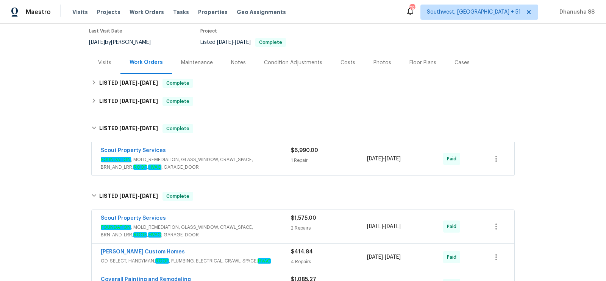
click at [257, 154] on div "Scout Property Services" at bounding box center [196, 151] width 190 height 9
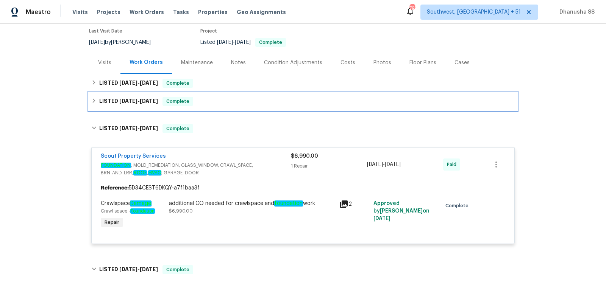
click at [228, 103] on div "LISTED 8/29/25 - 9/6/25 Complete" at bounding box center [302, 101] width 423 height 9
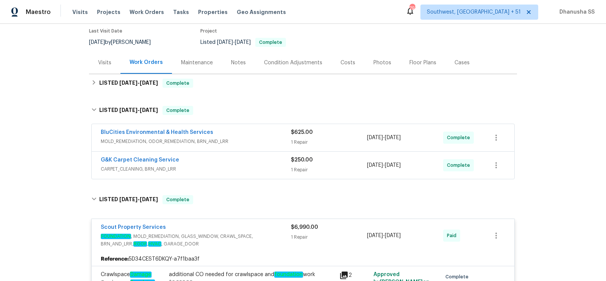
click at [248, 156] on div "G&K Carpet Cleaning Service" at bounding box center [196, 160] width 190 height 9
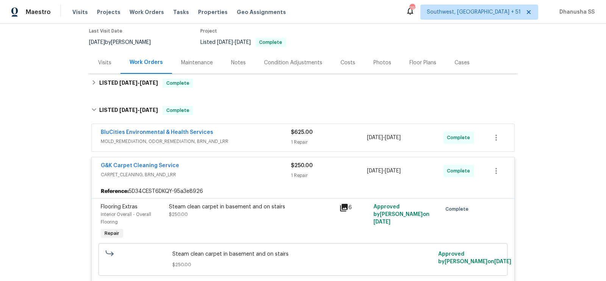
click at [259, 142] on span "MOLD_REMEDIATION, ODOR_REMEDIATION, BRN_AND_LRR" at bounding box center [196, 142] width 190 height 8
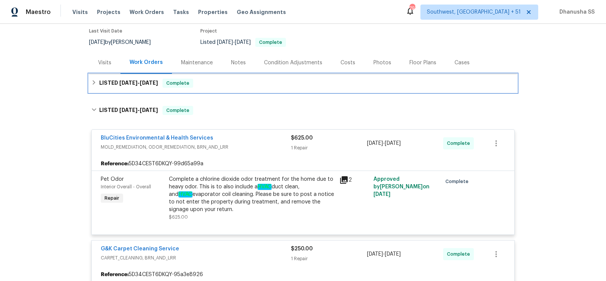
click at [231, 85] on div "LISTED 8/29/25 - 9/2/25 Complete" at bounding box center [302, 83] width 423 height 9
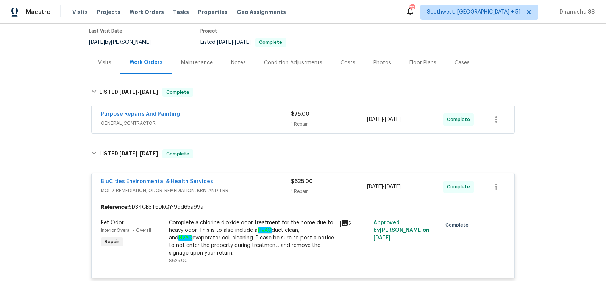
click at [232, 117] on div "Purpose Repairs And Painting" at bounding box center [196, 115] width 190 height 9
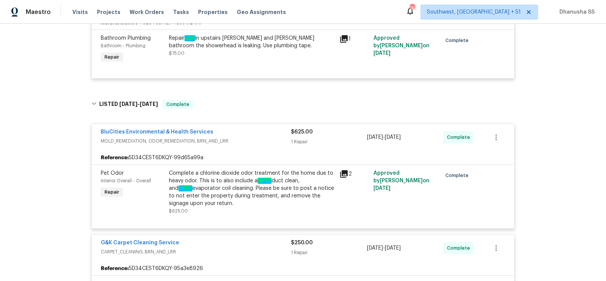
scroll to position [263, 0]
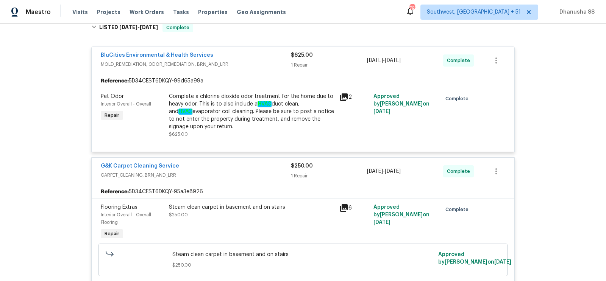
click at [225, 122] on div "Complete a chlorine dioxide odor treatment for the home due to heavy odor. This…" at bounding box center [252, 112] width 166 height 38
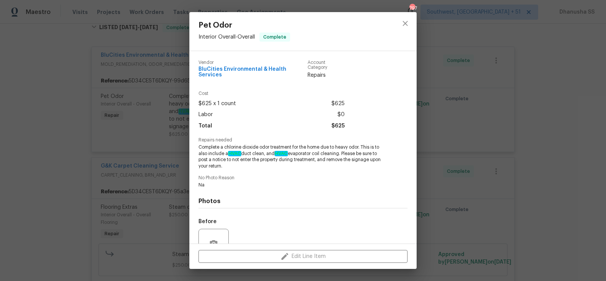
scroll to position [67, 0]
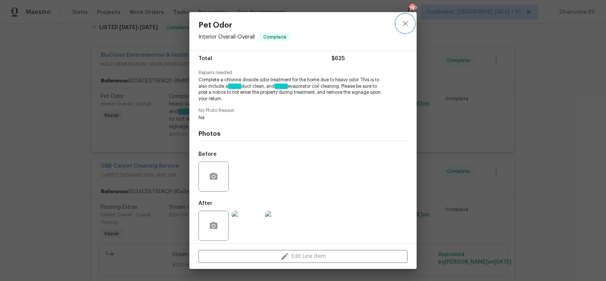
click at [407, 21] on icon "close" at bounding box center [405, 23] width 9 height 9
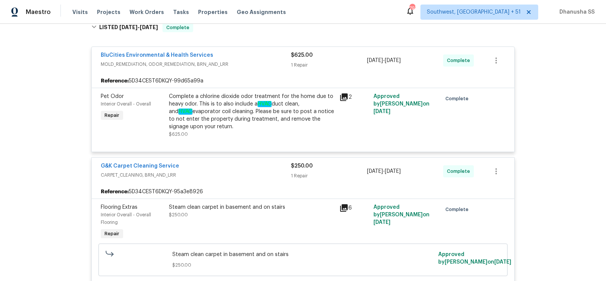
scroll to position [181, 0]
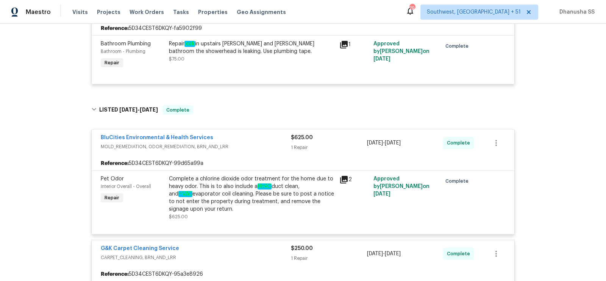
click at [201, 53] on div "Repair leak in upstairs Jack and Jill bathroom the showerhead is leaking. Use p…" at bounding box center [252, 47] width 166 height 15
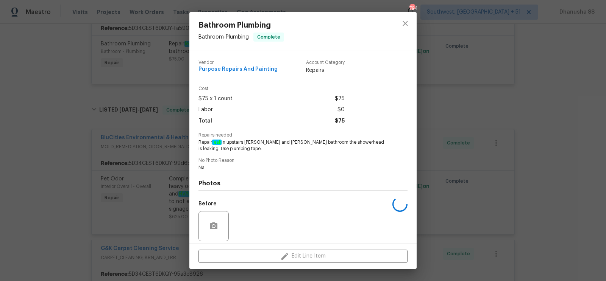
scroll to position [55, 0]
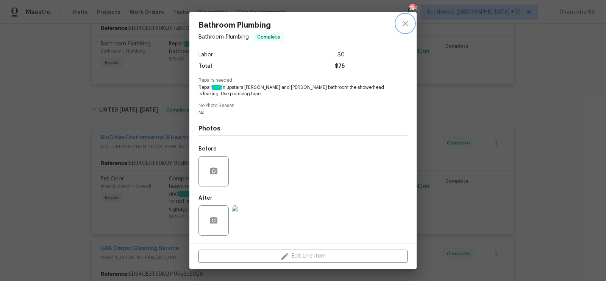
click at [402, 30] on button "close" at bounding box center [405, 23] width 18 height 18
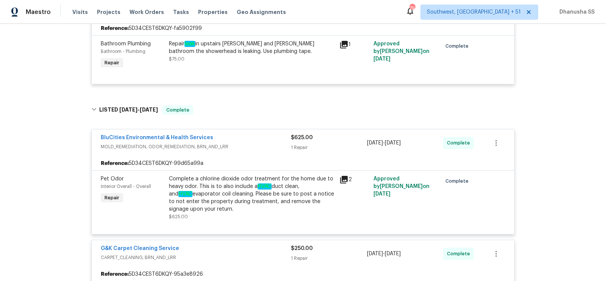
click at [249, 193] on div "Complete a chlorine dioxide odor treatment for the home due to heavy odor. This…" at bounding box center [252, 194] width 166 height 38
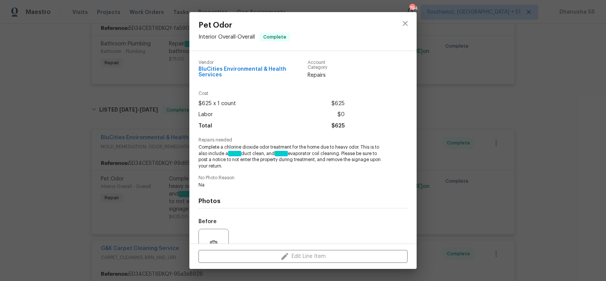
click at [226, 73] on span "BluCities Environmental & Health Services" at bounding box center [252, 72] width 109 height 11
copy span "BluCities Environmental & Health Services"
click at [410, 20] on button "close" at bounding box center [405, 23] width 18 height 18
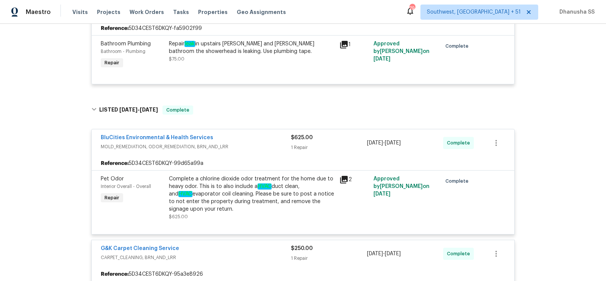
scroll to position [0, 0]
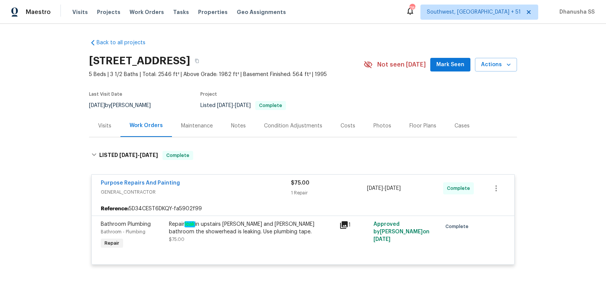
click at [140, 17] on div "Visits Projects Work Orders Tasks Properties Geo Assignments" at bounding box center [183, 12] width 223 height 15
click at [140, 16] on div "Visits Projects Work Orders Tasks Properties Geo Assignments" at bounding box center [183, 12] width 223 height 15
click at [142, 10] on span "Work Orders" at bounding box center [146, 12] width 34 height 8
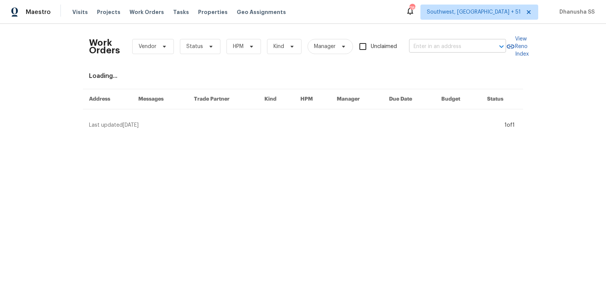
click at [435, 43] on input "text" at bounding box center [447, 47] width 76 height 12
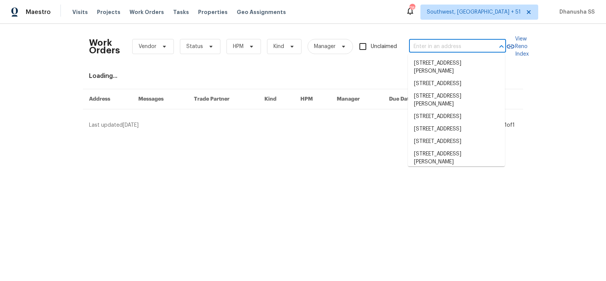
paste input "12545 Ryegrass Loop, Parrish, FL 34219"
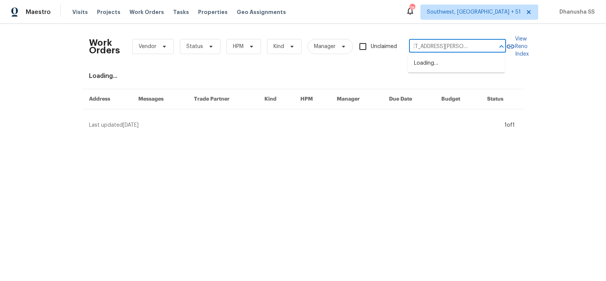
type input "12545 Ryegrass Loop, Parrish, FL 34219"
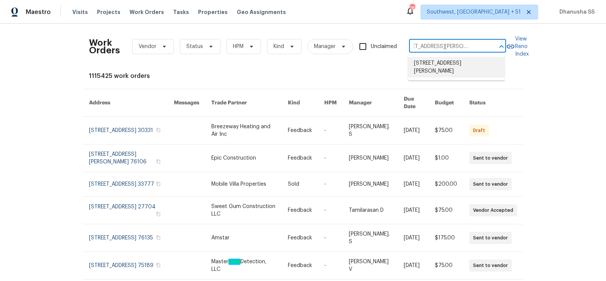
click at [426, 62] on li "12545 Ryegrass Loop, Parrish, FL 34219" at bounding box center [456, 67] width 97 height 20
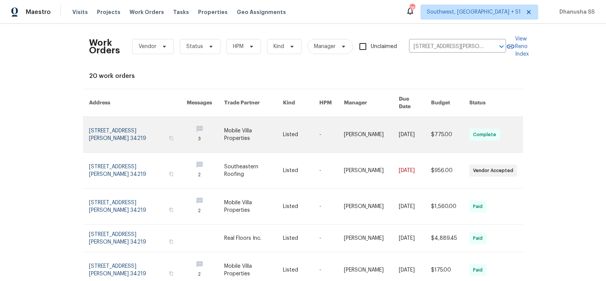
click at [314, 133] on link at bounding box center [301, 135] width 36 height 36
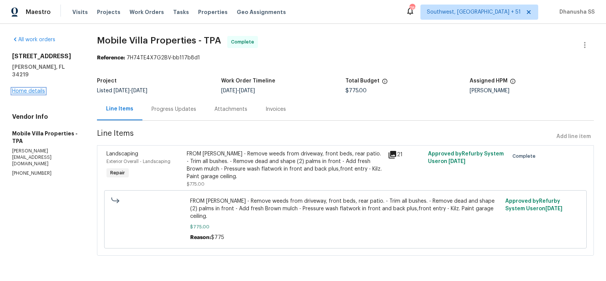
click at [40, 89] on link "Home details" at bounding box center [28, 91] width 33 height 5
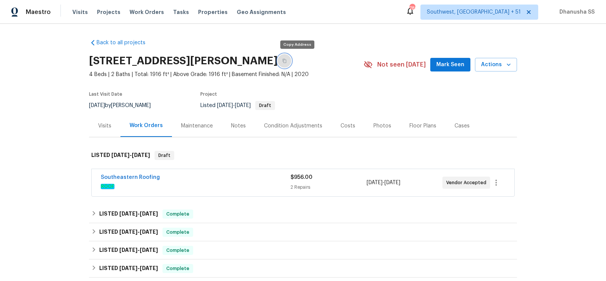
click at [287, 62] on icon "button" at bounding box center [284, 61] width 5 height 5
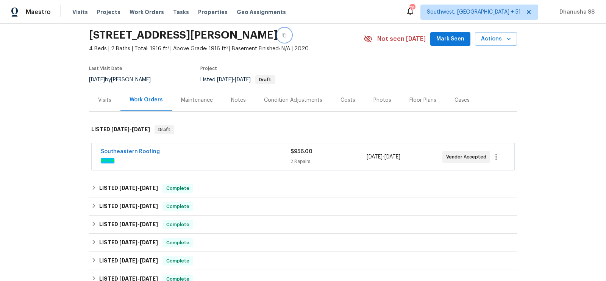
scroll to position [53, 0]
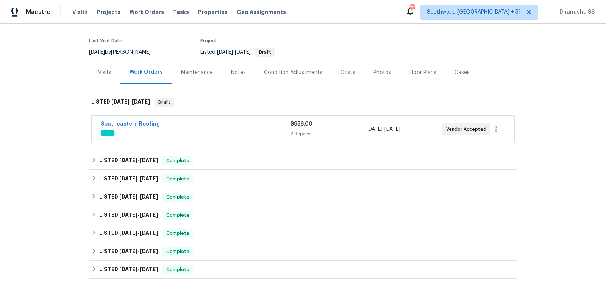
click at [226, 131] on span "ROOF" at bounding box center [196, 133] width 190 height 8
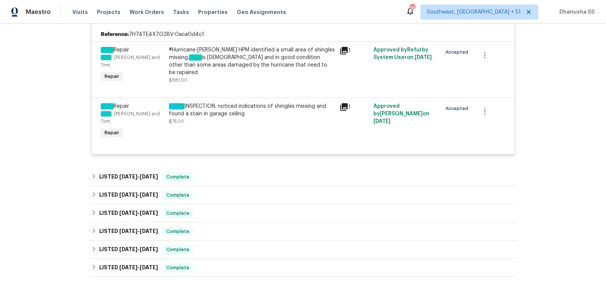
scroll to position [238, 0]
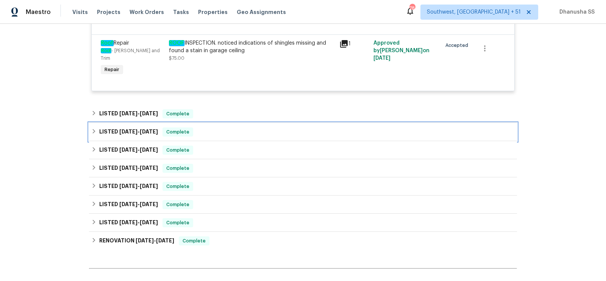
click at [224, 128] on div "LISTED 7/9/25 - 7/29/25 Complete" at bounding box center [302, 132] width 423 height 9
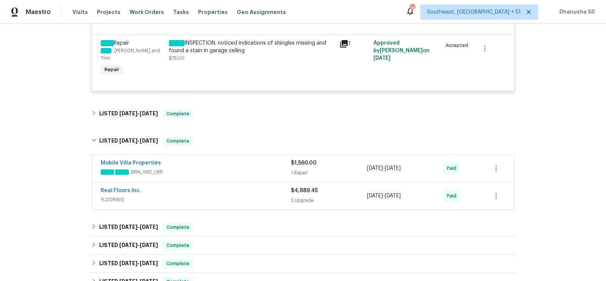
click at [248, 159] on div "Mobile Villa Properties" at bounding box center [196, 163] width 190 height 9
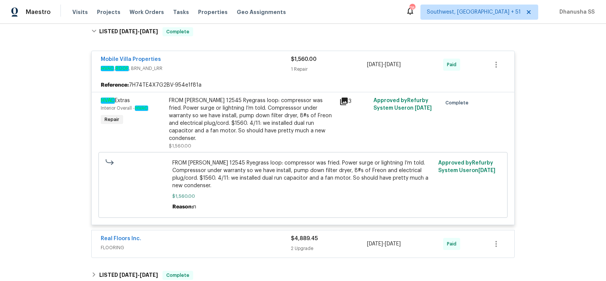
scroll to position [348, 0]
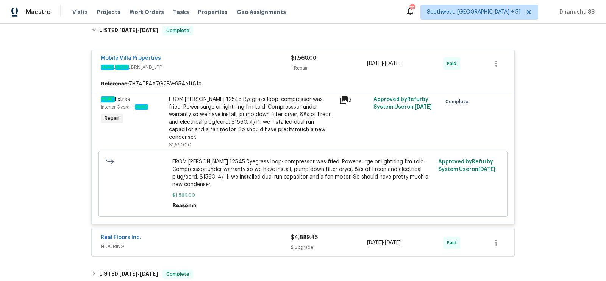
click at [241, 234] on div "Real Floors Inc." at bounding box center [196, 238] width 190 height 9
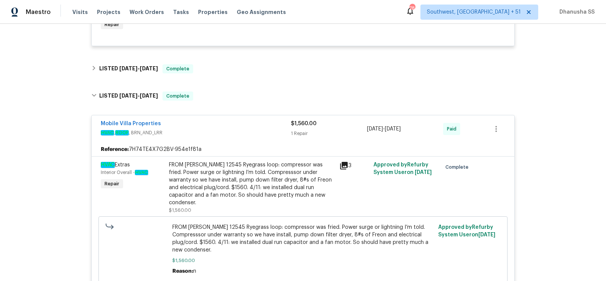
scroll to position [200, 0]
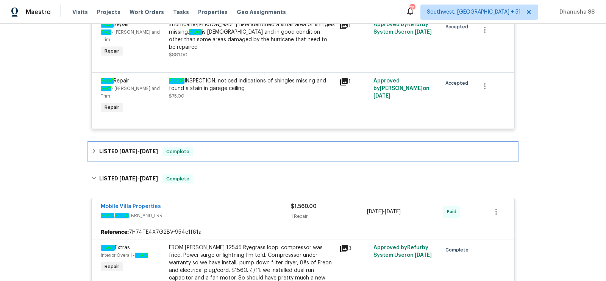
click at [242, 143] on div "LISTED 8/29/25 - 8/29/25 Complete" at bounding box center [303, 152] width 428 height 18
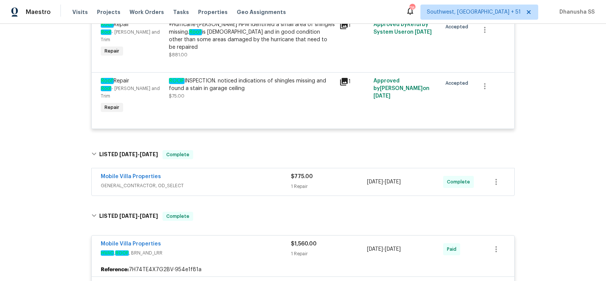
click at [253, 182] on span "GENERAL_CONTRACTOR, OD_SELECT" at bounding box center [196, 186] width 190 height 8
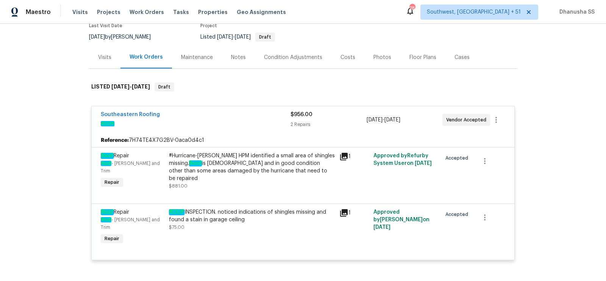
scroll to position [0, 0]
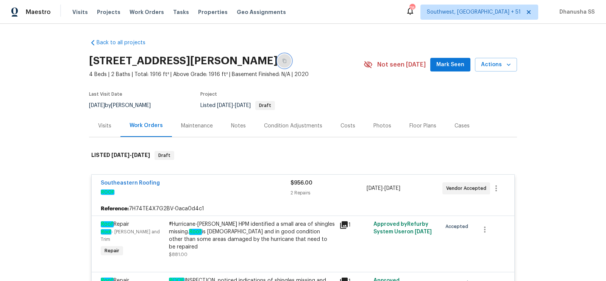
click at [286, 62] on icon "button" at bounding box center [284, 61] width 4 height 4
click at [139, 10] on span "Work Orders" at bounding box center [146, 12] width 34 height 8
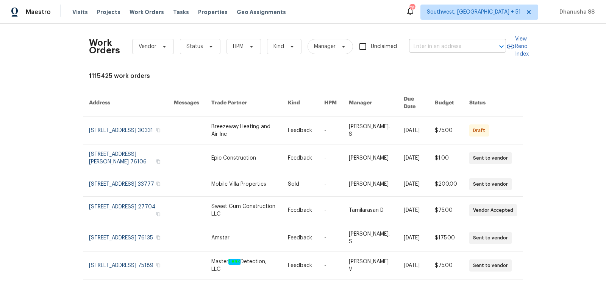
click at [441, 44] on input "text" at bounding box center [447, 47] width 76 height 12
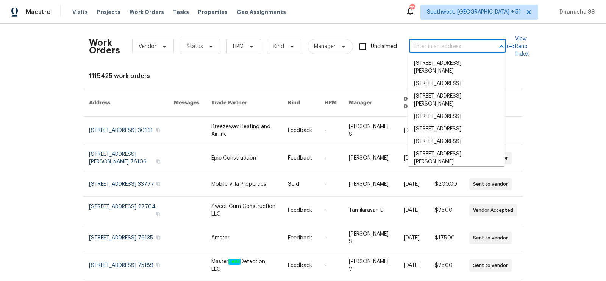
paste input "11158 Golden Silence Dr, Riverview, FL 33579"
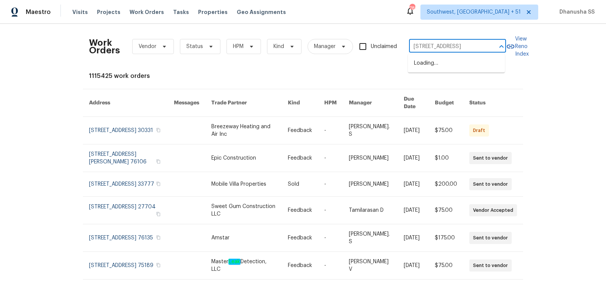
type input "11158 Golden Silence Dr, Riverview, FL 33579"
click at [437, 58] on li "11158 Golden Silence Dr, Riverview, FL 33579" at bounding box center [456, 63] width 97 height 12
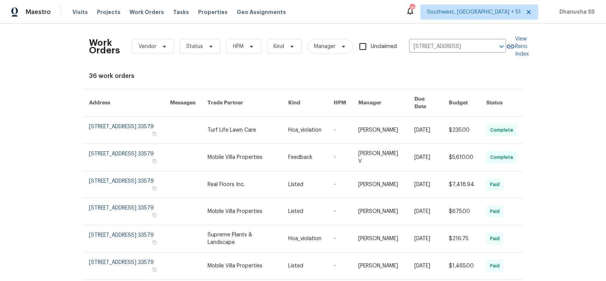
click at [256, 128] on link at bounding box center [247, 130] width 81 height 27
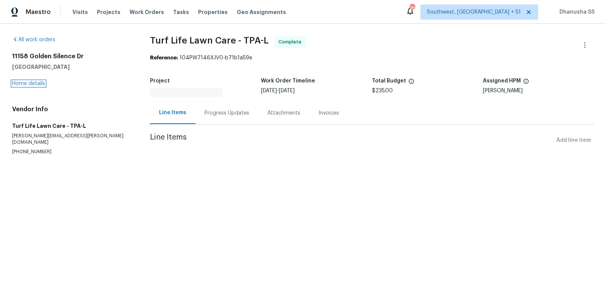
click at [34, 81] on link "Home details" at bounding box center [28, 83] width 33 height 5
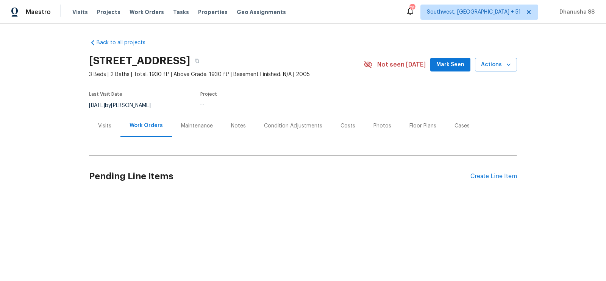
click at [211, 149] on div "Back to all projects 11158 Golden Silence Dr, Riverview, FL 33579 3 Beds | 2 Ba…" at bounding box center [303, 116] width 428 height 167
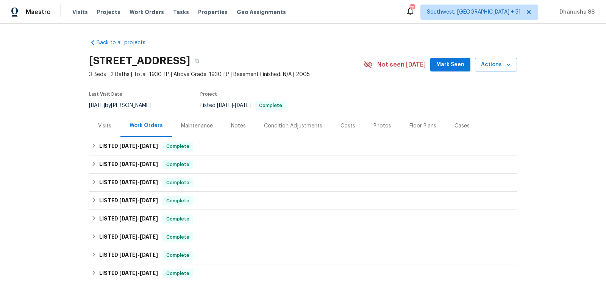
scroll to position [73, 0]
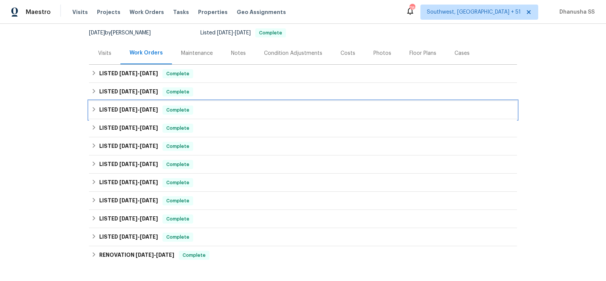
click at [207, 112] on div "LISTED 5/18/25 - 5/21/25 Complete" at bounding box center [302, 110] width 423 height 9
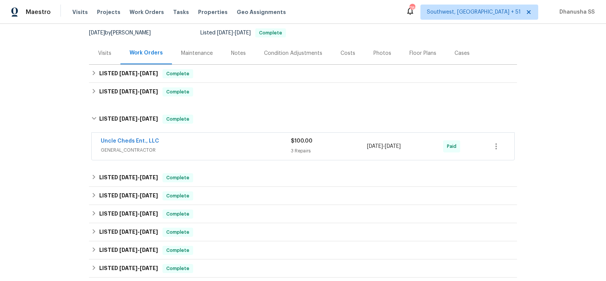
click at [242, 143] on div "Uncle Cheds Ent., LLC" at bounding box center [196, 141] width 190 height 9
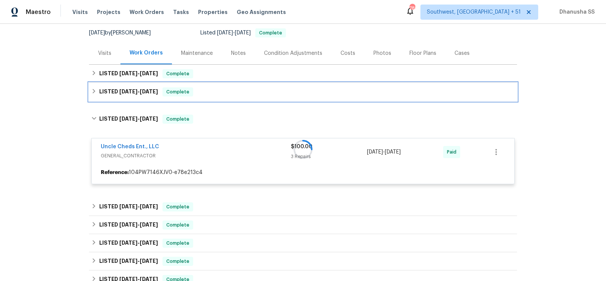
click at [221, 93] on div "LISTED 5/27/25 - 6/3/25 Complete" at bounding box center [302, 91] width 423 height 9
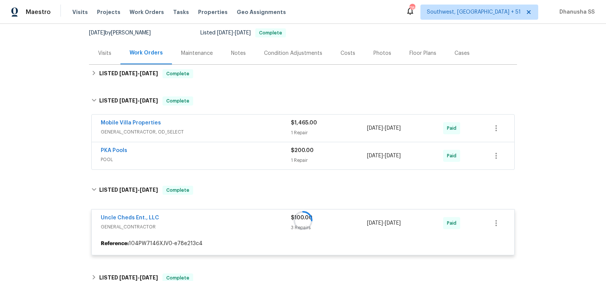
click at [232, 158] on span "POOL" at bounding box center [196, 160] width 190 height 8
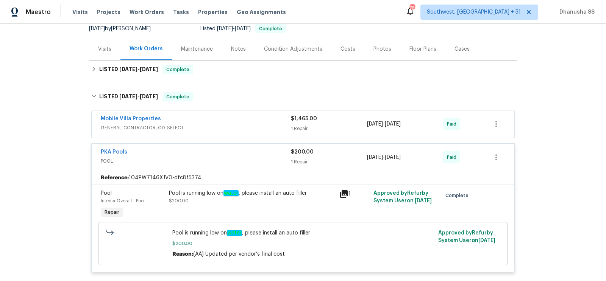
scroll to position [40, 0]
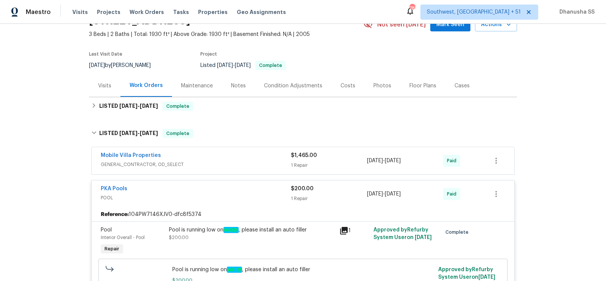
click at [273, 170] on div "Mobile Villa Properties GENERAL_CONTRACTOR, OD_SELECT $1,465.00 1 Repair 5/29/2…" at bounding box center [303, 160] width 423 height 27
click at [269, 163] on span "GENERAL_CONTRACTOR, OD_SELECT" at bounding box center [196, 165] width 190 height 8
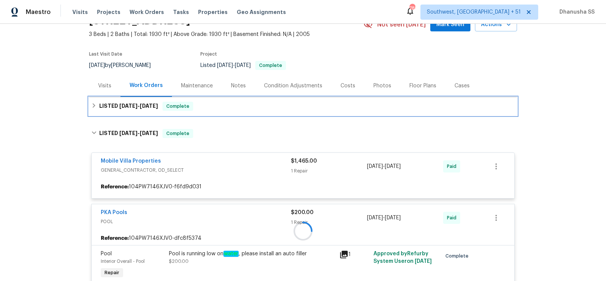
click at [228, 107] on div "LISTED 7/8/25 - 8/29/25 Complete" at bounding box center [302, 106] width 423 height 9
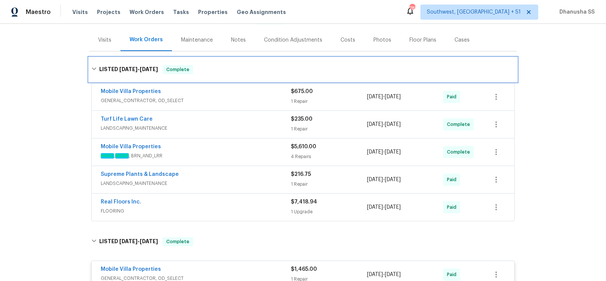
scroll to position [127, 0]
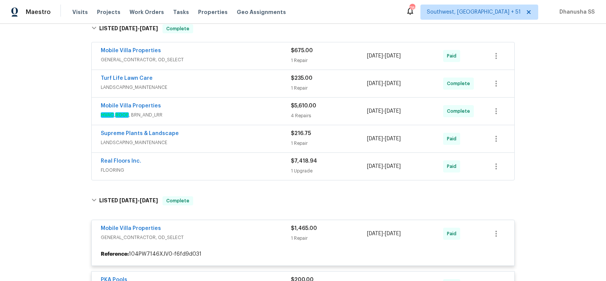
click at [262, 167] on span "FLOORING" at bounding box center [196, 171] width 190 height 8
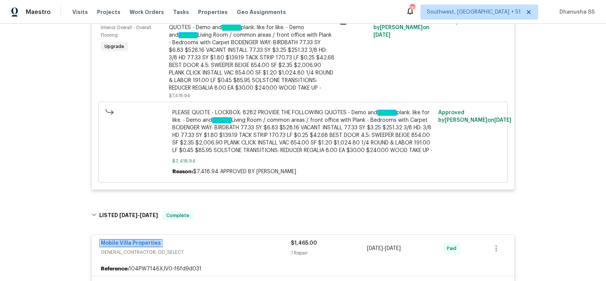
scroll to position [164, 0]
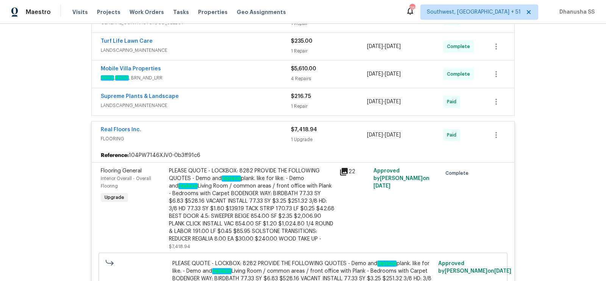
click at [239, 97] on div "Supreme Plants & Landscape" at bounding box center [196, 97] width 190 height 9
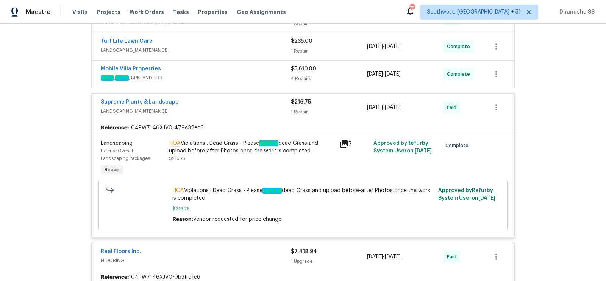
click at [251, 72] on div "Mobile Villa Properties" at bounding box center [196, 69] width 190 height 9
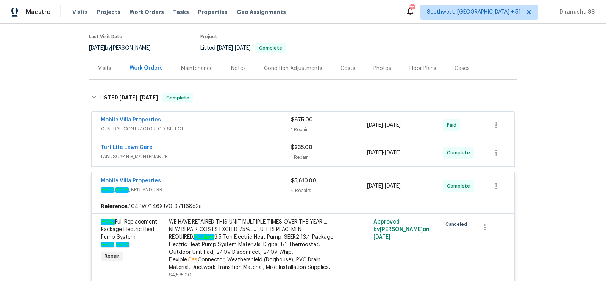
scroll to position [58, 0]
click at [260, 139] on div "Turf Life Lawn Care LANDSCAPING_MAINTENANCE $235.00 1 Repair 8/26/2025 - 8/29/2…" at bounding box center [303, 152] width 423 height 27
click at [257, 151] on div "Turf Life Lawn Care" at bounding box center [196, 147] width 190 height 9
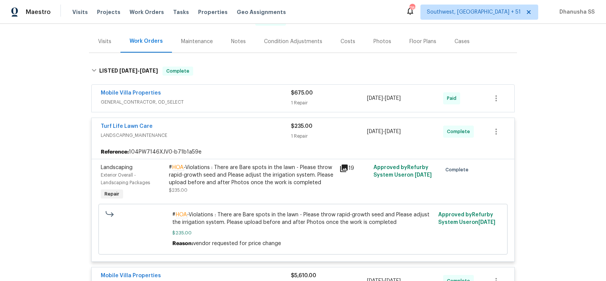
scroll to position [80, 0]
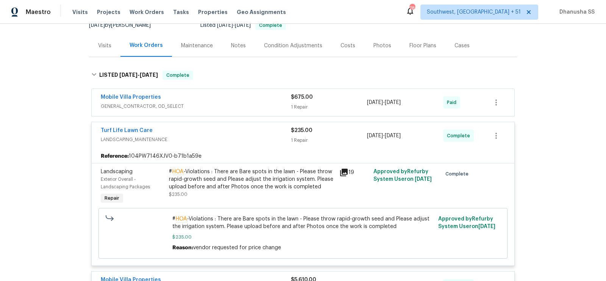
click at [263, 98] on div "Mobile Villa Properties" at bounding box center [196, 98] width 190 height 9
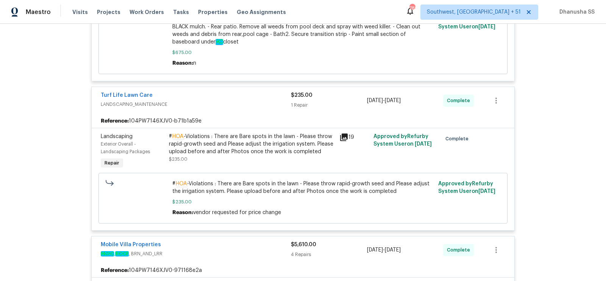
scroll to position [240, 0]
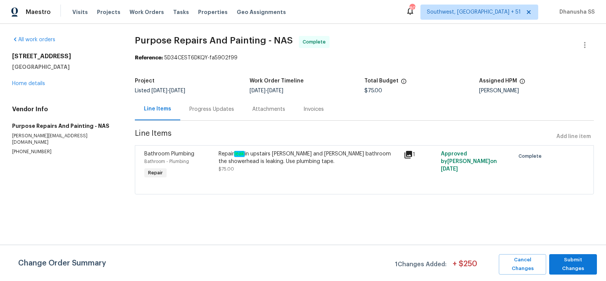
click at [229, 104] on div "Progress Updates" at bounding box center [211, 109] width 63 height 22
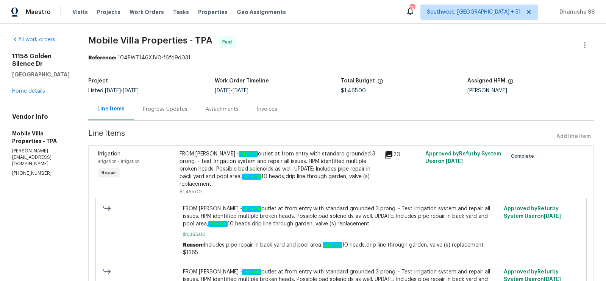
click at [169, 111] on div "Progress Updates" at bounding box center [165, 110] width 45 height 8
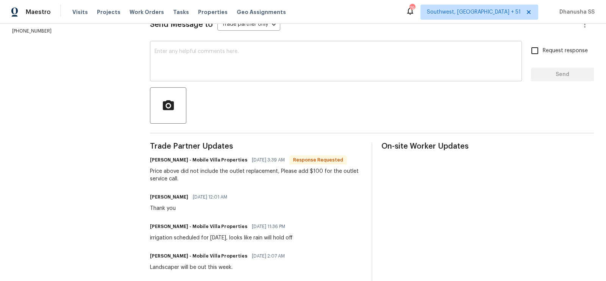
scroll to position [163, 0]
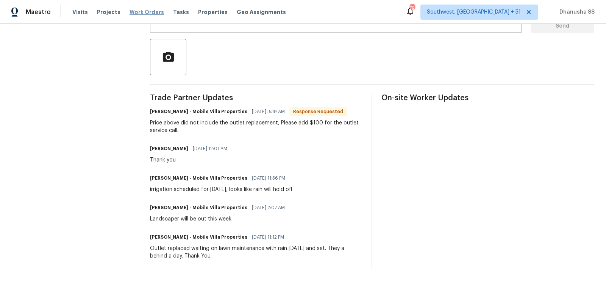
click at [139, 15] on span "Work Orders" at bounding box center [146, 12] width 34 height 8
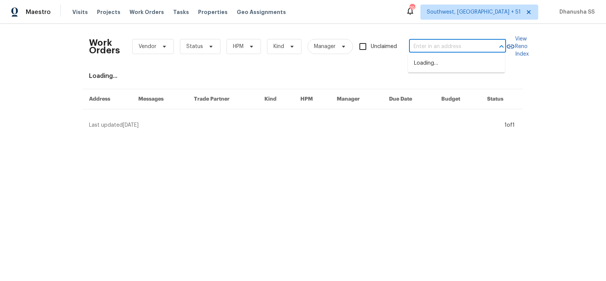
click at [433, 47] on input "text" at bounding box center [447, 47] width 76 height 12
paste input "[STREET_ADDRESS]"
type input "[STREET_ADDRESS]"
click at [424, 62] on li "[STREET_ADDRESS]" at bounding box center [456, 63] width 97 height 12
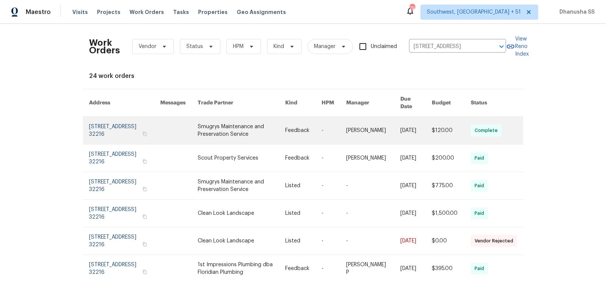
click at [255, 125] on link at bounding box center [241, 130] width 87 height 27
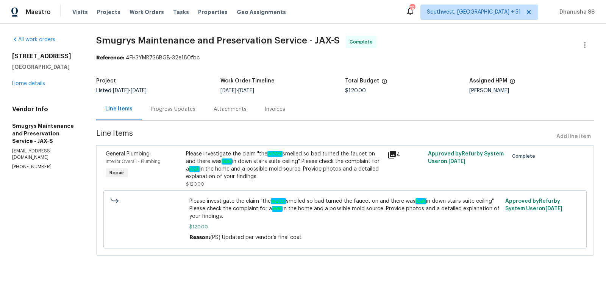
click at [32, 80] on div "[STREET_ADDRESS] Home details" at bounding box center [45, 70] width 66 height 35
click at [32, 83] on link "Home details" at bounding box center [28, 83] width 33 height 5
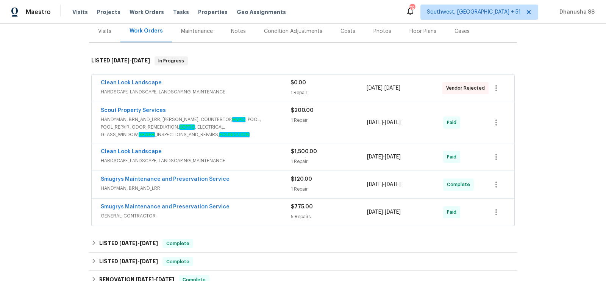
scroll to position [143, 0]
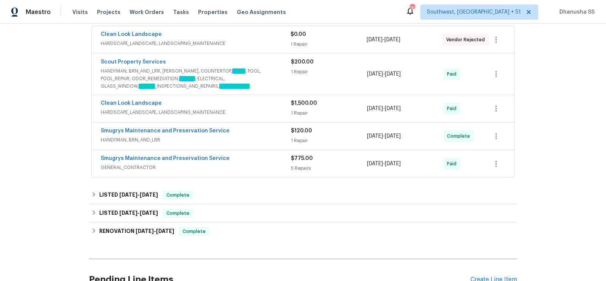
click at [267, 171] on div "Smugrys Maintenance and Preservation Service GENERAL_CONTRACTOR $775.00 5 Repai…" at bounding box center [303, 163] width 423 height 27
click at [267, 168] on span "GENERAL_CONTRACTOR" at bounding box center [196, 168] width 190 height 8
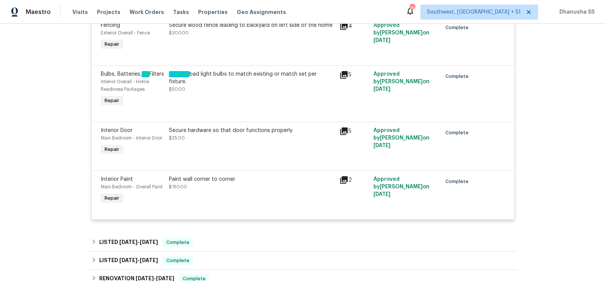
scroll to position [293, 0]
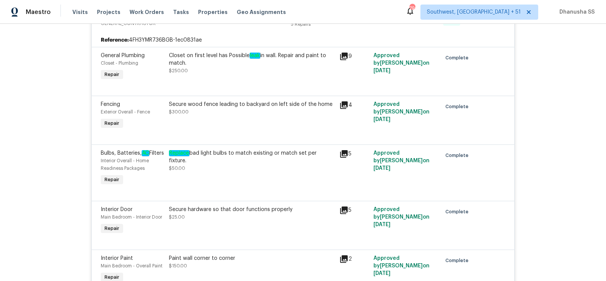
click at [259, 82] on div at bounding box center [303, 86] width 404 height 9
click at [267, 61] on div "Closet on first level has Possible leak in wall. Repair and paint to match." at bounding box center [252, 59] width 166 height 15
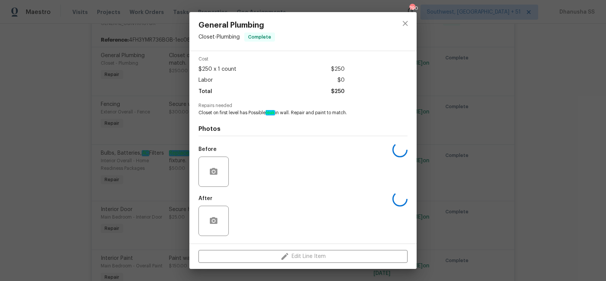
scroll to position [34, 0]
click at [395, 16] on div at bounding box center [405, 31] width 23 height 39
click at [410, 27] on button "close" at bounding box center [405, 23] width 18 height 18
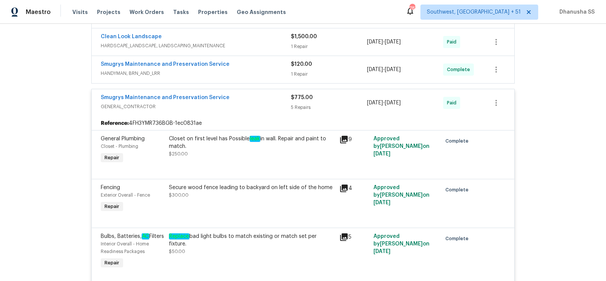
scroll to position [92, 0]
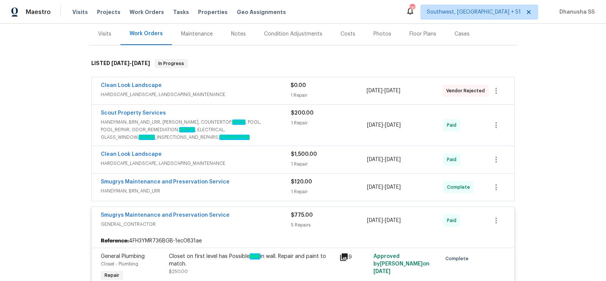
click at [276, 190] on span "HANDYMAN, BRN_AND_LRR" at bounding box center [196, 191] width 190 height 8
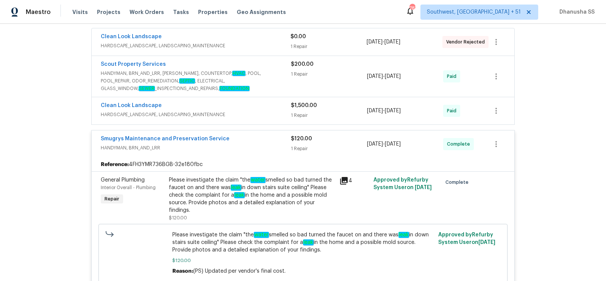
scroll to position [146, 0]
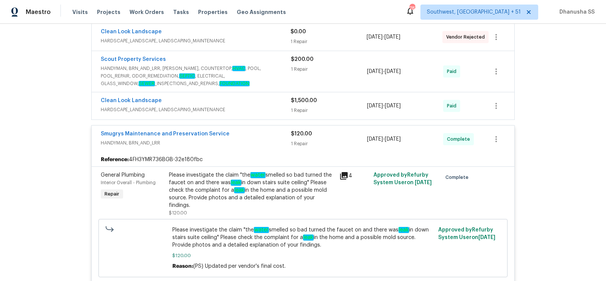
click at [270, 101] on div "Clean Look Landscape" at bounding box center [196, 101] width 190 height 9
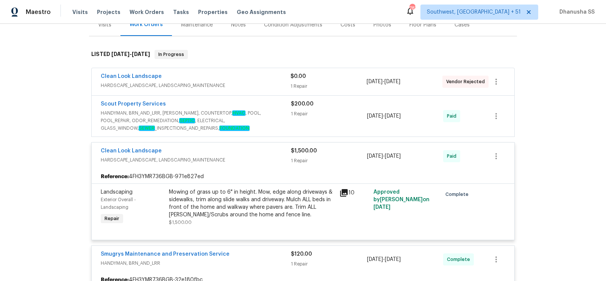
scroll to position [95, 0]
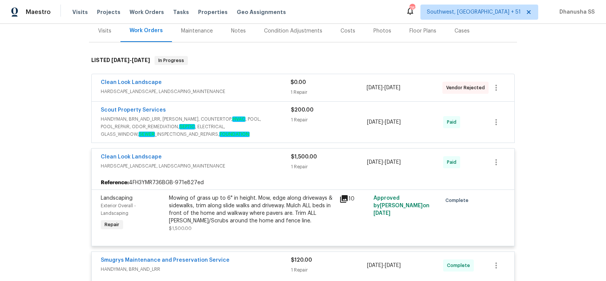
click at [256, 113] on div "Scout Property Services" at bounding box center [196, 110] width 190 height 9
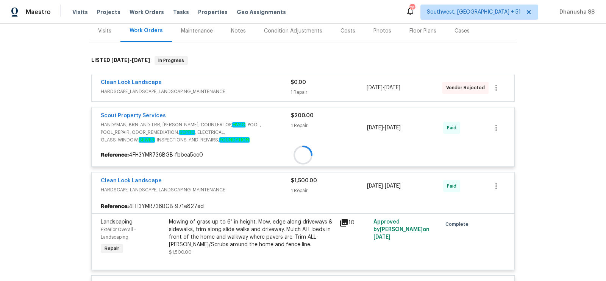
click at [255, 148] on div at bounding box center [303, 155] width 423 height 14
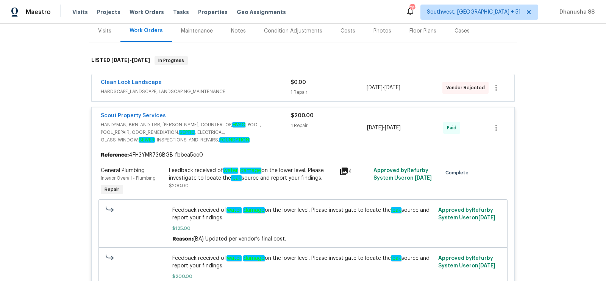
click at [260, 90] on span "HARDSCAPE_LANDSCAPE, LANDSCAPING_MAINTENANCE" at bounding box center [196, 92] width 190 height 8
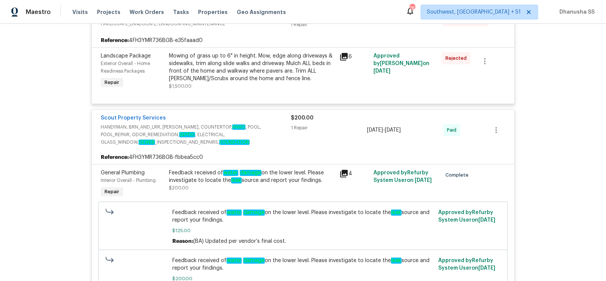
scroll to position [225, 0]
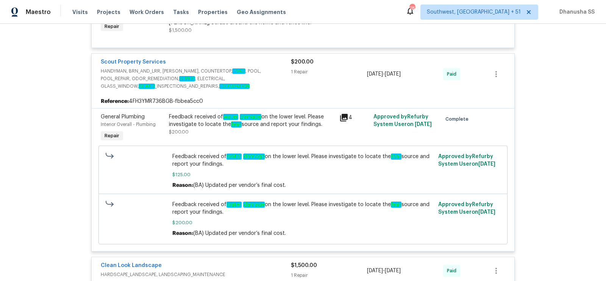
click at [231, 126] on em "leak" at bounding box center [236, 125] width 11 height 6
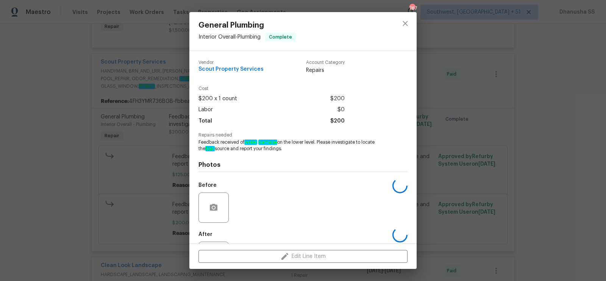
scroll to position [36, 0]
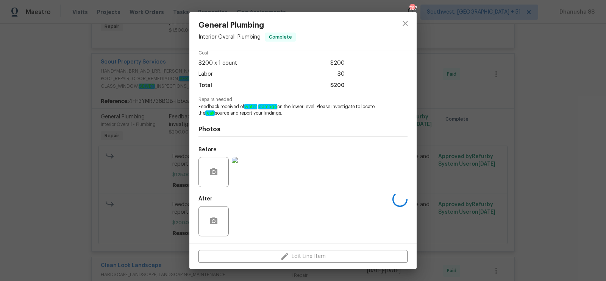
click at [249, 174] on img at bounding box center [247, 172] width 30 height 30
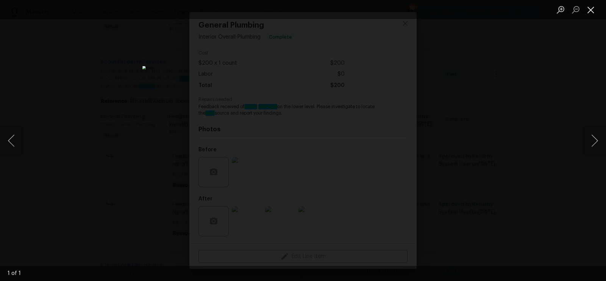
click at [595, 15] on button "Close lightbox" at bounding box center [590, 9] width 15 height 13
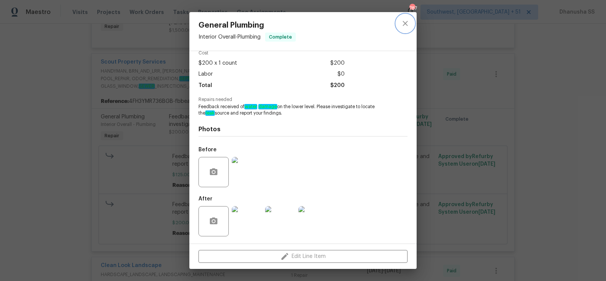
click at [411, 29] on button "close" at bounding box center [405, 23] width 18 height 18
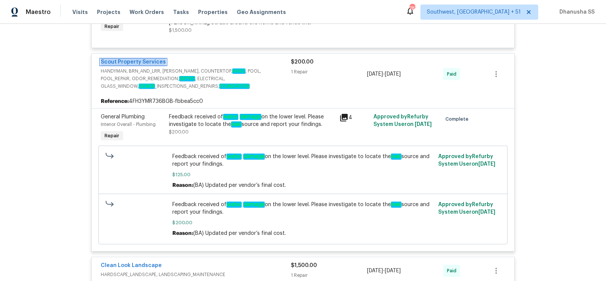
scroll to position [0, 0]
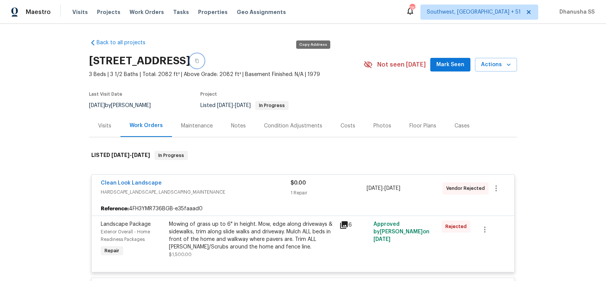
click at [204, 58] on button "button" at bounding box center [197, 61] width 14 height 14
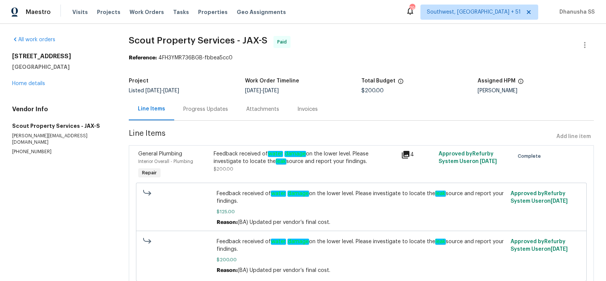
click at [205, 107] on div "Progress Updates" at bounding box center [205, 110] width 45 height 8
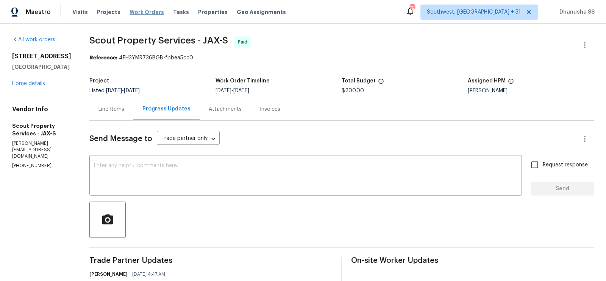
click at [154, 15] on span "Work Orders" at bounding box center [146, 12] width 34 height 8
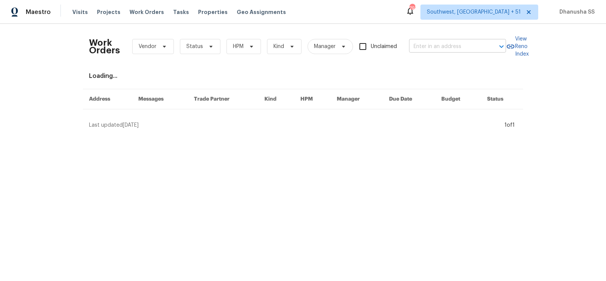
click at [419, 47] on input "text" at bounding box center [447, 47] width 76 height 12
paste input "[STREET_ADDRESS][PERSON_NAME]"
type input "[STREET_ADDRESS][PERSON_NAME]"
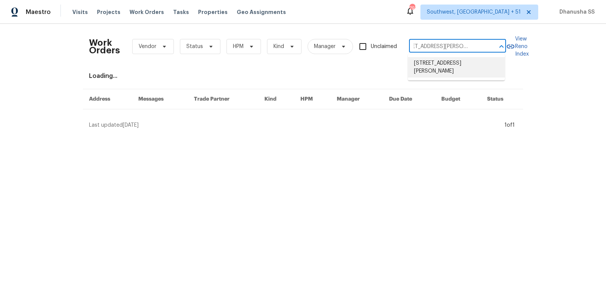
click at [423, 63] on li "[STREET_ADDRESS][PERSON_NAME]" at bounding box center [456, 67] width 97 height 20
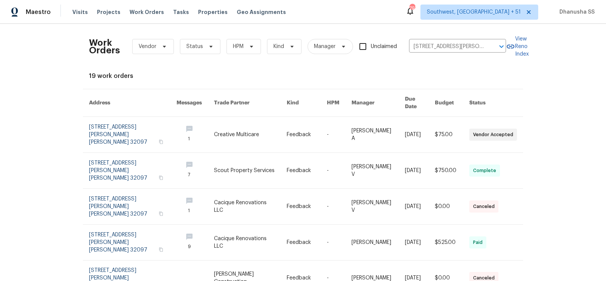
click at [333, 124] on link at bounding box center [339, 135] width 25 height 36
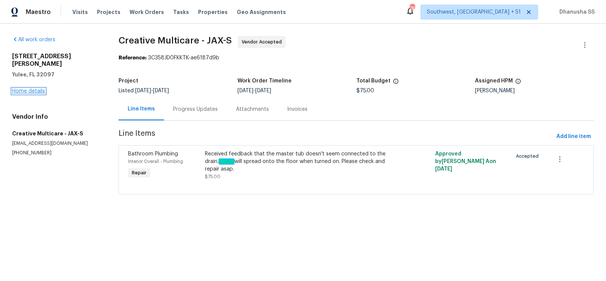
click at [28, 89] on link "Home details" at bounding box center [28, 91] width 33 height 5
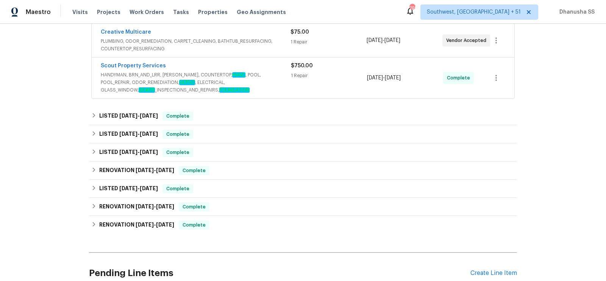
scroll to position [191, 0]
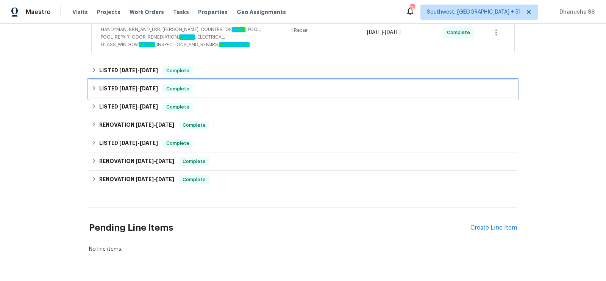
click at [238, 88] on div "LISTED [DATE] - [DATE] Complete" at bounding box center [302, 88] width 423 height 9
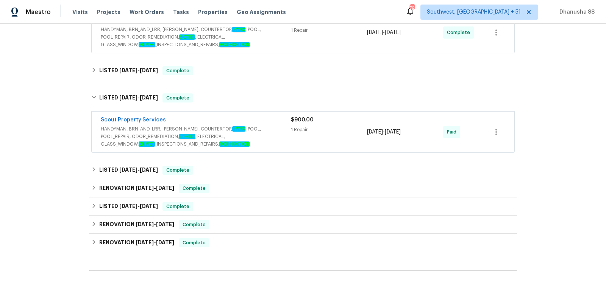
click at [248, 122] on div "Scout Property Services" at bounding box center [196, 120] width 190 height 9
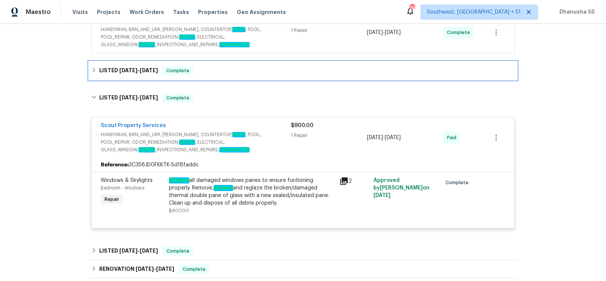
click at [224, 68] on div "LISTED 7/28/25 - 8/14/25 Complete" at bounding box center [302, 70] width 423 height 9
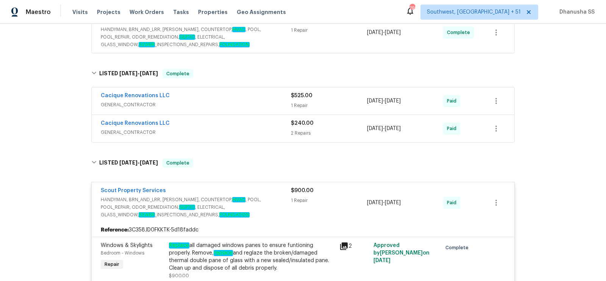
click at [260, 133] on span "GENERAL_CONTRACTOR" at bounding box center [196, 133] width 190 height 8
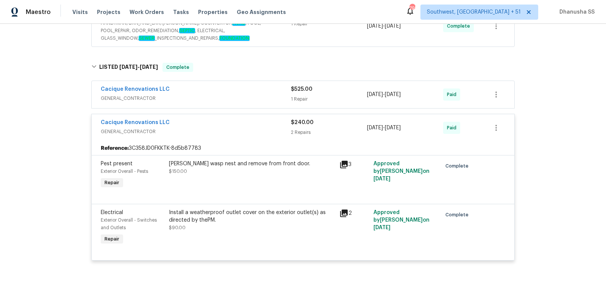
scroll to position [177, 0]
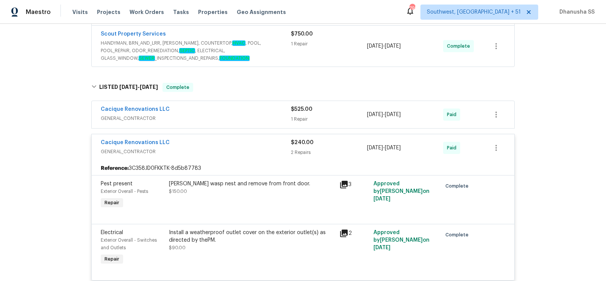
click at [256, 118] on span "GENERAL_CONTRACTOR" at bounding box center [196, 119] width 190 height 8
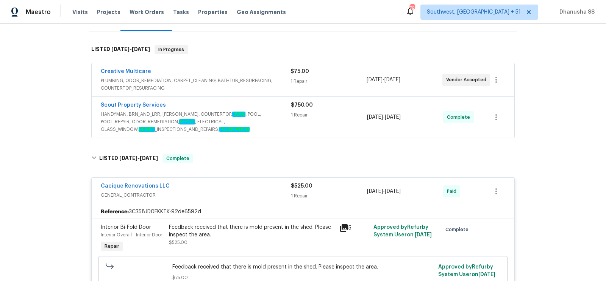
scroll to position [39, 0]
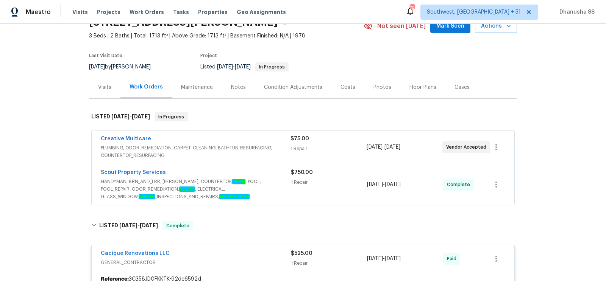
click at [266, 178] on span "HANDYMAN, BRN_AND_LRR, WELLS, COUNTERTOP, HVAC , POOL, POOL_REPAIR, ODOR_REMEDI…" at bounding box center [196, 189] width 190 height 23
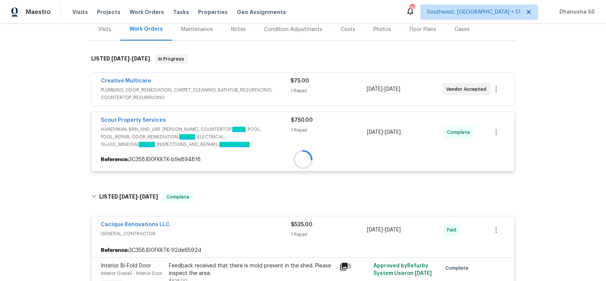
scroll to position [140, 0]
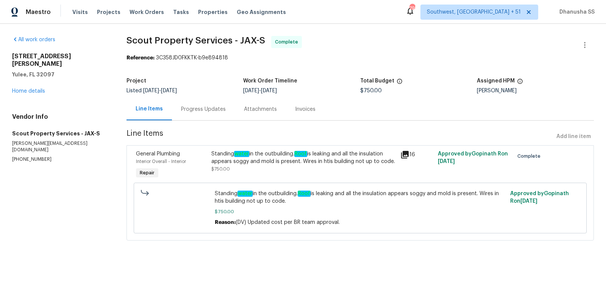
click at [200, 106] on div "Progress Updates" at bounding box center [203, 110] width 45 height 8
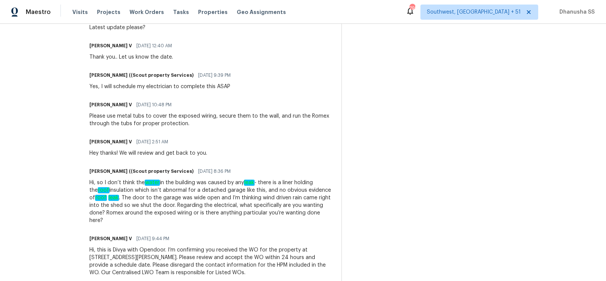
scroll to position [652, 0]
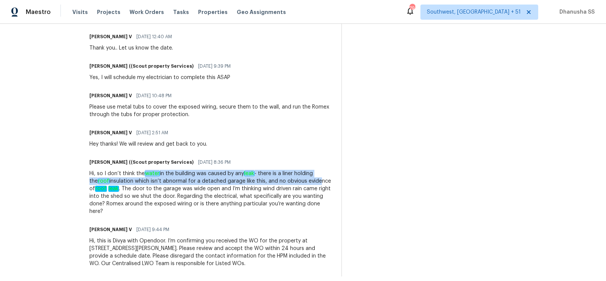
drag, startPoint x: 133, startPoint y: 174, endPoint x: 284, endPoint y: 182, distance: 150.9
click at [284, 182] on div "Hi, so I don’t think the water in the building was caused by any leak - there i…" at bounding box center [210, 192] width 243 height 45
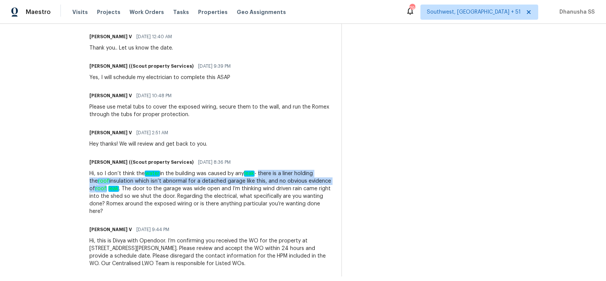
drag, startPoint x: 249, startPoint y: 174, endPoint x: 315, endPoint y: 178, distance: 66.0
click at [315, 178] on div "Hi, so I don’t think the water in the building was caused by any leak - there i…" at bounding box center [210, 192] width 243 height 45
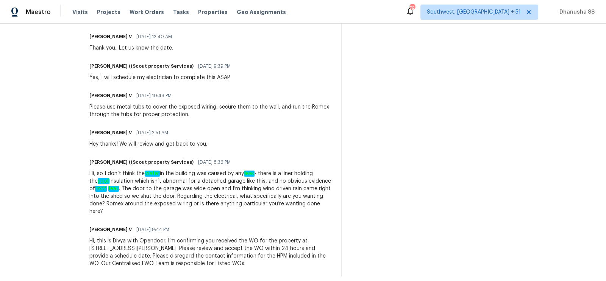
click at [310, 157] on div "[PERSON_NAME] ((Scout property Services) [DATE] 8:36 PM" at bounding box center [210, 162] width 243 height 11
click at [139, 16] on span "Work Orders" at bounding box center [146, 12] width 34 height 8
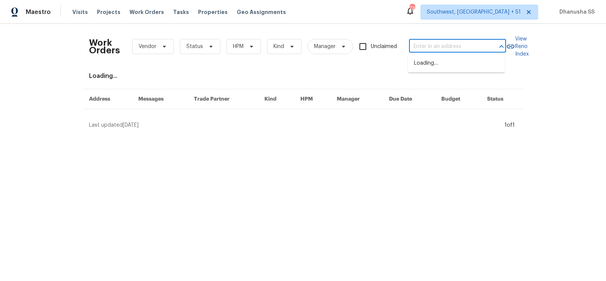
click at [441, 44] on input "text" at bounding box center [447, 47] width 76 height 12
paste input "[STREET_ADDRESS][PERSON_NAME]"
type input "[STREET_ADDRESS][PERSON_NAME]"
click at [441, 73] on li "[STREET_ADDRESS][PERSON_NAME]" at bounding box center [456, 67] width 97 height 20
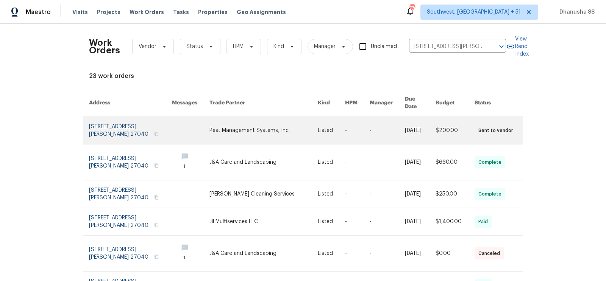
click at [379, 117] on link at bounding box center [387, 130] width 35 height 27
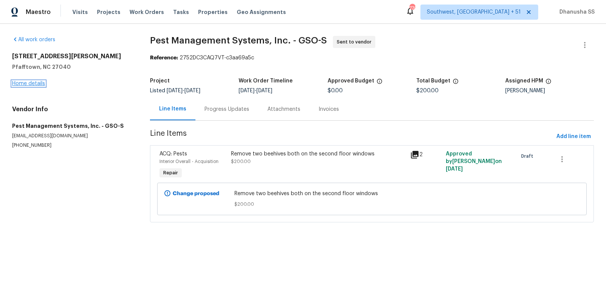
click at [28, 86] on link "Home details" at bounding box center [28, 83] width 33 height 5
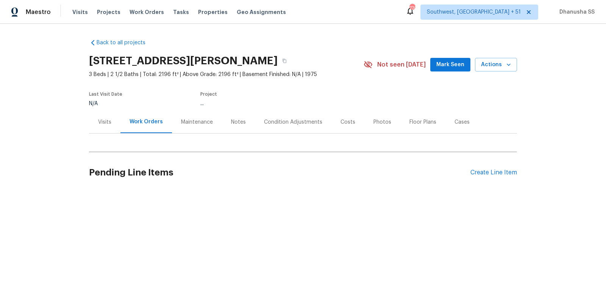
click at [204, 145] on div "Back to all projects [STREET_ADDRESS][PERSON_NAME] 3 Beds | 2 1/2 Baths | Total…" at bounding box center [303, 115] width 428 height 164
click at [209, 145] on div "Back to all projects [STREET_ADDRESS][PERSON_NAME] 3 Beds | 2 1/2 Baths | Total…" at bounding box center [303, 115] width 428 height 164
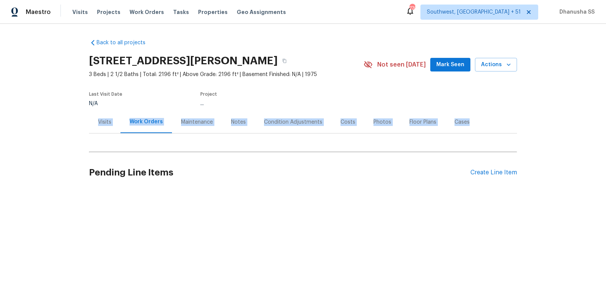
click at [209, 145] on div "Back to all projects [STREET_ADDRESS][PERSON_NAME] 3 Beds | 2 1/2 Baths | Total…" at bounding box center [303, 115] width 428 height 164
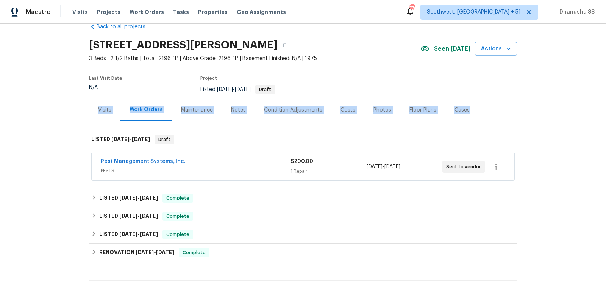
scroll to position [18, 0]
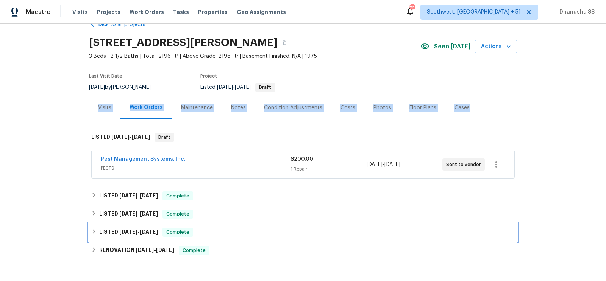
click at [226, 229] on div "LISTED [DATE] - [DATE] Complete" at bounding box center [302, 232] width 423 height 9
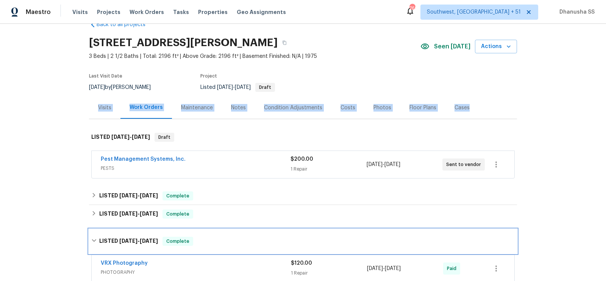
scroll to position [114, 0]
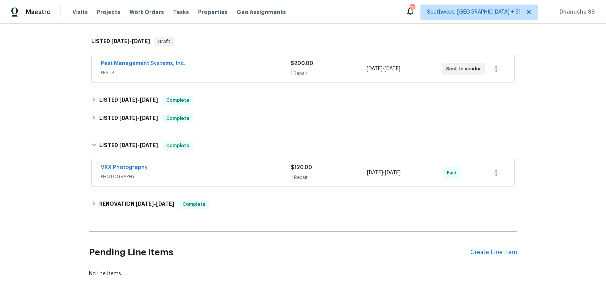
click at [257, 184] on div "VRX Photography PHOTOGRAPHY $120.00 1 Repair [DATE] - [DATE] Paid" at bounding box center [303, 172] width 423 height 27
click at [257, 166] on div "VRX Photography" at bounding box center [196, 168] width 190 height 9
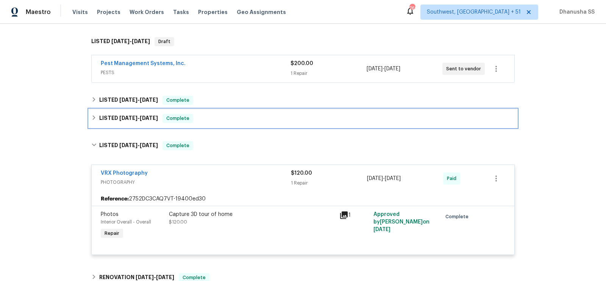
click at [238, 119] on div "LISTED [DATE] - [DATE] Complete" at bounding box center [302, 118] width 423 height 9
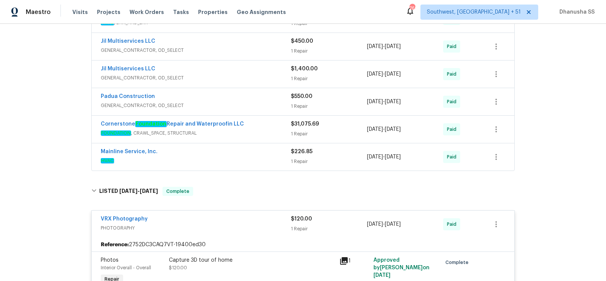
scroll to position [218, 0]
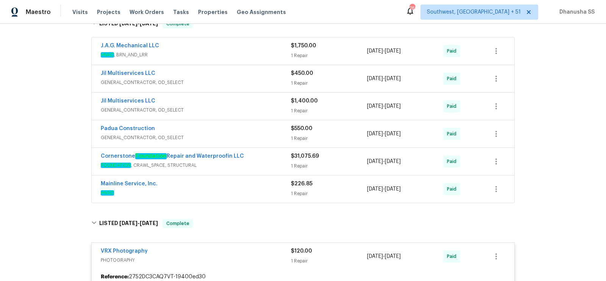
click at [250, 130] on div "Padua Construction" at bounding box center [196, 129] width 190 height 9
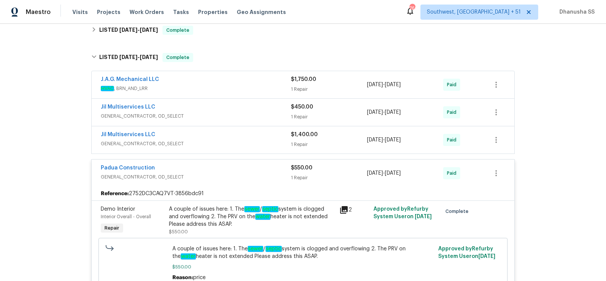
scroll to position [182, 0]
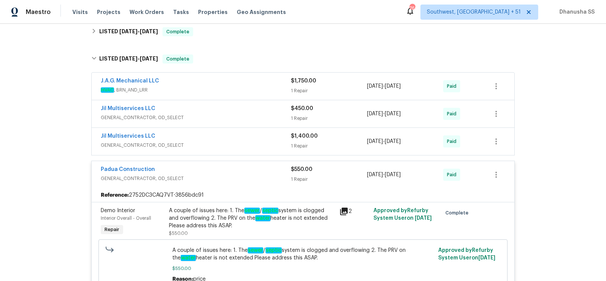
click at [270, 133] on div "Jil Multiservices LLC" at bounding box center [196, 137] width 190 height 9
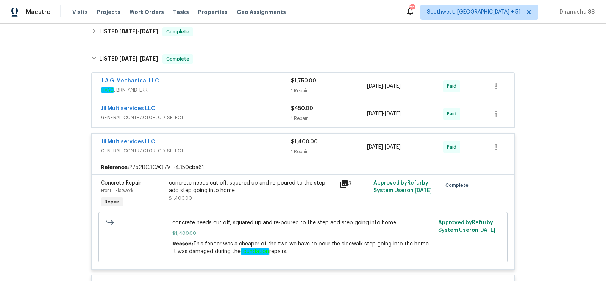
click at [260, 172] on div "Reference: 2752DC3CAQ7VT-4350cba61" at bounding box center [303, 168] width 423 height 14
click at [250, 197] on div "concrete needs cut off, squared up and re-poured to the step add step going int…" at bounding box center [252, 190] width 166 height 23
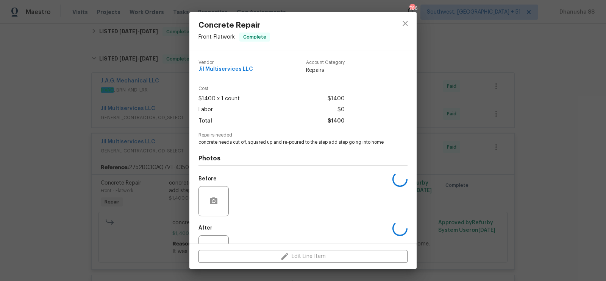
scroll to position [29, 0]
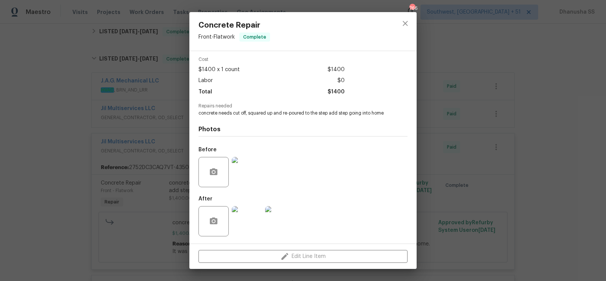
click at [290, 229] on img at bounding box center [280, 221] width 30 height 30
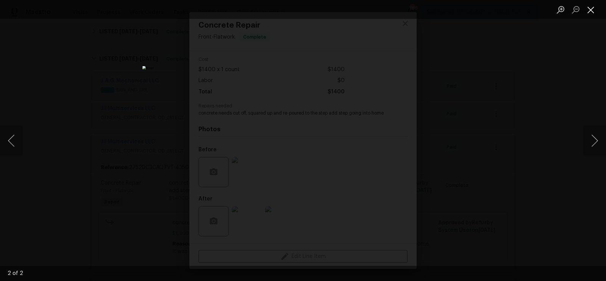
click at [593, 15] on button "Close lightbox" at bounding box center [590, 9] width 15 height 13
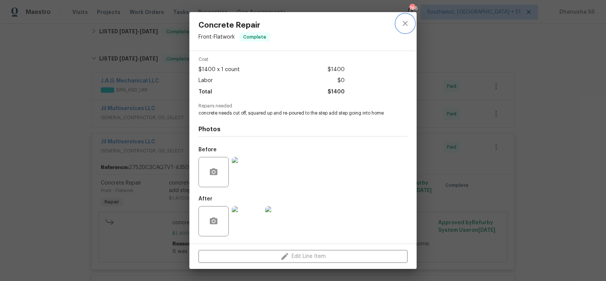
click at [404, 28] on button "close" at bounding box center [405, 23] width 18 height 18
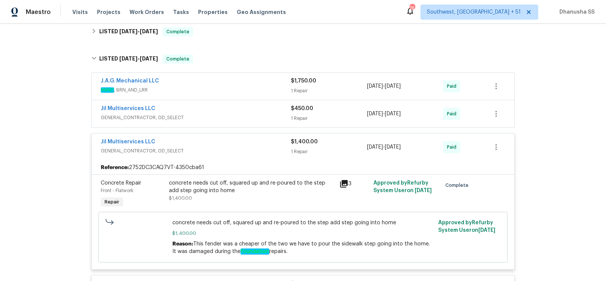
scroll to position [182, 0]
click at [263, 115] on span "GENERAL_CONTRACTOR, OD_SELECT" at bounding box center [196, 119] width 190 height 8
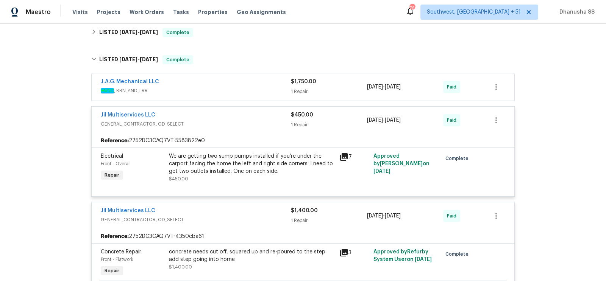
click at [267, 86] on div "J.A.G. Mechanical LLC" at bounding box center [196, 82] width 190 height 9
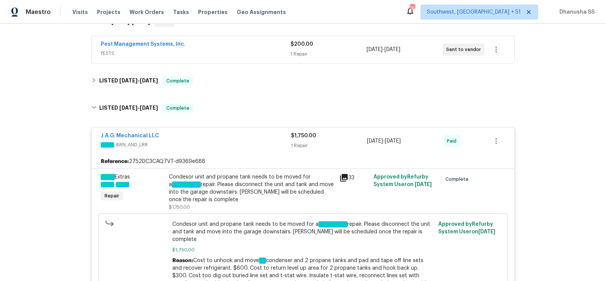
scroll to position [104, 0]
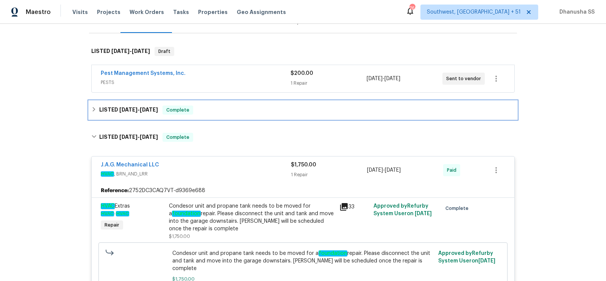
click at [207, 106] on div "LISTED 9/2/25 - 9/5/25 Complete" at bounding box center [302, 110] width 423 height 9
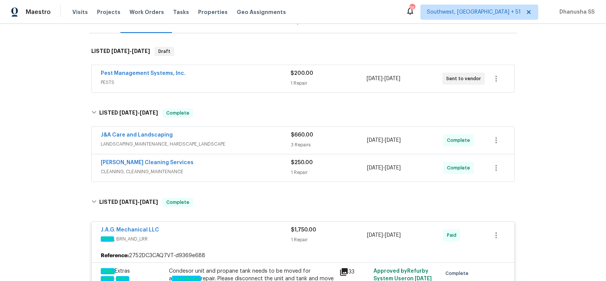
click at [260, 171] on span "CLEANING, CLEANING_MAINTENANCE" at bounding box center [196, 172] width 190 height 8
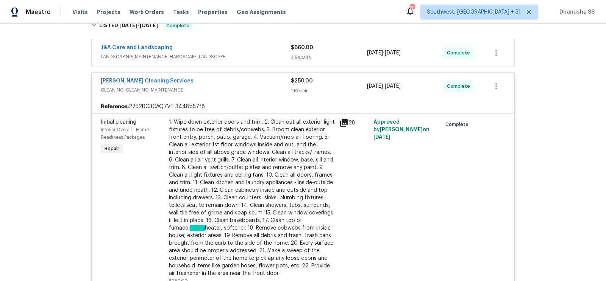
click at [265, 61] on div "J&A Care and Landscaping LANDSCAPING_MAINTENANCE, HARDSCAPE_LANDSCAPE" at bounding box center [196, 53] width 190 height 18
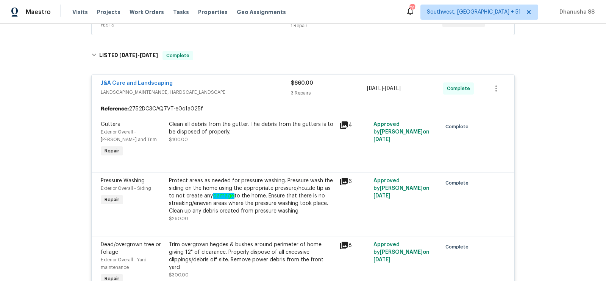
scroll to position [73, 0]
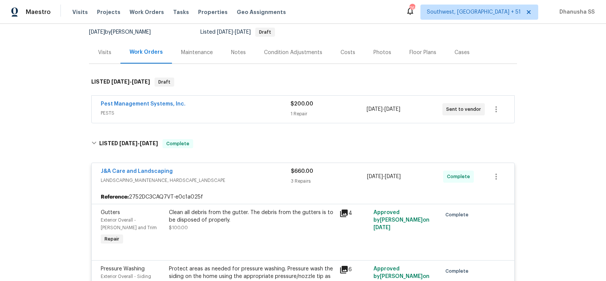
click at [268, 108] on div "Pest Management Systems, Inc." at bounding box center [196, 104] width 190 height 9
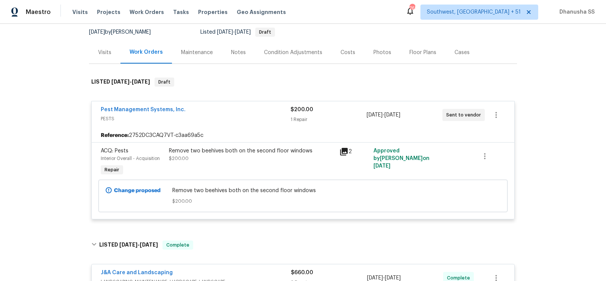
click at [256, 156] on div "Remove two beehives both on the second floor windows $200.00" at bounding box center [252, 154] width 166 height 15
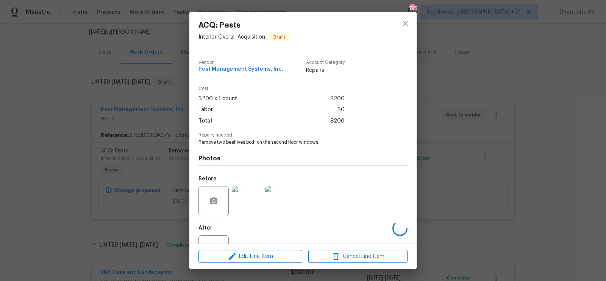
click at [452, 64] on div "ACQ: Pests Interior Overall - Acquisition Draft Vendor Pest Management Systems,…" at bounding box center [303, 140] width 606 height 281
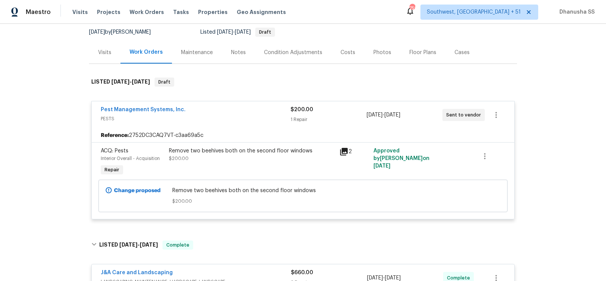
scroll to position [0, 0]
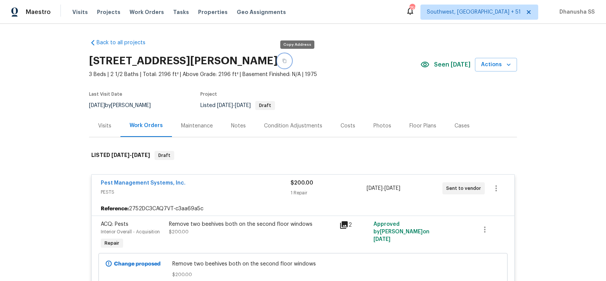
click at [291, 57] on button "button" at bounding box center [285, 61] width 14 height 14
click at [145, 9] on span "Work Orders" at bounding box center [146, 12] width 34 height 8
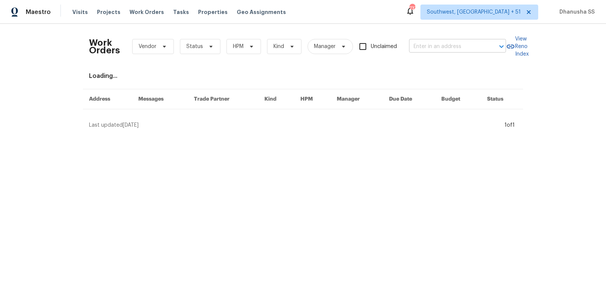
click at [446, 49] on input "text" at bounding box center [447, 47] width 76 height 12
paste input "2010 Schorn Dr, Killeen, TX 76542"
type input "2010 Schorn Dr, Killeen, TX 76542"
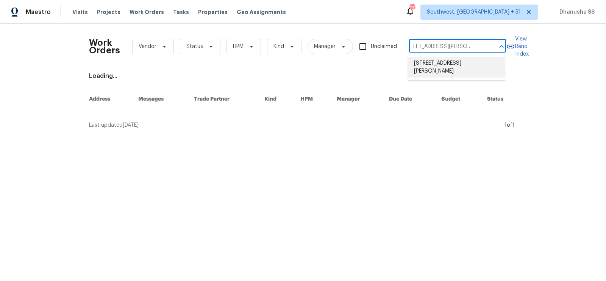
click at [437, 59] on li "2010 Schorn Dr, Killeen, TX 76542" at bounding box center [456, 67] width 97 height 20
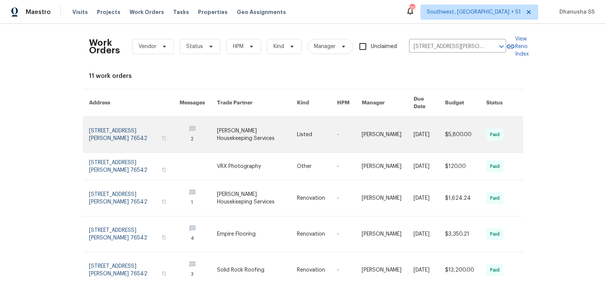
click at [300, 121] on link at bounding box center [317, 135] width 40 height 36
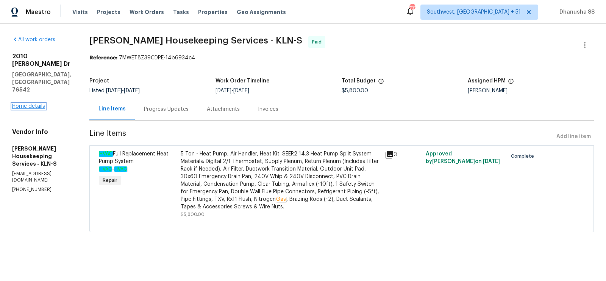
click at [34, 104] on link "Home details" at bounding box center [28, 106] width 33 height 5
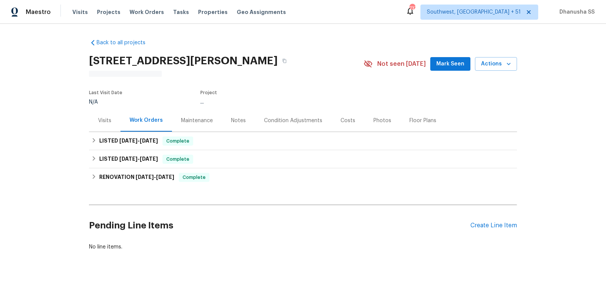
scroll to position [26, 0]
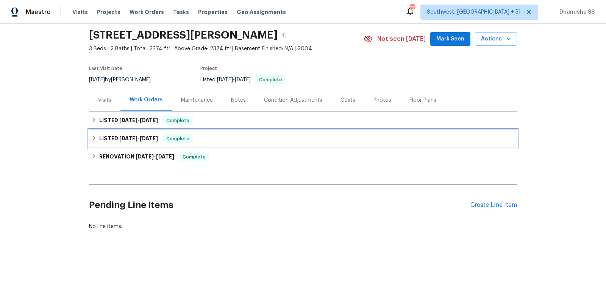
click at [224, 139] on div "LISTED 6/12/25 - 6/13/25 Complete" at bounding box center [302, 138] width 423 height 9
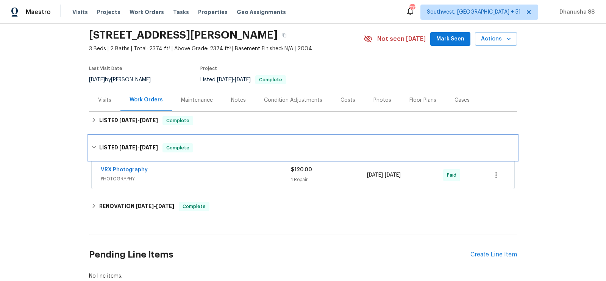
click at [240, 136] on div "LISTED 6/12/25 - 6/13/25 Complete" at bounding box center [303, 148] width 428 height 24
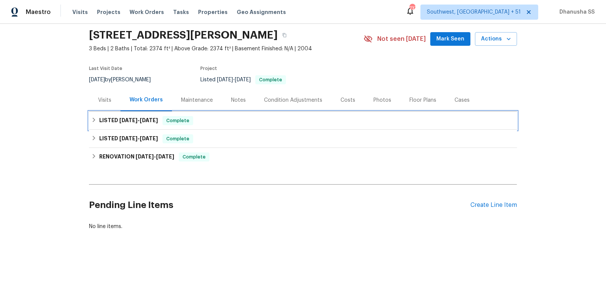
click at [241, 125] on div "LISTED 7/22/25 - 7/25/25 Complete" at bounding box center [303, 121] width 428 height 18
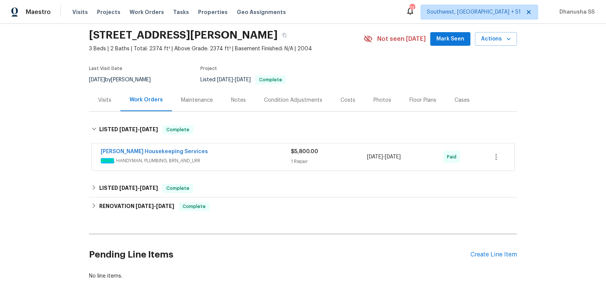
click at [256, 159] on span "HVAC , HANDYMAN, PLUMBING, BRN_AND_LRR" at bounding box center [196, 161] width 190 height 8
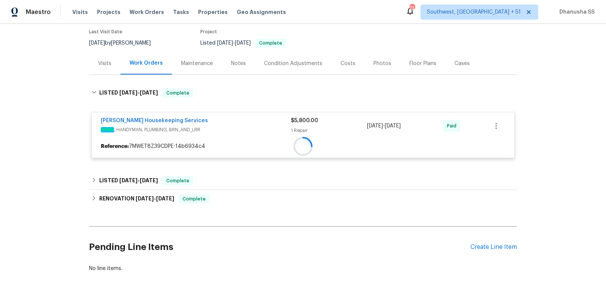
scroll to position [125, 0]
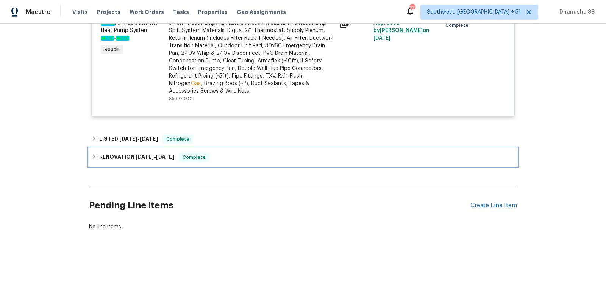
click at [247, 158] on div "RENOVATION 5/28/25 - 6/30/25 Complete" at bounding box center [302, 157] width 423 height 9
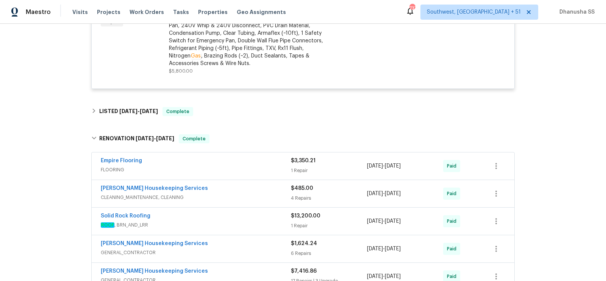
click at [253, 168] on span "FLOORING" at bounding box center [196, 170] width 190 height 8
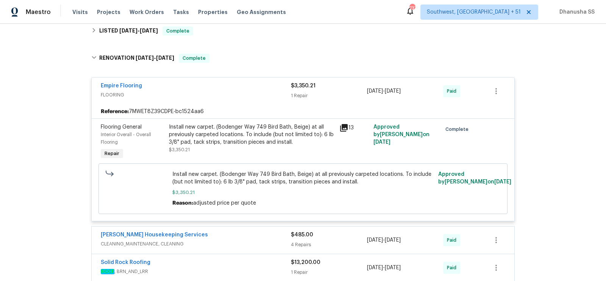
scroll to position [426, 0]
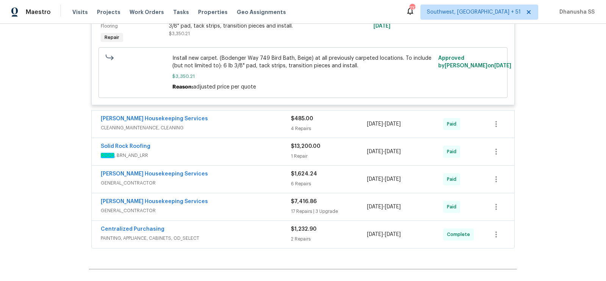
click at [256, 149] on div "Solid Rock Roofing" at bounding box center [196, 147] width 190 height 9
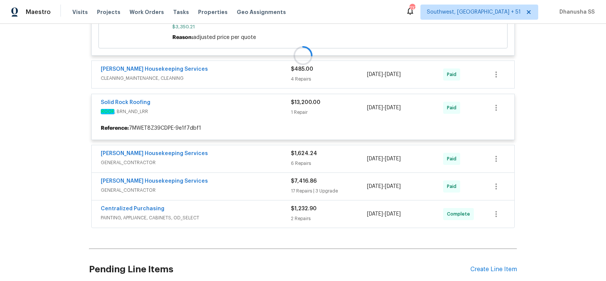
scroll to position [531, 0]
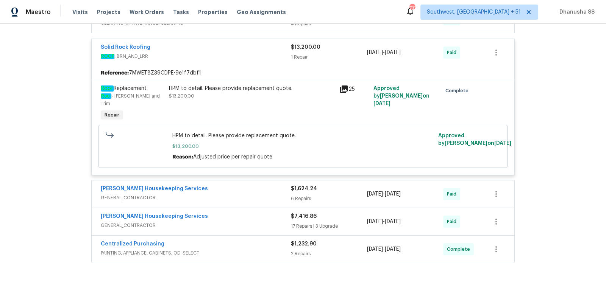
click at [254, 222] on span "GENERAL_CONTRACTOR" at bounding box center [196, 226] width 190 height 8
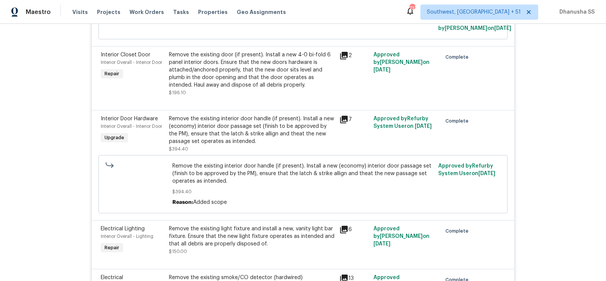
scroll to position [1306, 0]
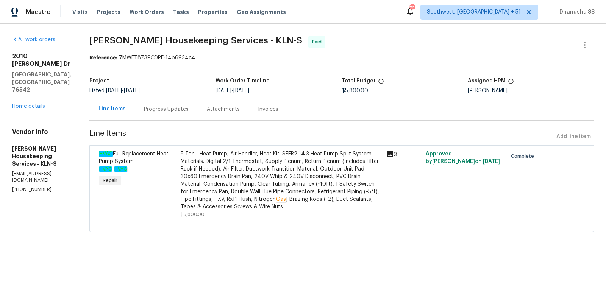
click at [184, 112] on div "Progress Updates" at bounding box center [166, 110] width 45 height 8
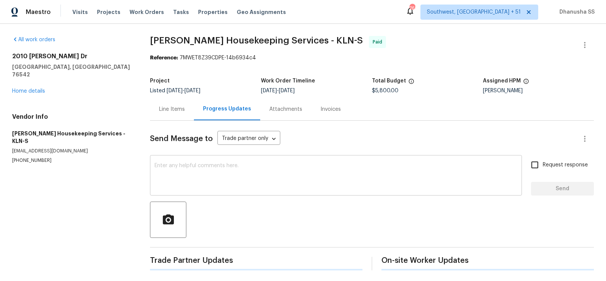
scroll to position [118, 0]
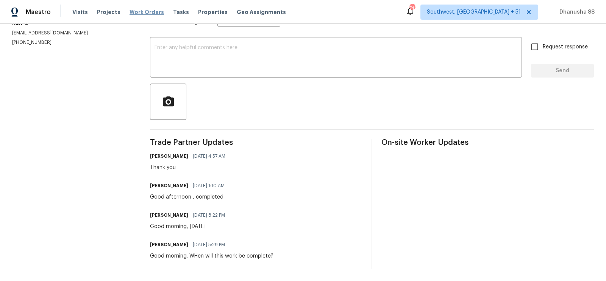
click at [142, 13] on span "Work Orders" at bounding box center [146, 12] width 34 height 8
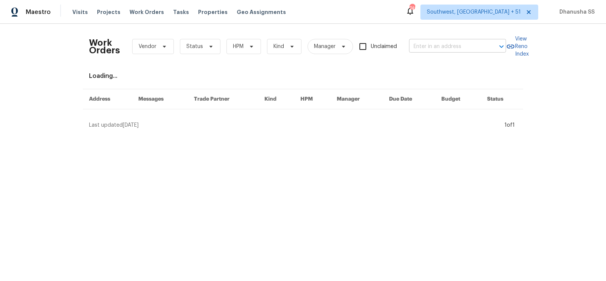
click at [422, 51] on input "text" at bounding box center [447, 47] width 76 height 12
paste input "[STREET_ADDRESS][PERSON_NAME]"
type input "[STREET_ADDRESS][PERSON_NAME]"
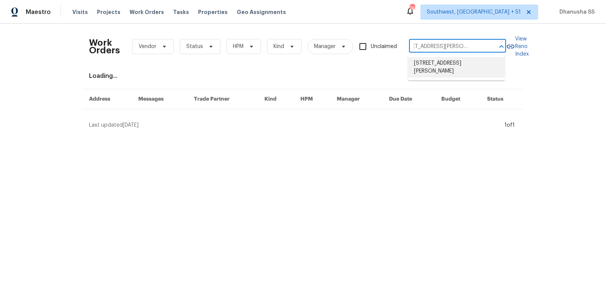
click at [422, 59] on li "[STREET_ADDRESS][PERSON_NAME]" at bounding box center [456, 67] width 97 height 20
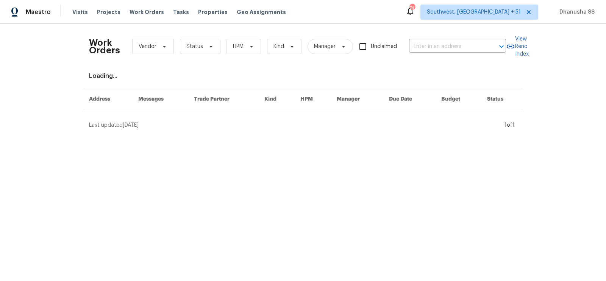
type input "[STREET_ADDRESS][PERSON_NAME]"
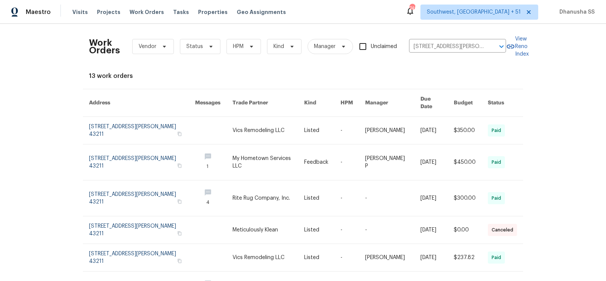
click at [290, 124] on link at bounding box center [268, 130] width 72 height 27
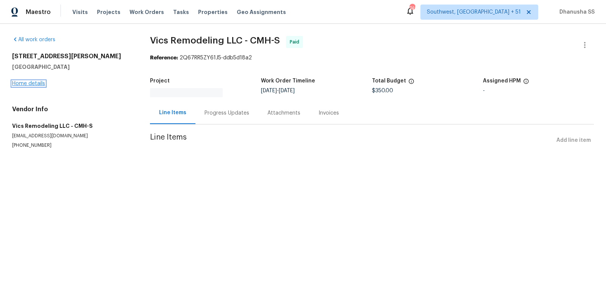
click at [34, 81] on link "Home details" at bounding box center [28, 83] width 33 height 5
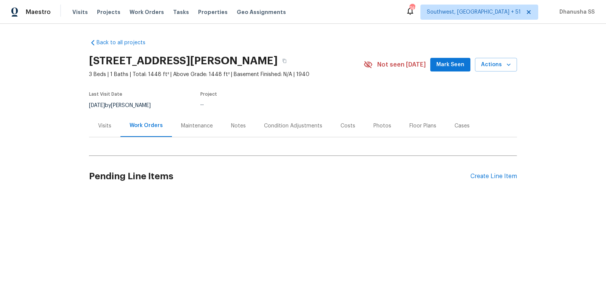
click at [235, 147] on div "Back to all projects [STREET_ADDRESS][PERSON_NAME] 3 Beds | 1 Baths | Total: 14…" at bounding box center [303, 116] width 428 height 167
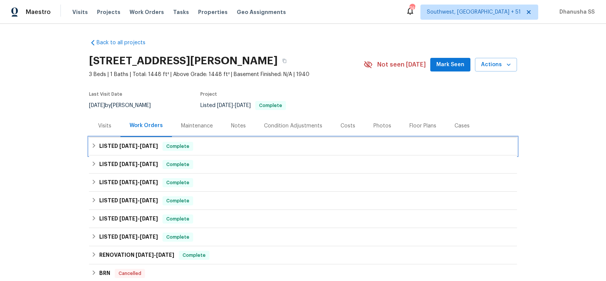
click at [203, 137] on div "LISTED [DATE] - [DATE] Complete" at bounding box center [303, 146] width 428 height 18
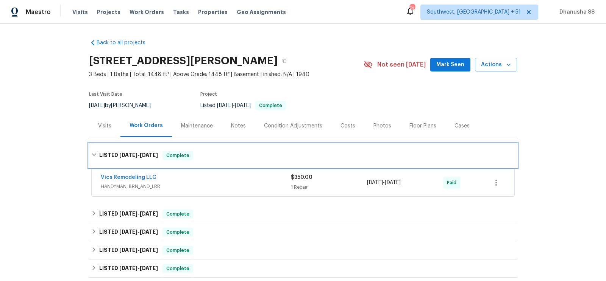
scroll to position [118, 0]
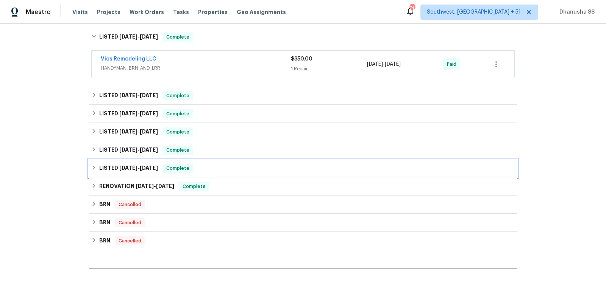
click at [230, 171] on div "LISTED [DATE] - [DATE] Complete" at bounding box center [302, 168] width 423 height 9
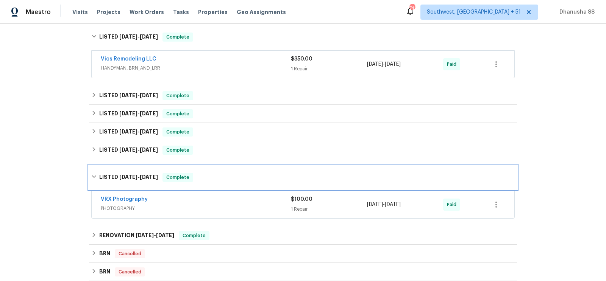
scroll to position [207, 0]
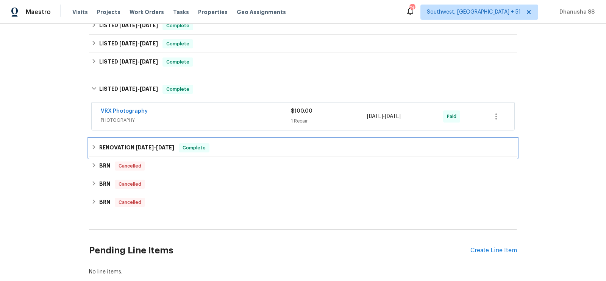
click at [242, 148] on div "RENOVATION [DATE] - [DATE] Complete" at bounding box center [302, 147] width 423 height 9
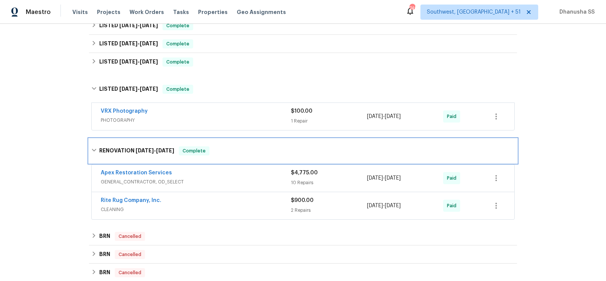
scroll to position [284, 0]
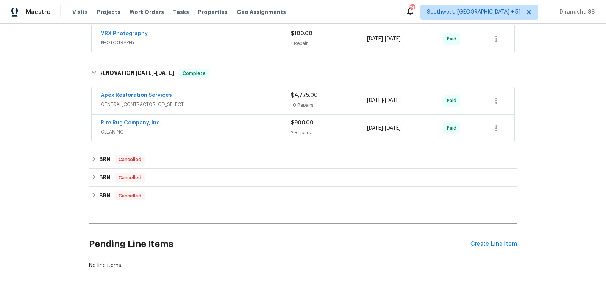
click at [276, 120] on div "Rite Rug Company, Inc." at bounding box center [196, 123] width 190 height 9
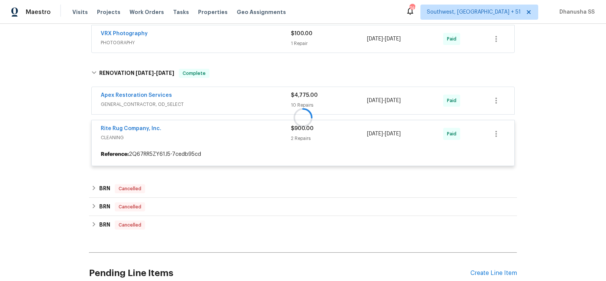
click at [272, 99] on div at bounding box center [303, 117] width 428 height 112
click at [266, 98] on div at bounding box center [303, 117] width 428 height 112
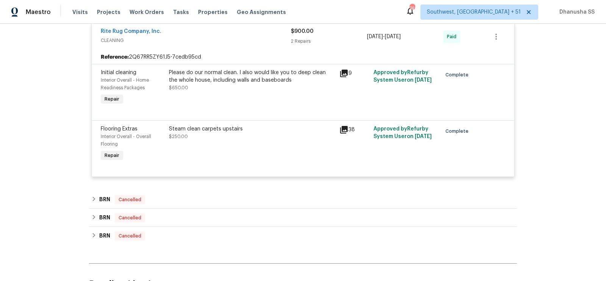
scroll to position [290, 0]
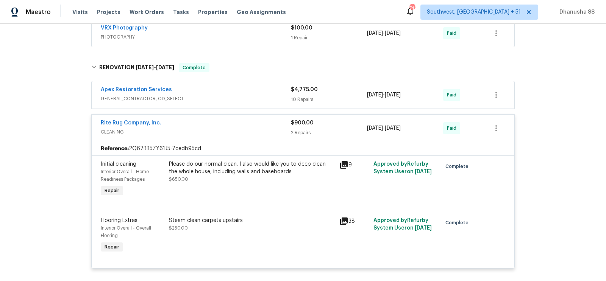
click at [243, 99] on span "GENERAL_CONTRACTOR, OD_SELECT" at bounding box center [196, 99] width 190 height 8
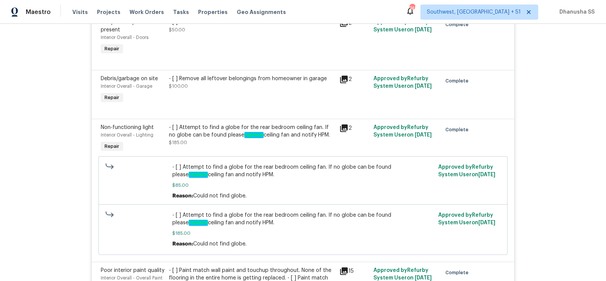
scroll to position [707, 0]
